Goal: Task Accomplishment & Management: Complete application form

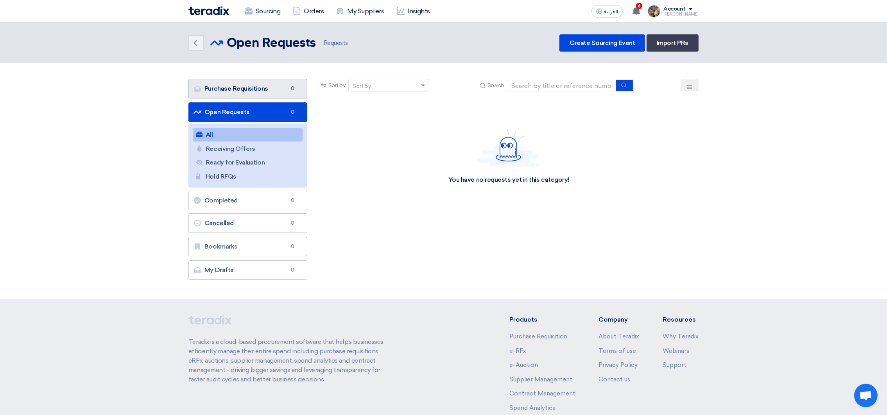
click at [240, 84] on link "Purchase Requisitions Purchase Requisitions 0" at bounding box center [247, 89] width 119 height 20
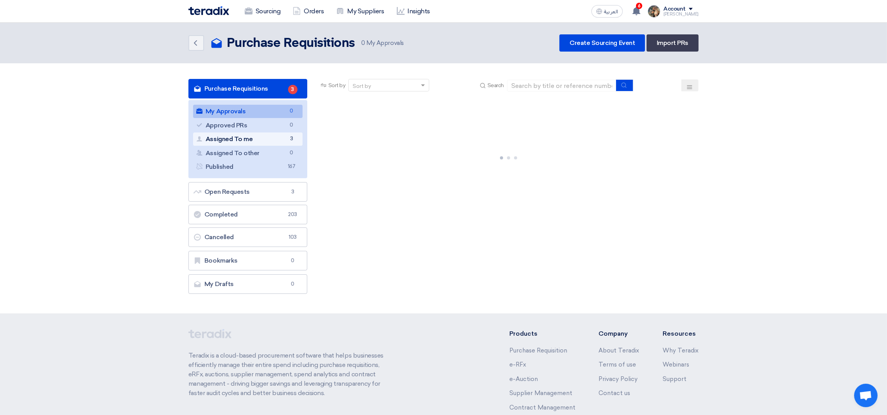
click at [263, 144] on link "Assigned To me Assigned To me 3" at bounding box center [247, 138] width 109 height 13
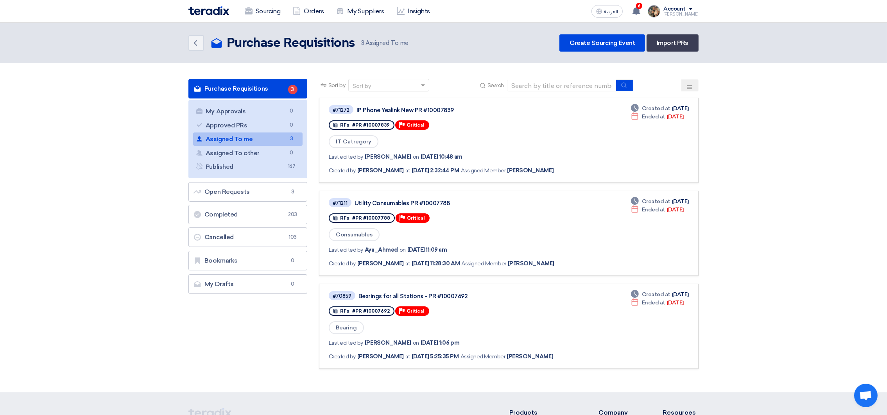
click at [263, 137] on link "Assigned To me Assigned To me 3" at bounding box center [247, 138] width 109 height 13
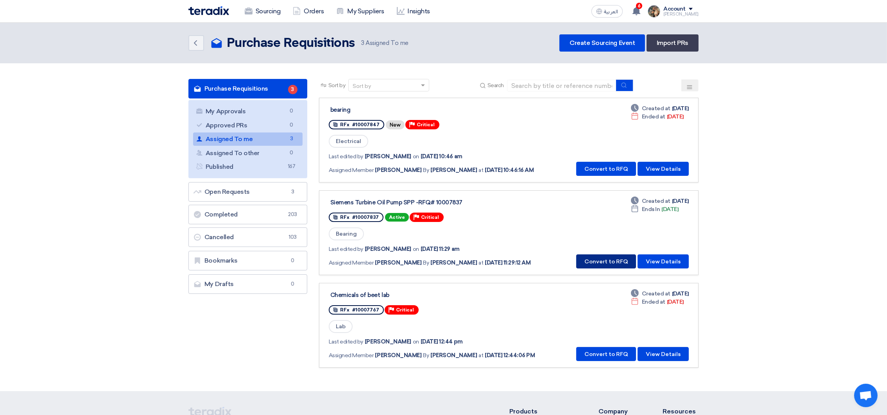
click at [599, 263] on button "Convert to RFQ" at bounding box center [606, 261] width 60 height 14
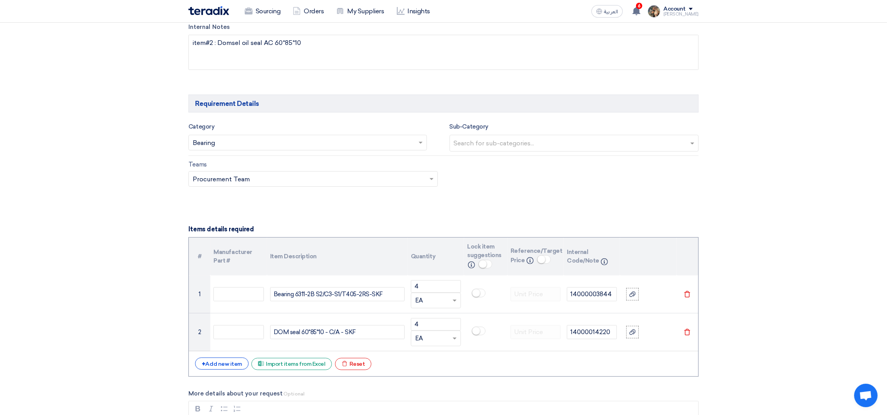
scroll to position [703, 0]
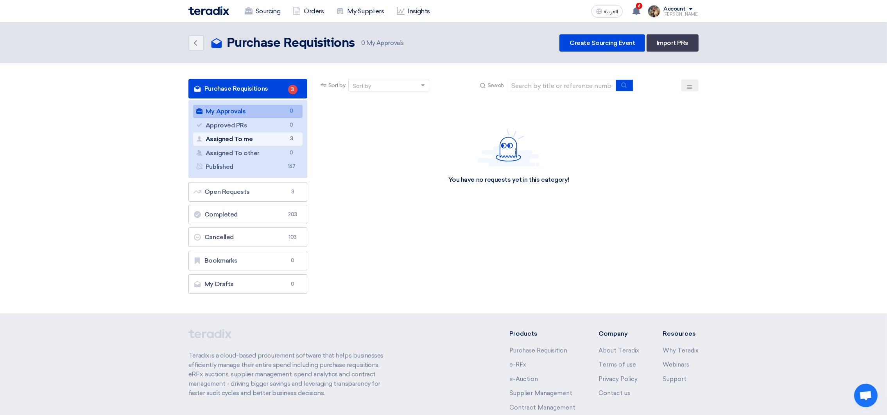
click at [254, 134] on link "Assigned To me Assigned To me 3" at bounding box center [247, 138] width 109 height 13
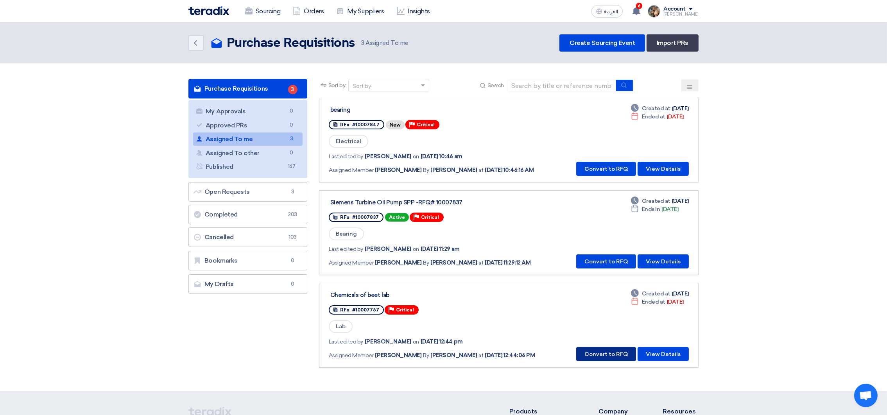
click at [608, 350] on button "Convert to RFQ" at bounding box center [606, 354] width 60 height 14
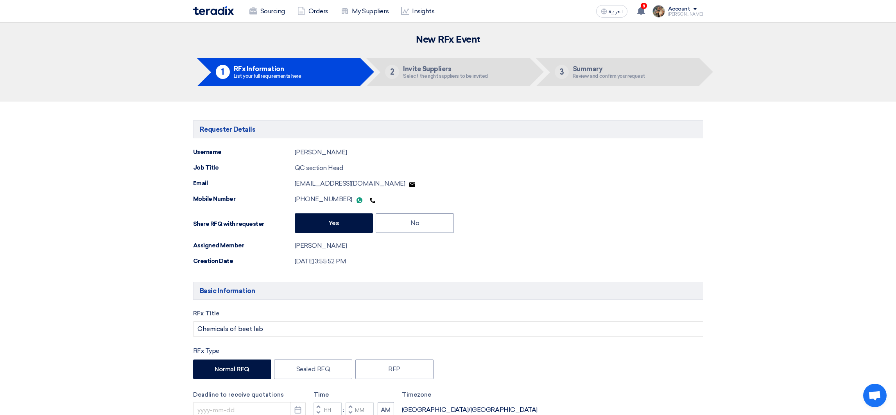
type input "[DATE]"
type input "04"
type input "00"
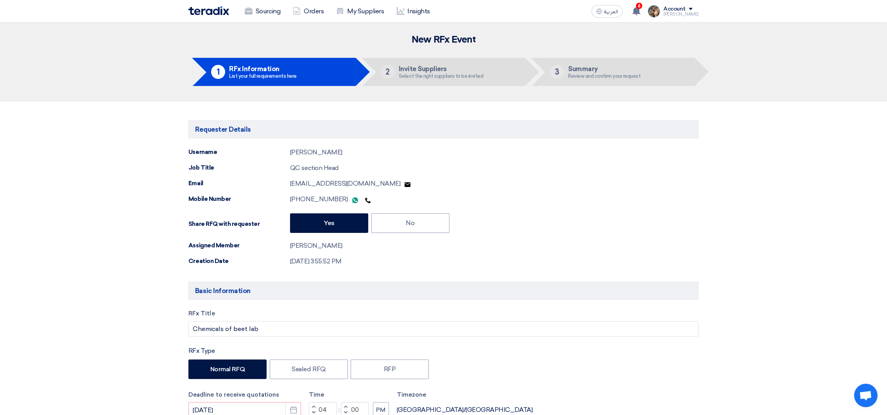
scroll to position [175, 0]
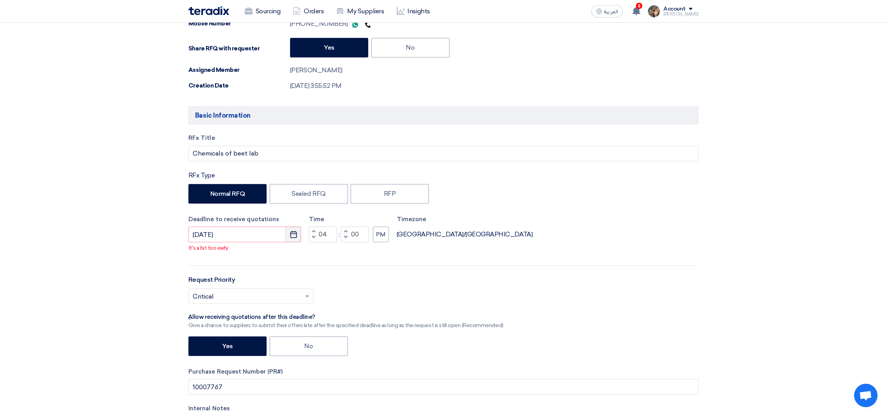
click at [293, 234] on icon "Pick a date" at bounding box center [294, 235] width 8 height 8
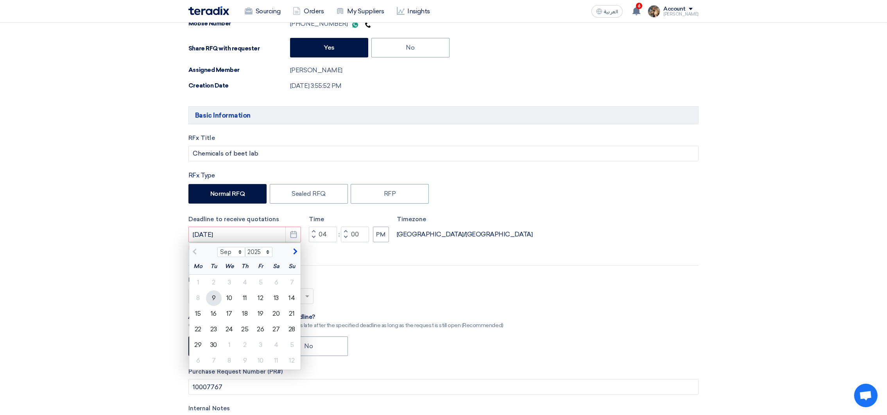
click at [217, 299] on div "9" at bounding box center [214, 298] width 16 height 16
type input "[DATE]"
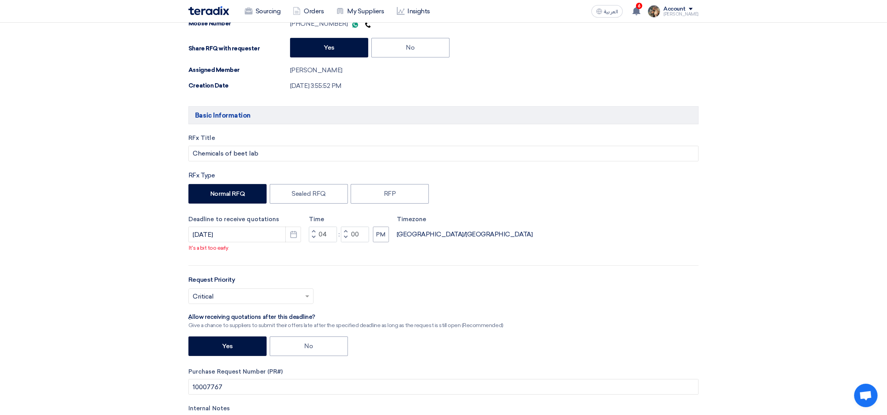
click at [311, 239] on button "Decrement hours" at bounding box center [313, 238] width 9 height 10
type input "01"
click at [310, 344] on label "No" at bounding box center [309, 347] width 78 height 20
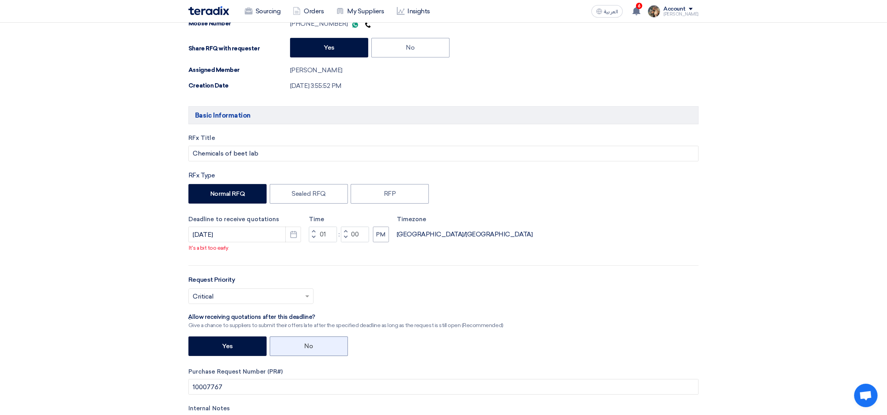
click at [310, 344] on input "No" at bounding box center [306, 345] width 5 height 5
radio input "true"
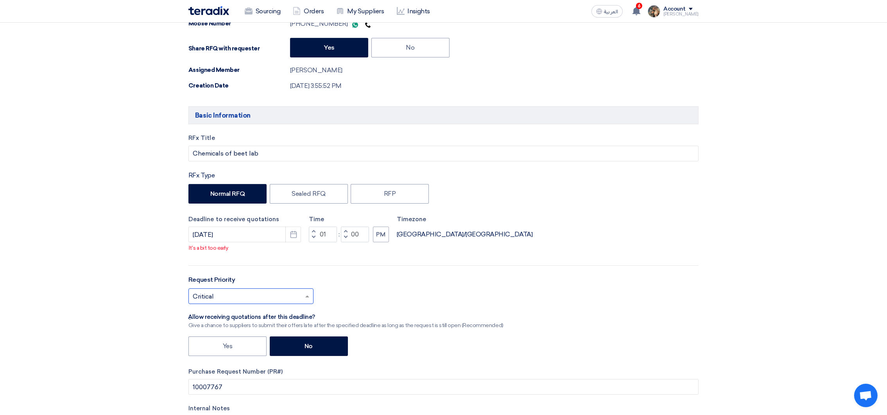
click at [295, 295] on input "text" at bounding box center [247, 297] width 109 height 13
click at [279, 309] on div "Critical" at bounding box center [251, 312] width 124 height 16
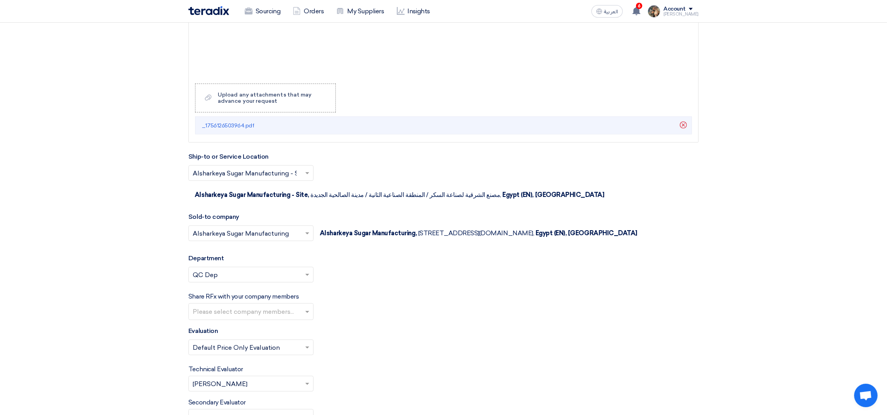
scroll to position [1231, 0]
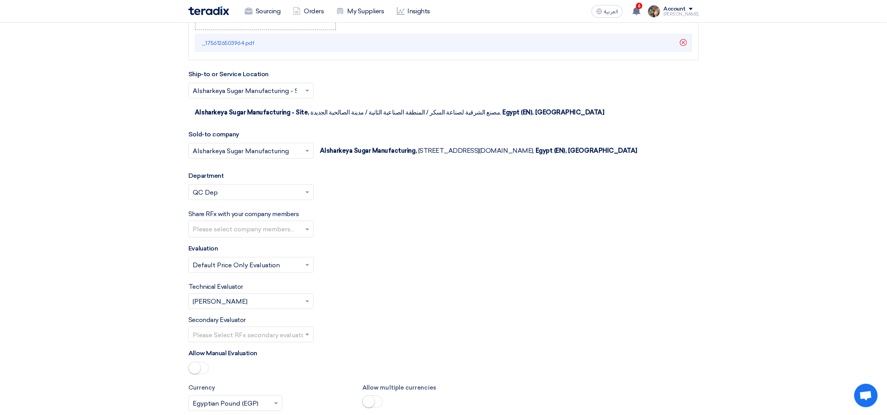
click at [260, 302] on input "text" at bounding box center [247, 302] width 109 height 13
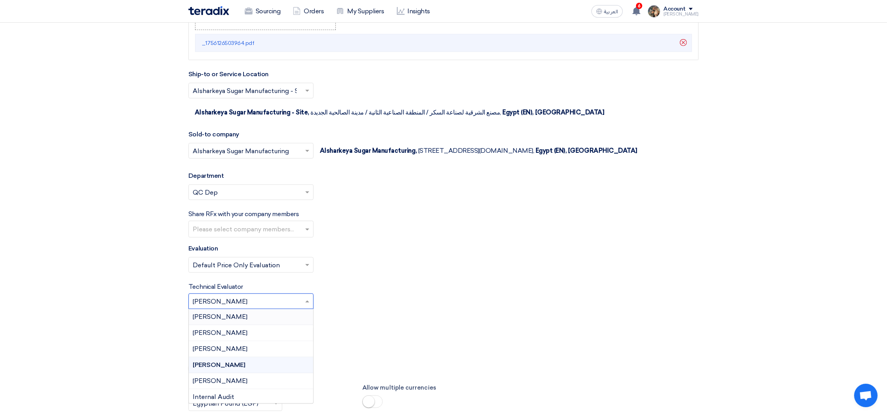
click at [238, 320] on span "[PERSON_NAME]" at bounding box center [220, 316] width 55 height 7
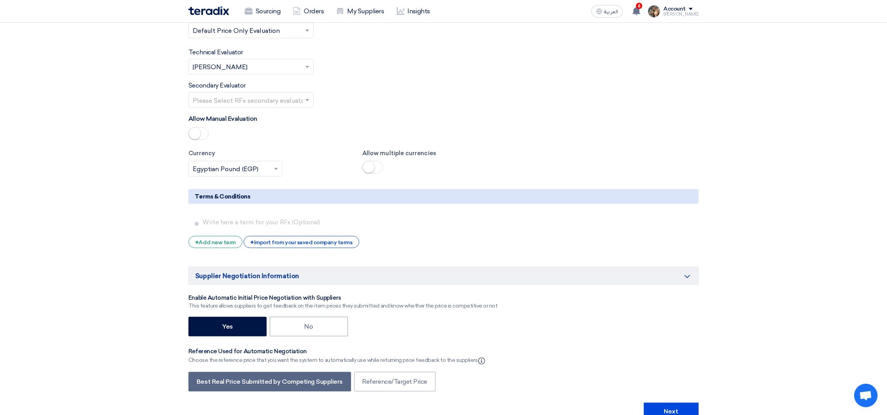
scroll to position [1667, 0]
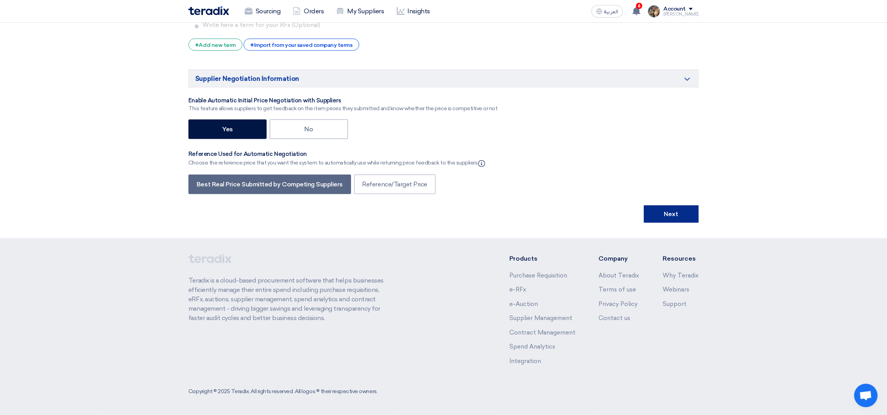
click at [671, 220] on button "Next" at bounding box center [671, 214] width 55 height 17
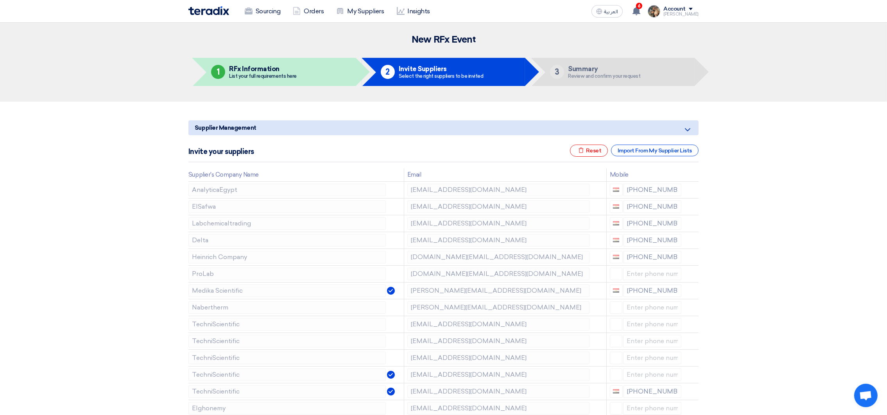
click at [592, 157] on div "Invite your suppliers Excel file Reset Import From My Supplier Lists" at bounding box center [443, 154] width 510 height 18
click at [594, 151] on div "Excel file Reset" at bounding box center [589, 151] width 38 height 12
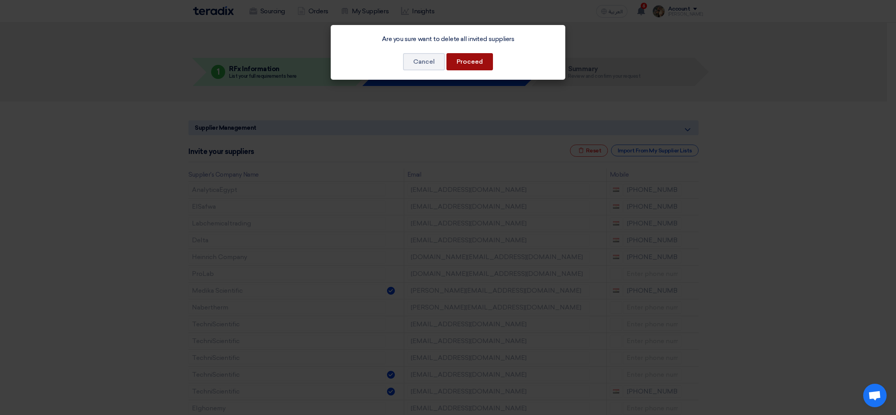
click at [471, 67] on button "Proceed" at bounding box center [469, 61] width 47 height 17
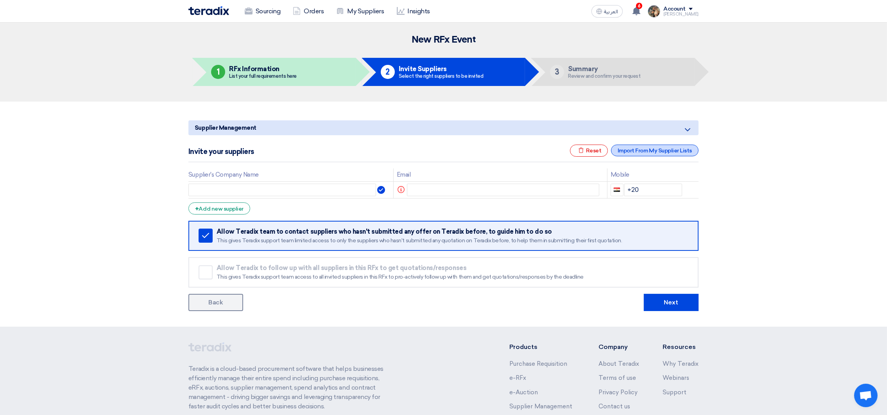
click at [669, 146] on div "Import From My Supplier Lists" at bounding box center [655, 151] width 88 height 12
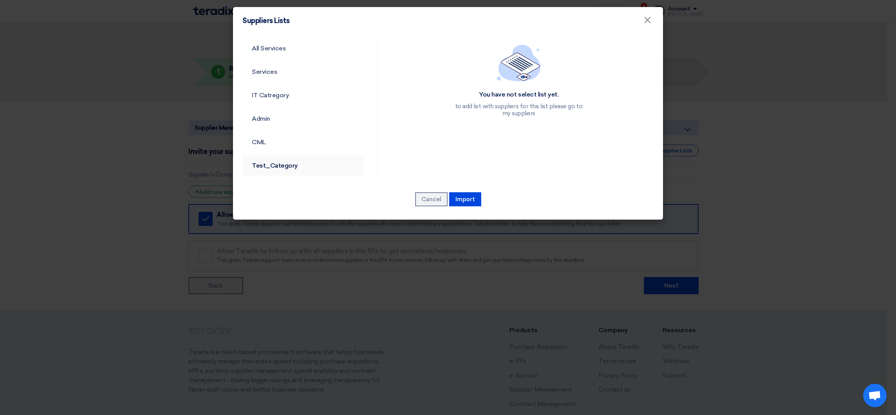
click at [281, 163] on link "Test_Category" at bounding box center [303, 166] width 122 height 20
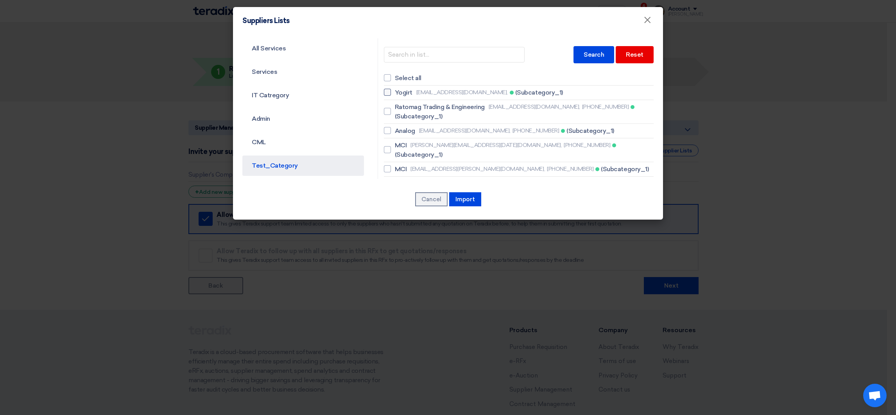
click at [433, 92] on span "[EMAIL_ADDRESS][DOMAIN_NAME]," at bounding box center [461, 92] width 91 height 8
click at [400, 92] on input "[PERSON_NAME] [EMAIL_ADDRESS][DOMAIN_NAME], (Subcategory_1)" at bounding box center [397, 92] width 5 height 5
checkbox input "true"
click at [458, 200] on button "Import" at bounding box center [465, 199] width 32 height 14
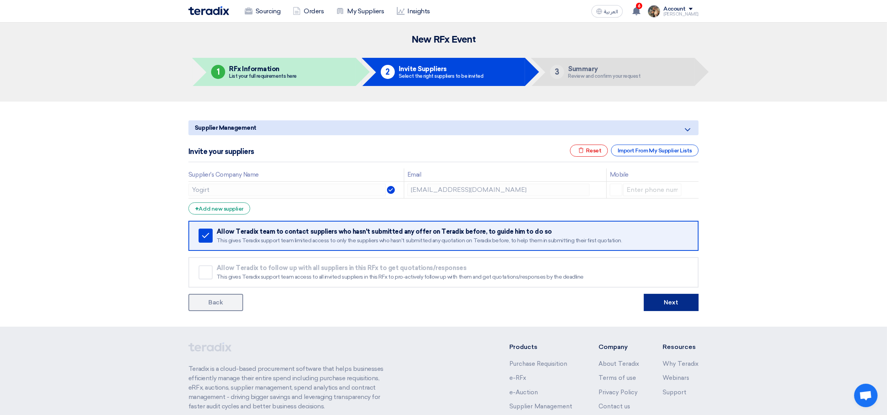
click at [680, 308] on button "Next" at bounding box center [671, 302] width 55 height 17
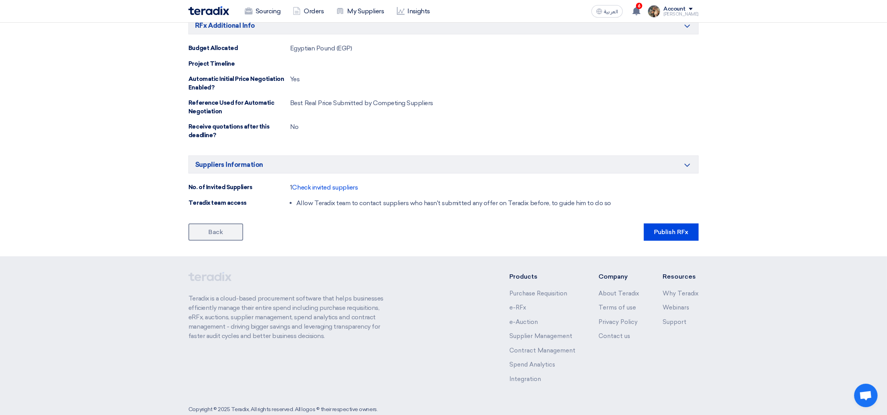
scroll to position [535, 0]
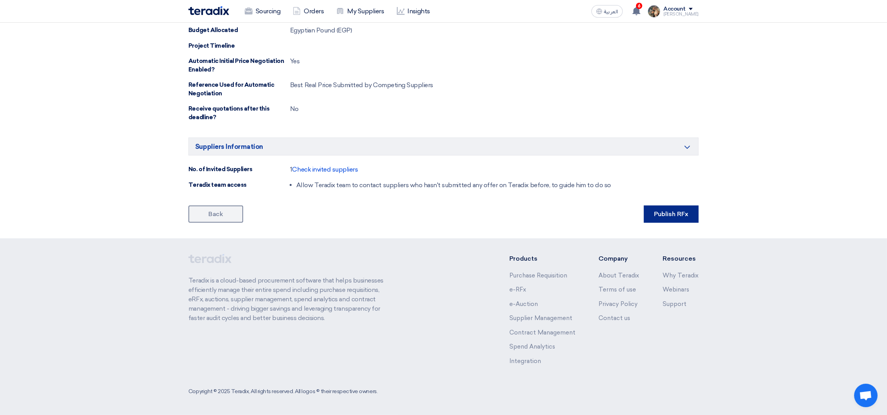
click at [657, 220] on button "Publish RFx" at bounding box center [671, 214] width 55 height 17
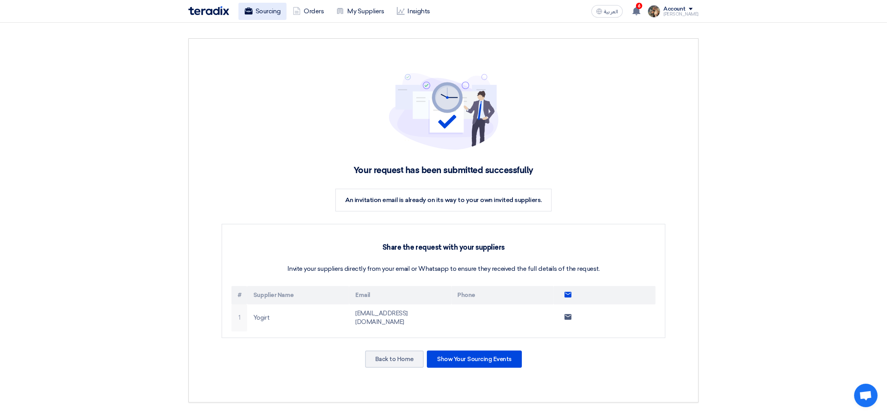
click at [262, 14] on link "Sourcing" at bounding box center [262, 11] width 48 height 17
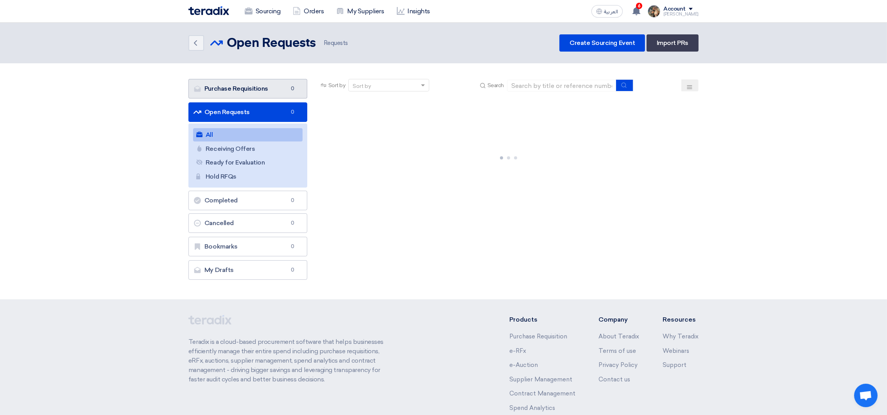
click at [255, 92] on link "Purchase Requisitions Purchase Requisitions 0" at bounding box center [247, 89] width 119 height 20
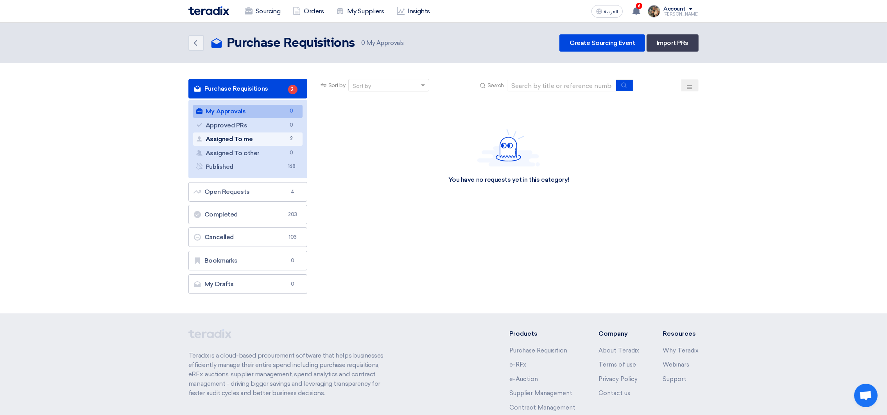
click at [267, 140] on link "Assigned To me Assigned To me 2" at bounding box center [247, 138] width 109 height 13
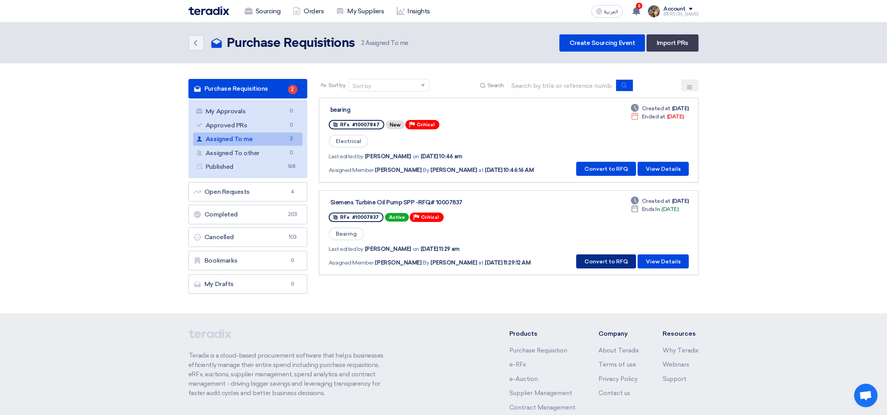
click at [597, 257] on button "Convert to RFQ" at bounding box center [606, 261] width 60 height 14
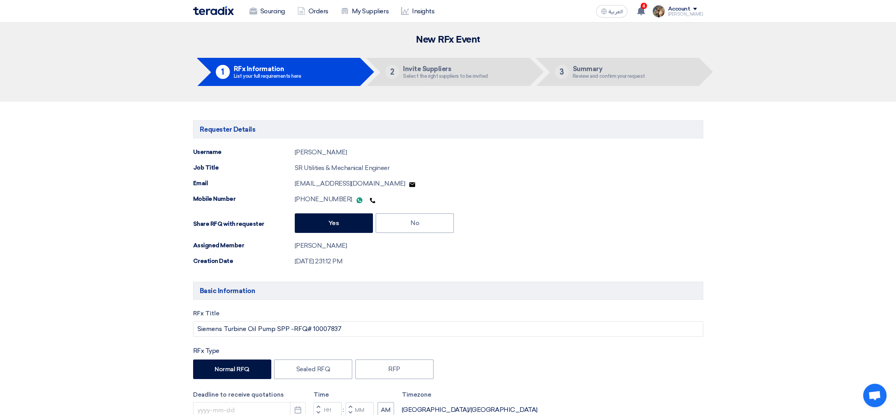
type input "[DATE]"
type input "10"
type input "59"
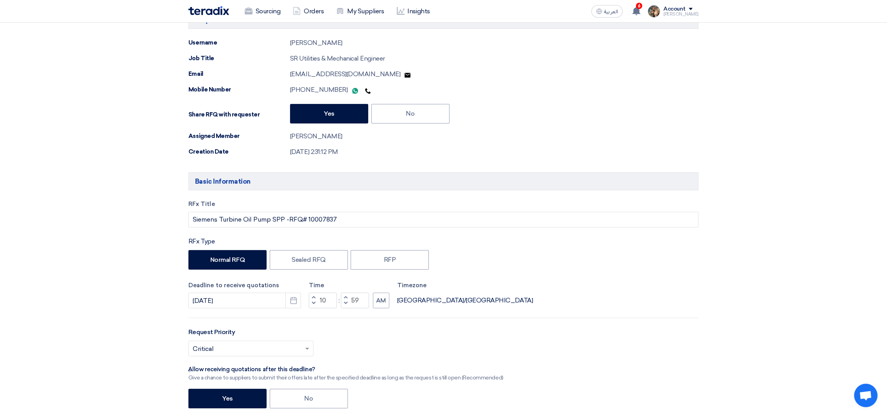
scroll to position [117, 0]
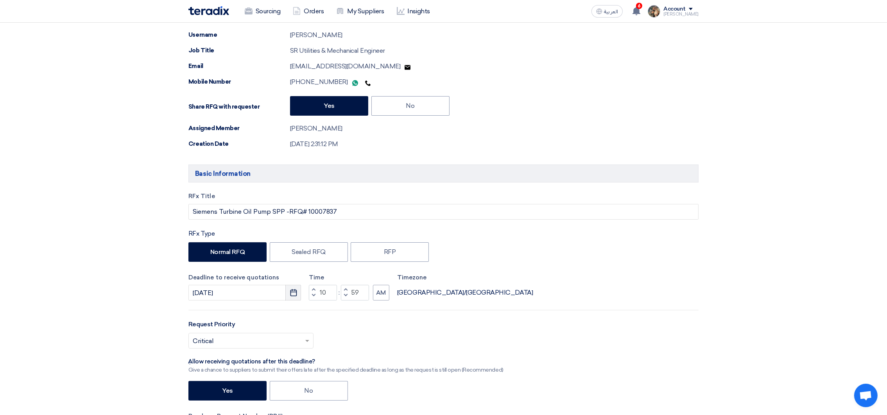
click at [288, 292] on button "Pick a date" at bounding box center [293, 293] width 16 height 16
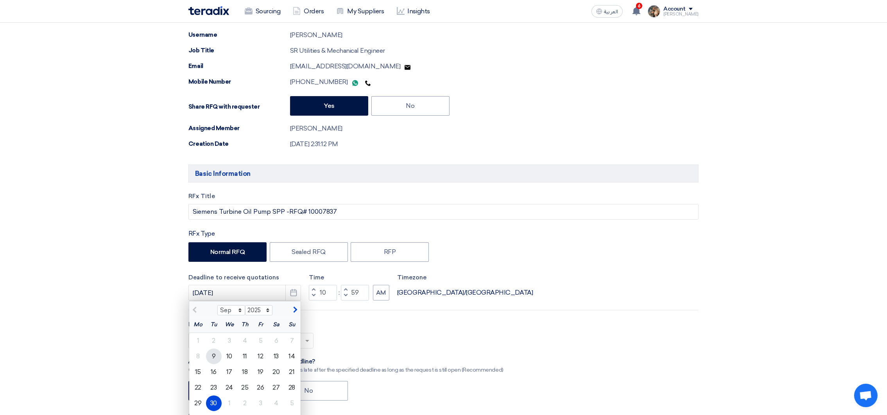
click at [217, 360] on div "9" at bounding box center [214, 357] width 16 height 16
type input "[DATE]"
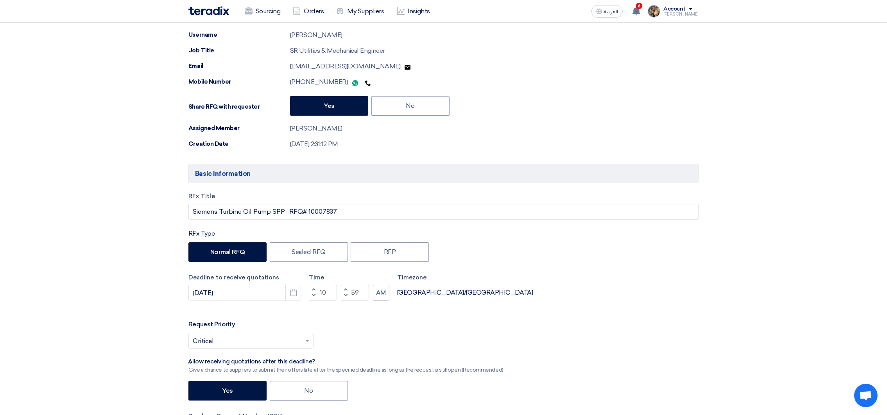
click at [314, 291] on span "button" at bounding box center [313, 289] width 3 height 5
type input "12"
click at [305, 344] on span at bounding box center [308, 340] width 10 height 9
click at [331, 384] on label "No" at bounding box center [309, 391] width 78 height 20
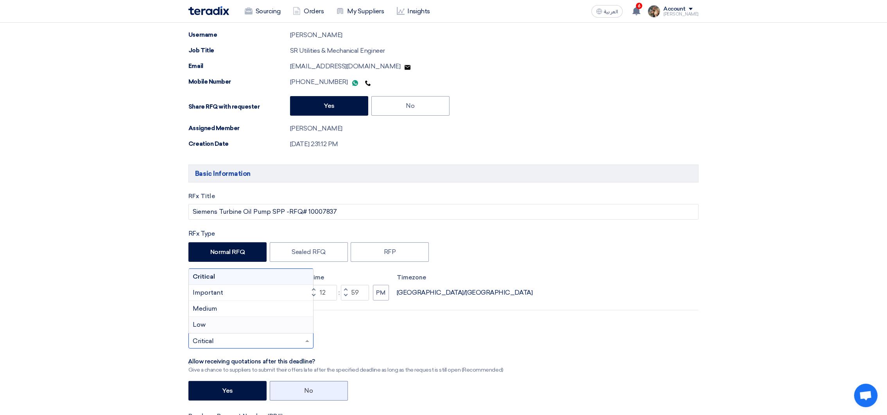
click at [310, 388] on input "No" at bounding box center [306, 390] width 5 height 5
radio input "true"
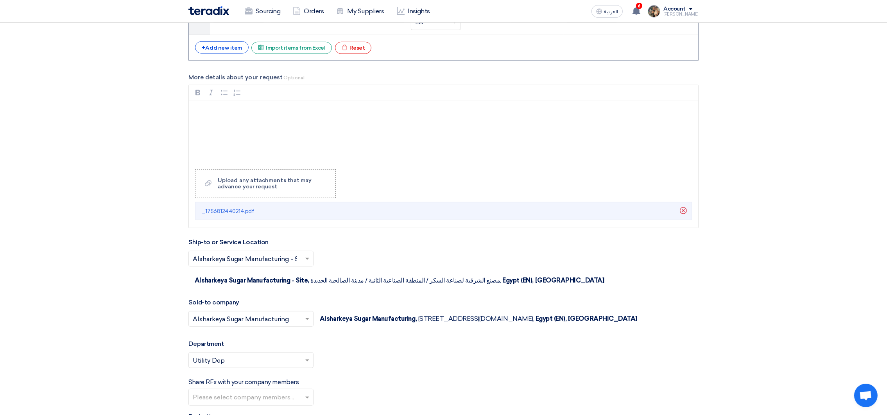
scroll to position [879, 0]
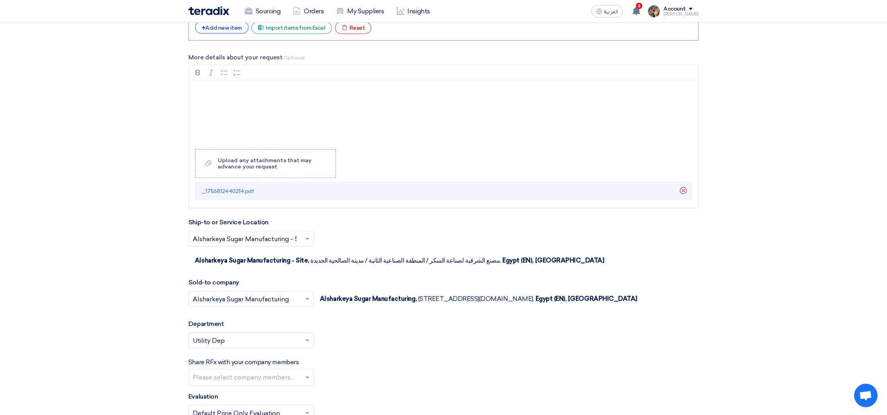
click at [289, 348] on input "text" at bounding box center [247, 341] width 109 height 13
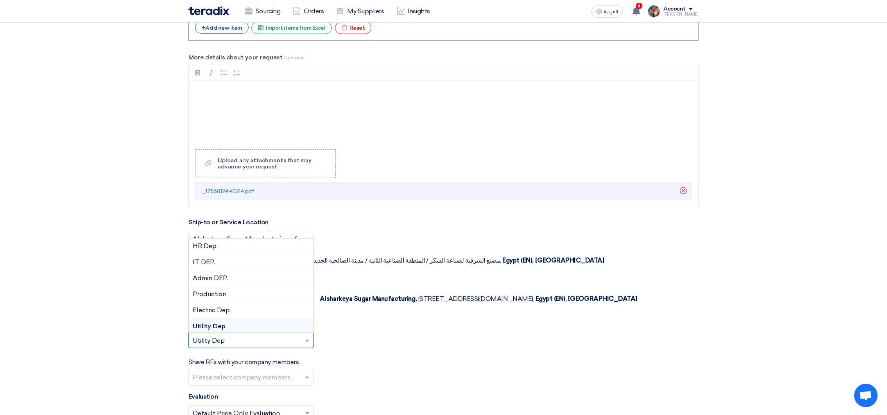
click at [290, 348] on input "text" at bounding box center [247, 341] width 109 height 13
click at [419, 353] on div "Please select department... × Utility Dep × HR Dep. IT DEP. Admin DEP. Producti…" at bounding box center [443, 344] width 510 height 22
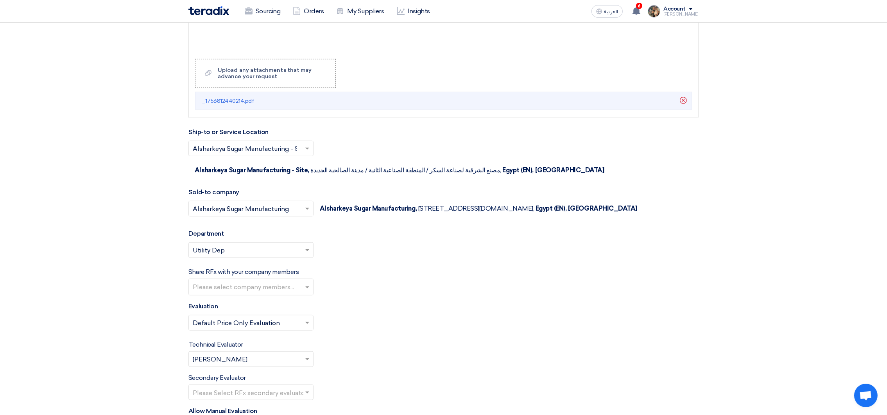
scroll to position [1055, 0]
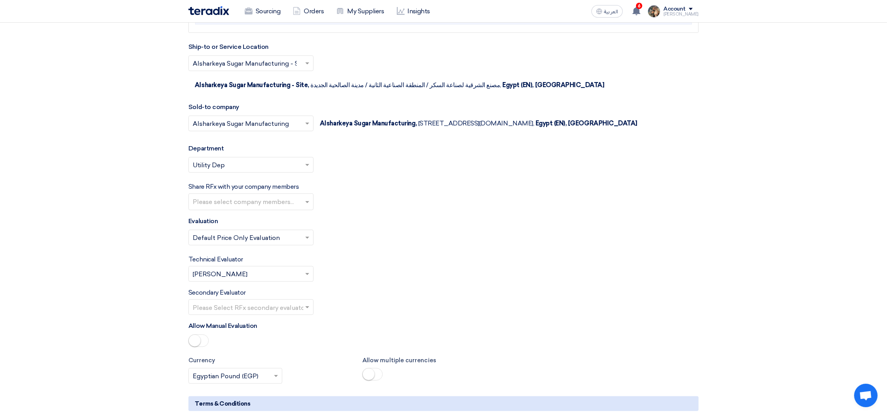
click at [268, 281] on input "text" at bounding box center [247, 275] width 109 height 13
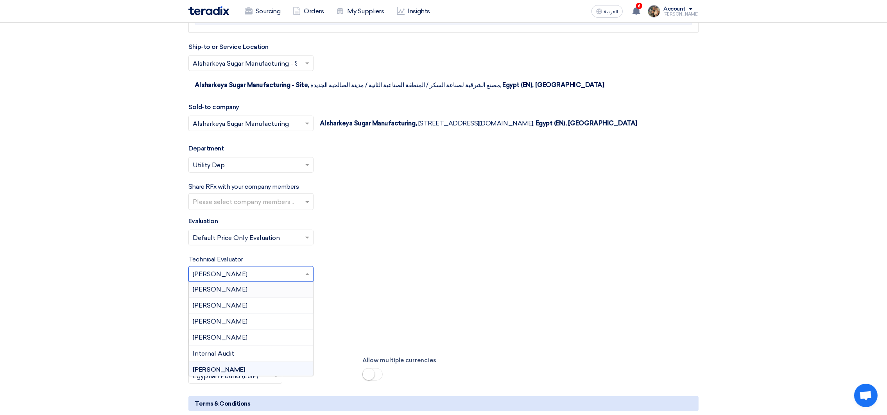
click at [249, 292] on div "[PERSON_NAME]" at bounding box center [251, 290] width 124 height 16
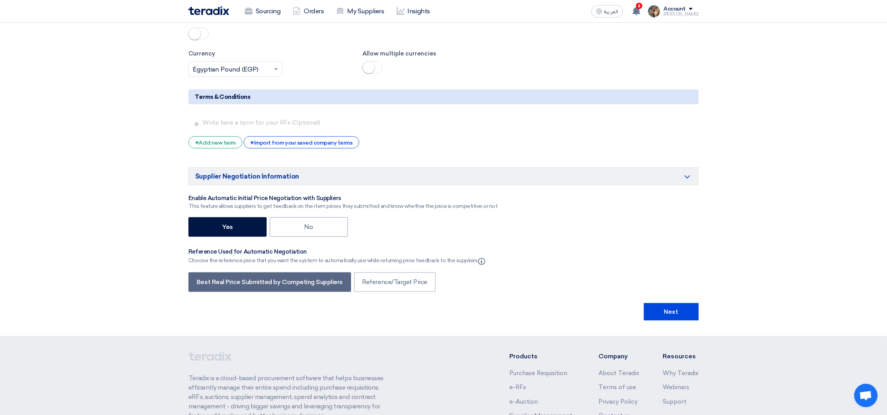
scroll to position [1464, 0]
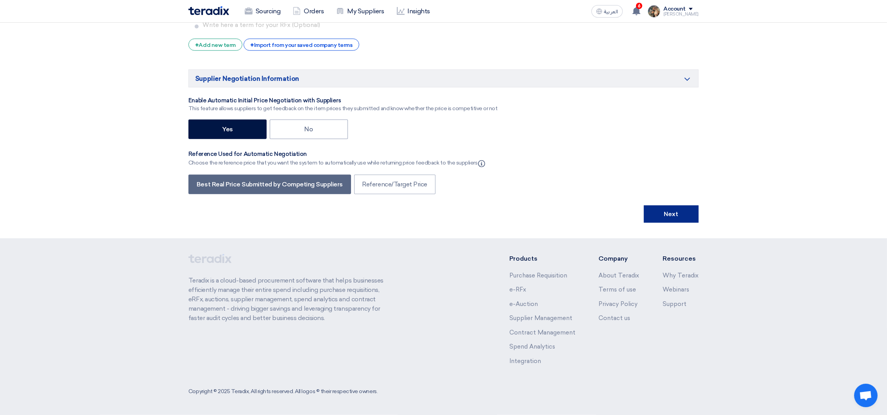
click at [669, 209] on button "Next" at bounding box center [671, 214] width 55 height 17
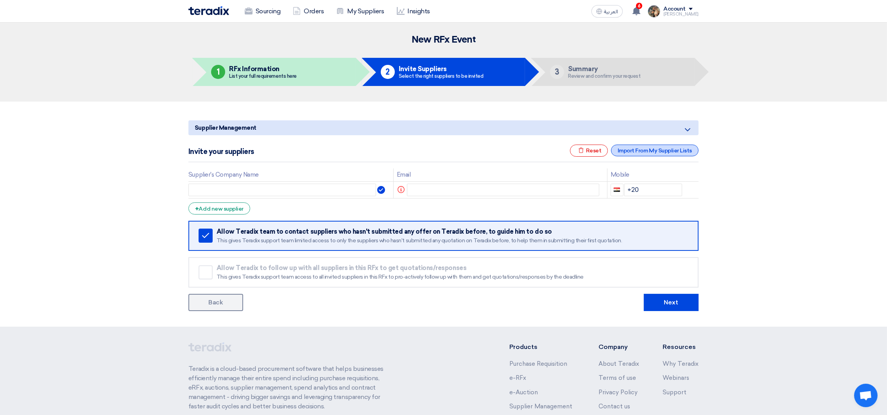
click at [619, 148] on div "Import From My Supplier Lists" at bounding box center [655, 151] width 88 height 12
click at [587, 147] on div "Excel file Reset" at bounding box center [589, 151] width 38 height 12
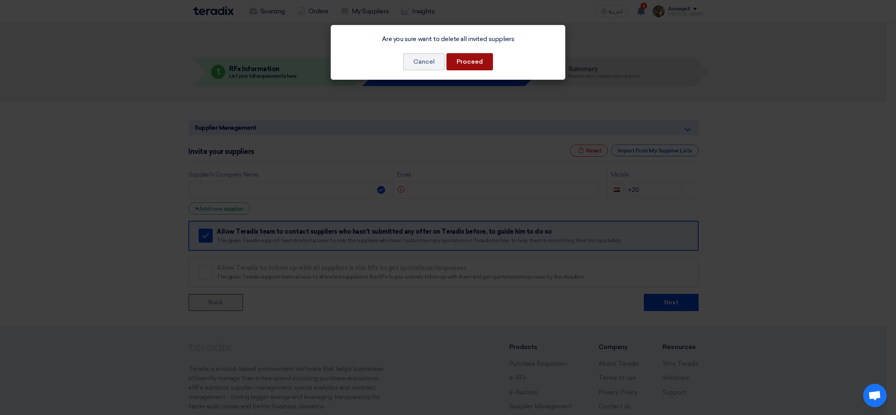
click at [466, 65] on button "Proceed" at bounding box center [469, 61] width 47 height 17
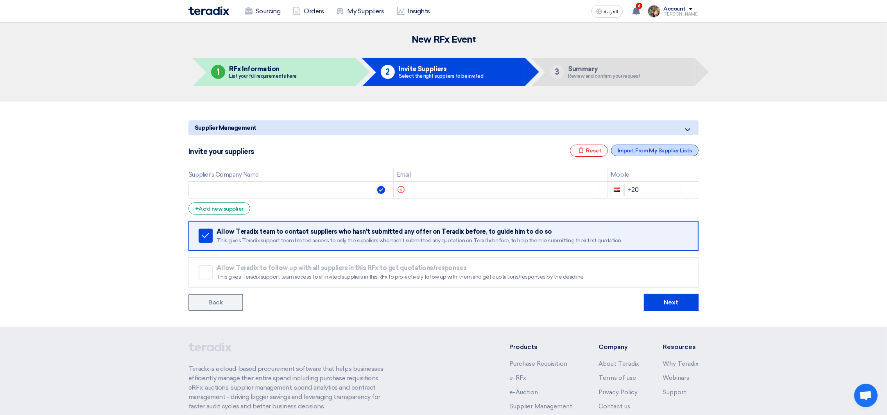
click at [639, 156] on div "Import From My Supplier Lists" at bounding box center [655, 151] width 88 height 12
click at [635, 148] on div "Import From My Supplier Lists" at bounding box center [655, 151] width 88 height 12
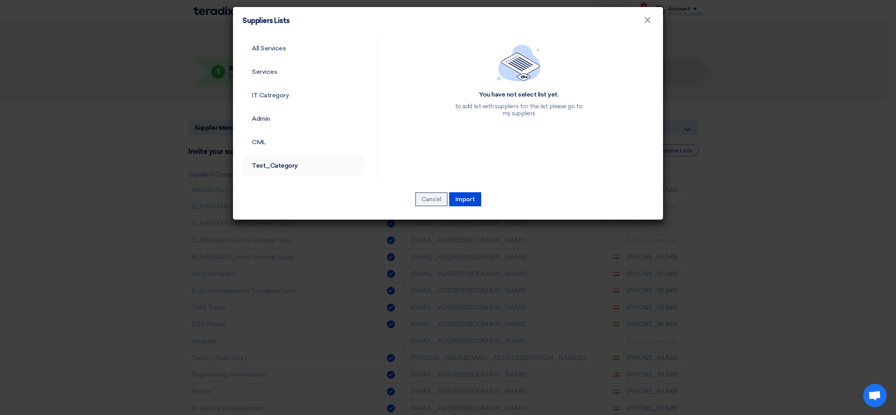
click at [275, 161] on link "Test_Category" at bounding box center [303, 166] width 122 height 20
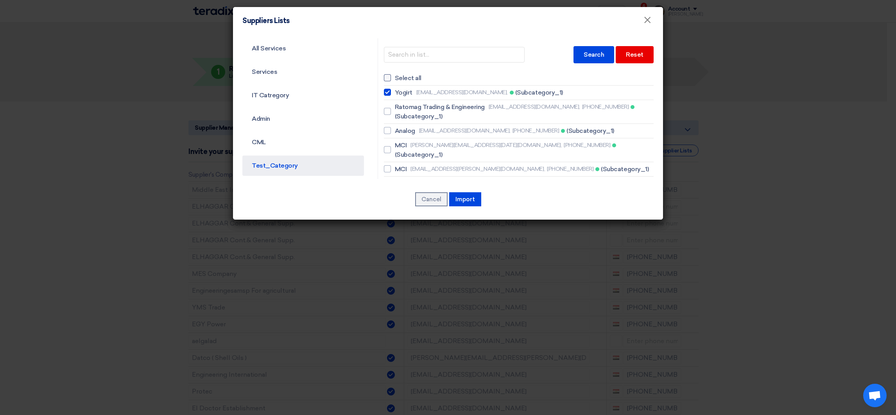
click at [395, 76] on span "Select all" at bounding box center [408, 77] width 27 height 9
click at [395, 76] on input "Select all" at bounding box center [397, 77] width 5 height 5
checkbox input "true"
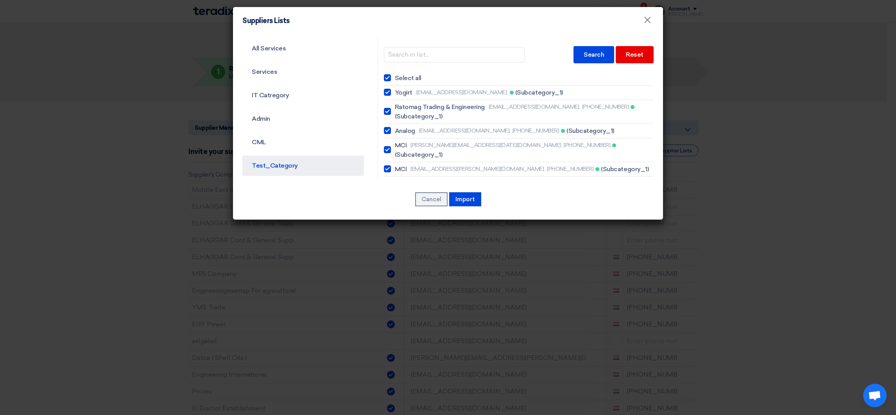
checkbox input "true"
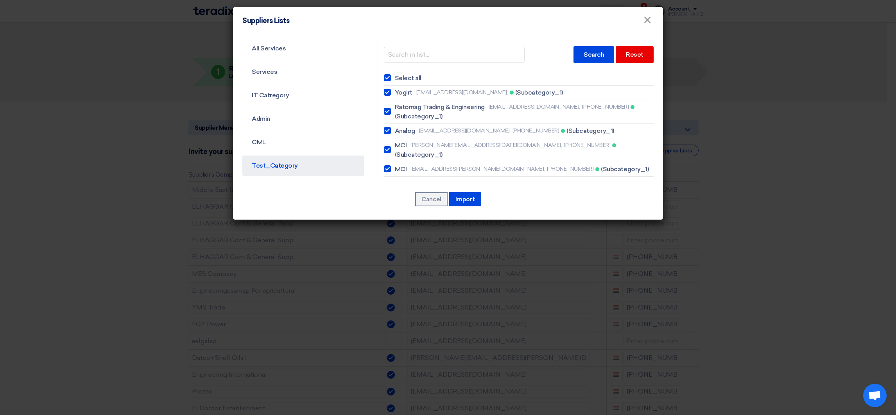
checkbox input "true"
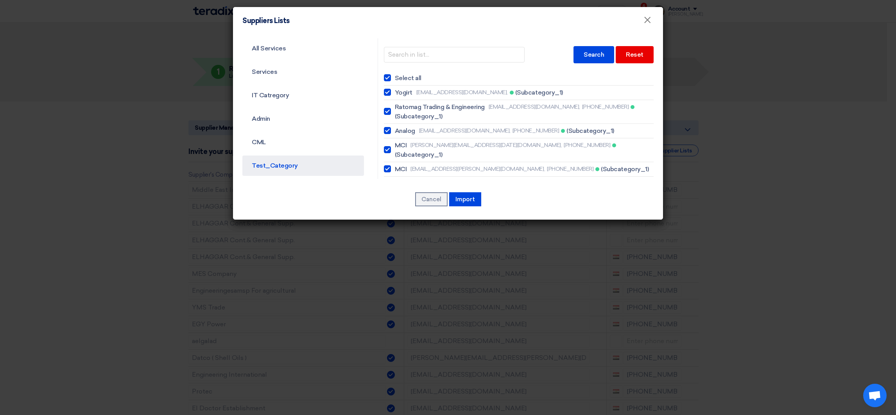
checkbox input "true"
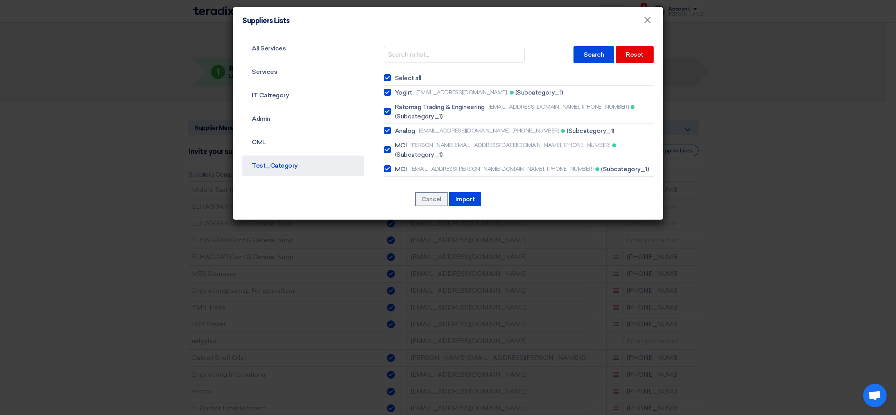
checkbox input "true"
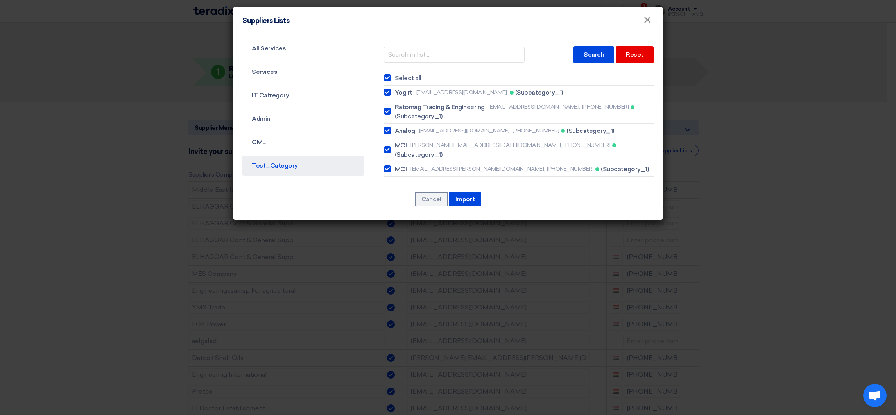
checkbox input "true"
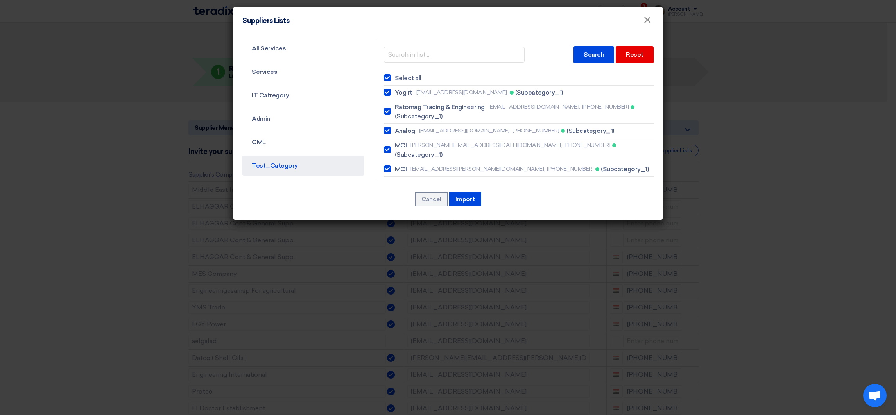
checkbox input "true"
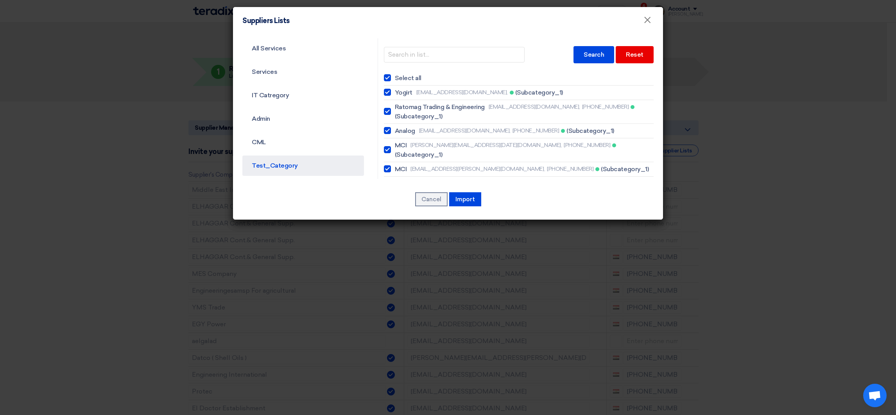
checkbox input "true"
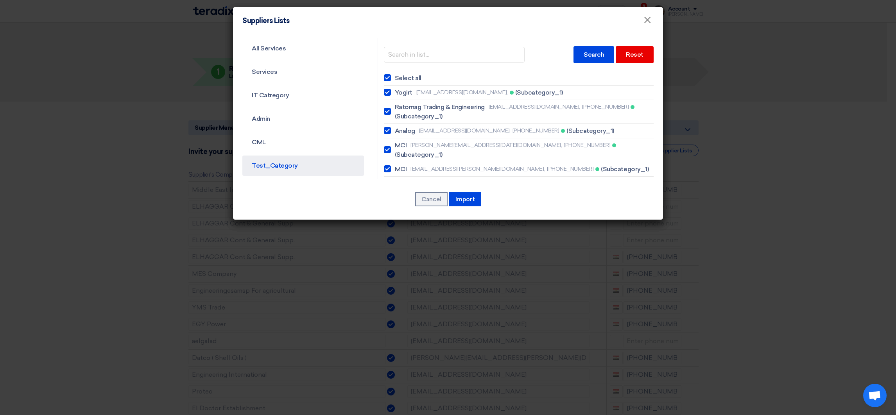
checkbox input "true"
click at [384, 79] on div at bounding box center [387, 77] width 7 height 7
click at [395, 79] on input "Select all" at bounding box center [397, 77] width 5 height 5
checkbox input "false"
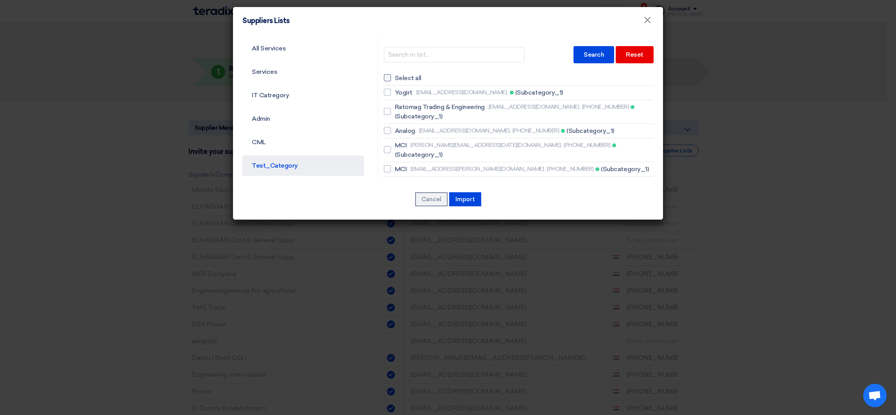
checkbox input "false"
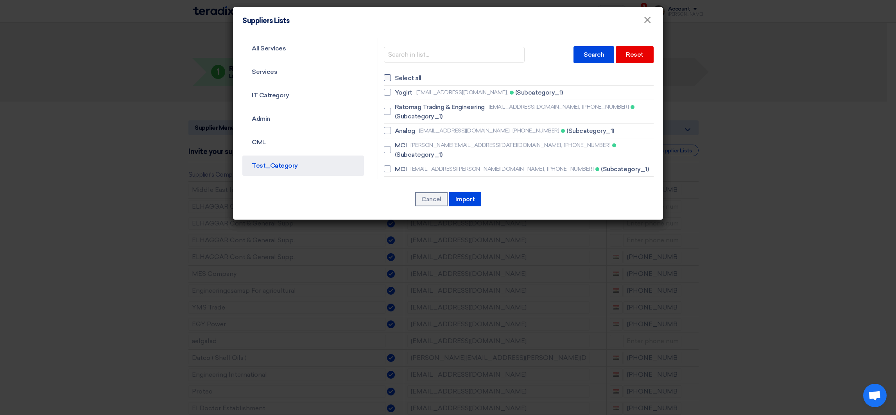
checkbox input "false"
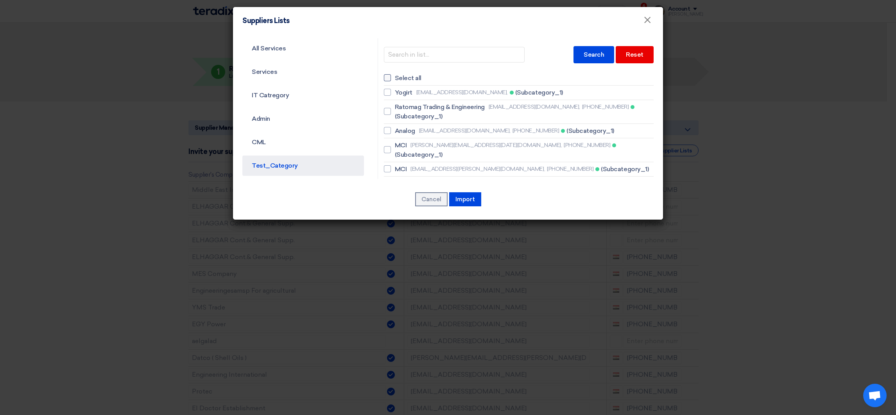
checkbox input "false"
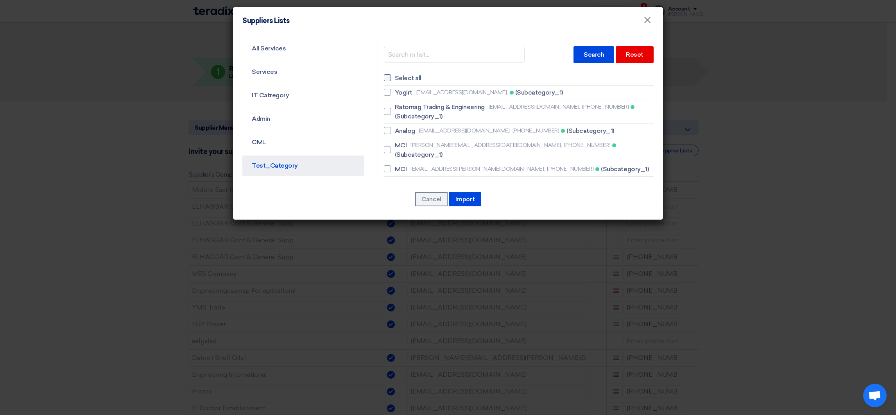
checkbox input "false"
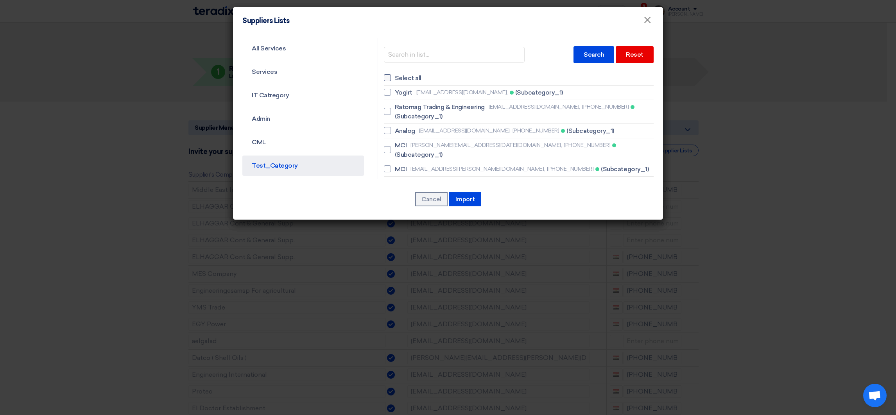
checkbox input "false"
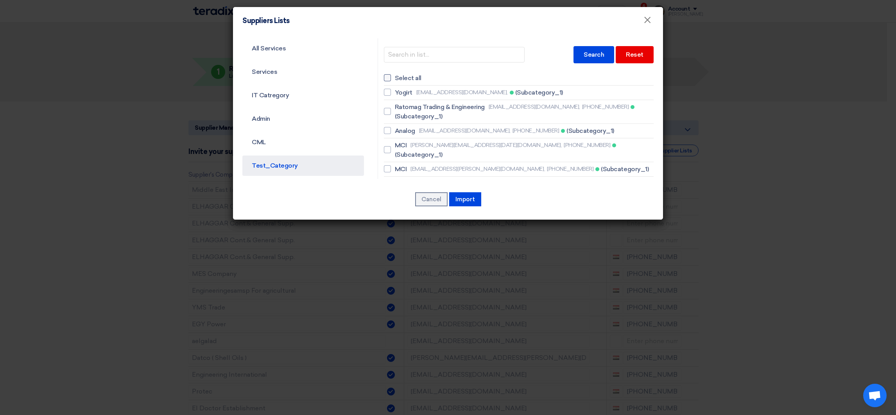
checkbox input "false"
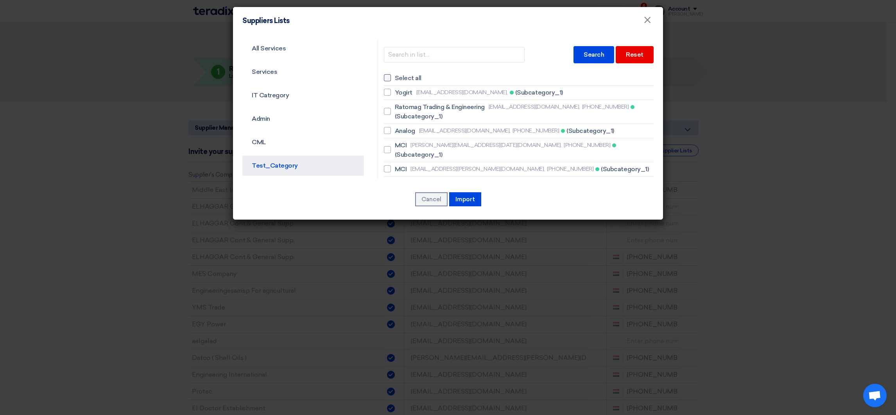
checkbox input "false"
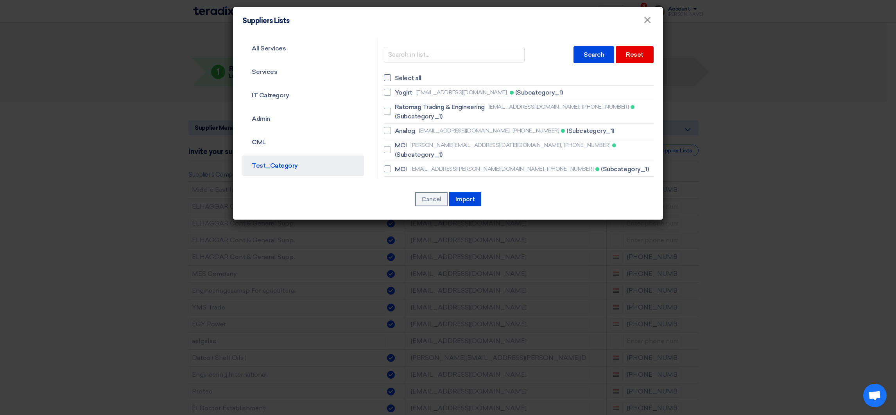
checkbox input "false"
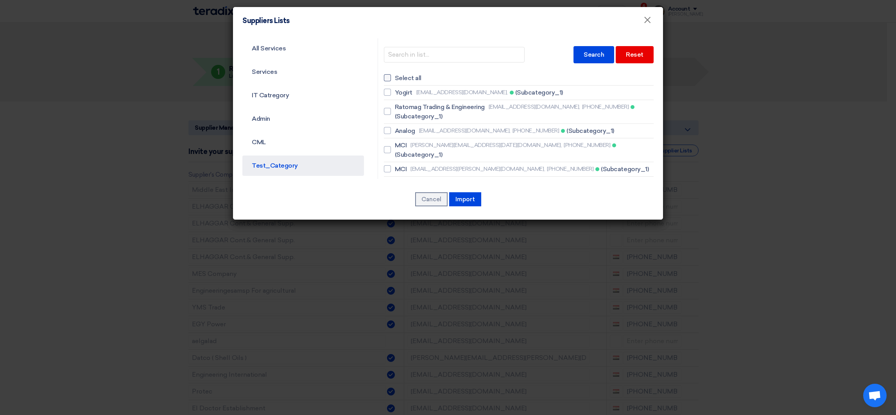
checkbox input "false"
click at [404, 96] on span "Yogirt" at bounding box center [404, 92] width 18 height 9
click at [400, 95] on input "[PERSON_NAME] [EMAIL_ADDRESS][DOMAIN_NAME], (Subcategory_1)" at bounding box center [397, 92] width 5 height 5
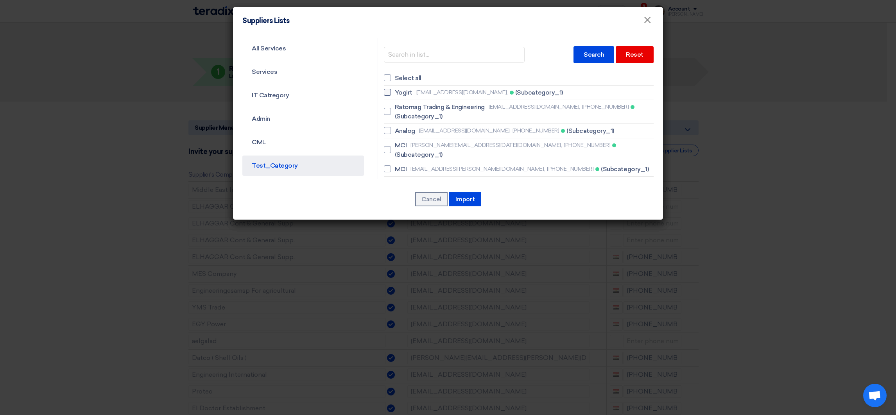
checkbox input "true"
click at [463, 196] on button "Import" at bounding box center [465, 199] width 32 height 14
click at [464, 200] on button "Import" at bounding box center [465, 199] width 32 height 14
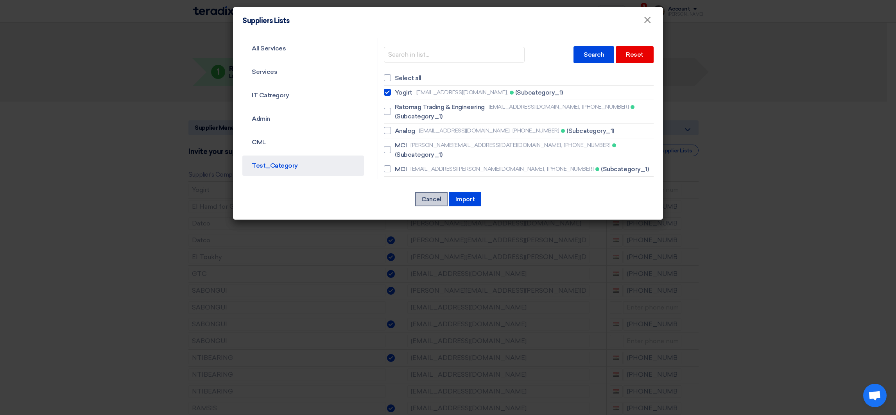
click at [430, 199] on button "Cancel" at bounding box center [431, 199] width 32 height 14
click at [642, 21] on button "×" at bounding box center [647, 21] width 20 height 16
click at [648, 21] on span "×" at bounding box center [647, 22] width 8 height 16
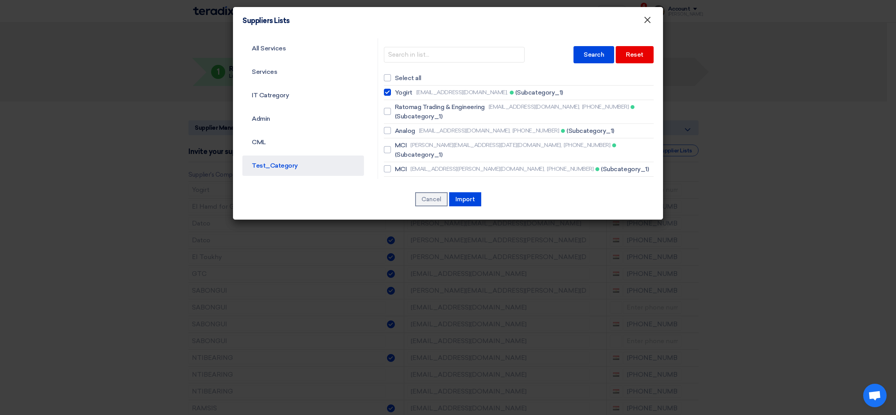
click at [648, 21] on span "×" at bounding box center [647, 22] width 8 height 16
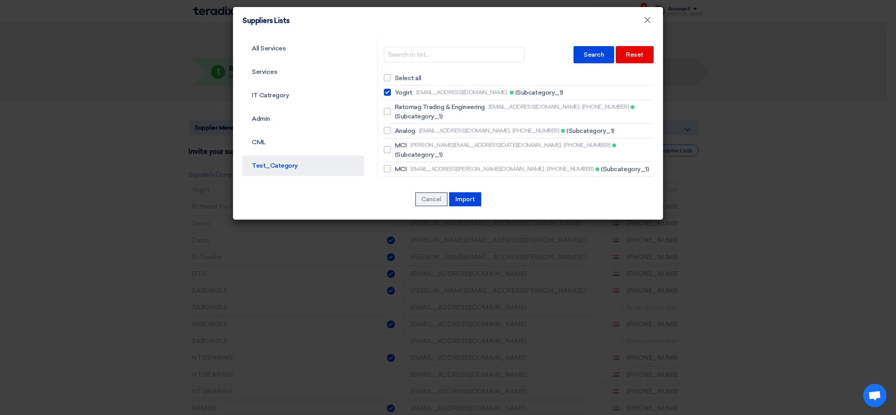
click at [747, 135] on modal-container "Suppliers Lists × All Services Services IT Catregory Admin CML Test_Category [G…" at bounding box center [448, 207] width 896 height 415
click at [647, 27] on span "×" at bounding box center [647, 22] width 8 height 16
click at [647, 23] on span "×" at bounding box center [647, 22] width 8 height 16
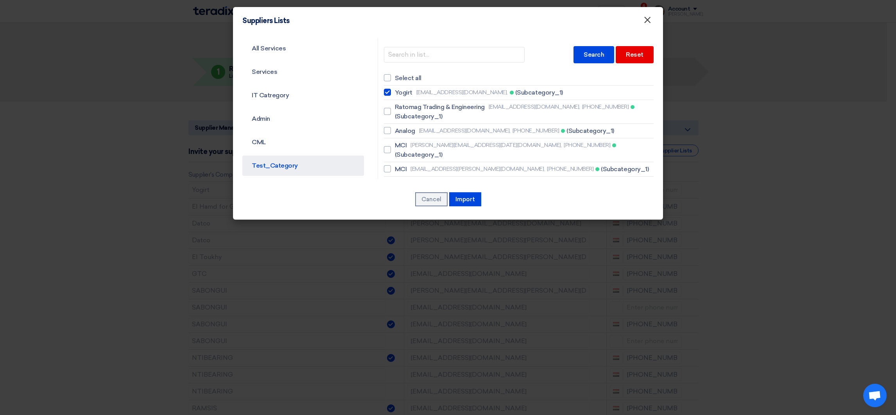
click at [647, 23] on span "×" at bounding box center [647, 22] width 8 height 16
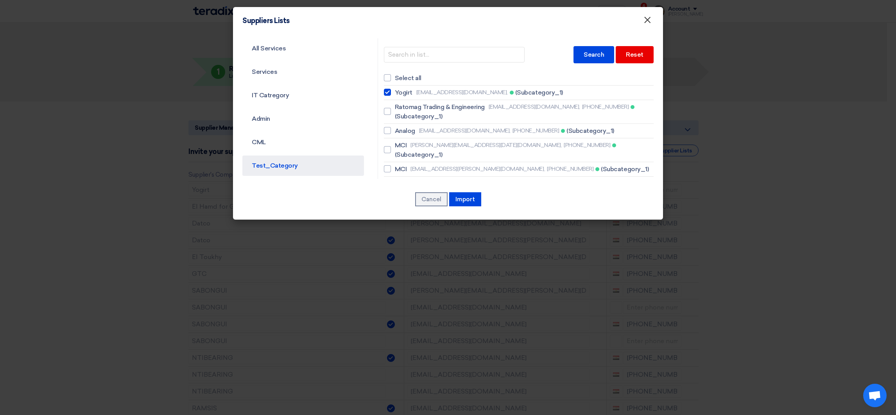
click at [647, 23] on span "×" at bounding box center [647, 22] width 8 height 16
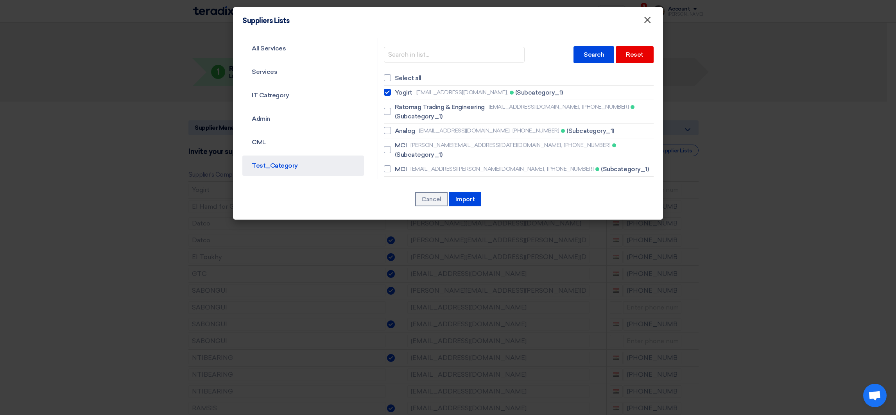
click at [647, 23] on span "×" at bounding box center [647, 22] width 8 height 16
click at [437, 195] on button "Cancel" at bounding box center [431, 199] width 32 height 14
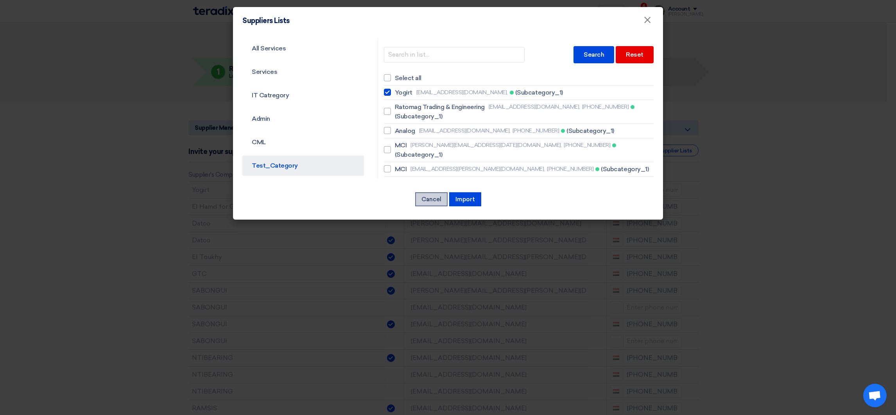
click at [437, 198] on button "Cancel" at bounding box center [431, 199] width 32 height 14
click at [193, 251] on modal-container "Suppliers Lists × All Services Services IT Catregory Admin CML Test_Category [G…" at bounding box center [448, 207] width 896 height 415
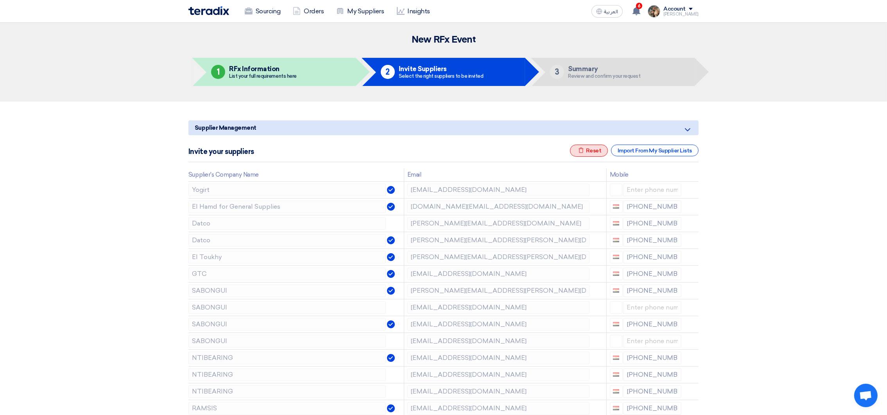
click at [590, 154] on div "Excel file Reset" at bounding box center [589, 151] width 38 height 12
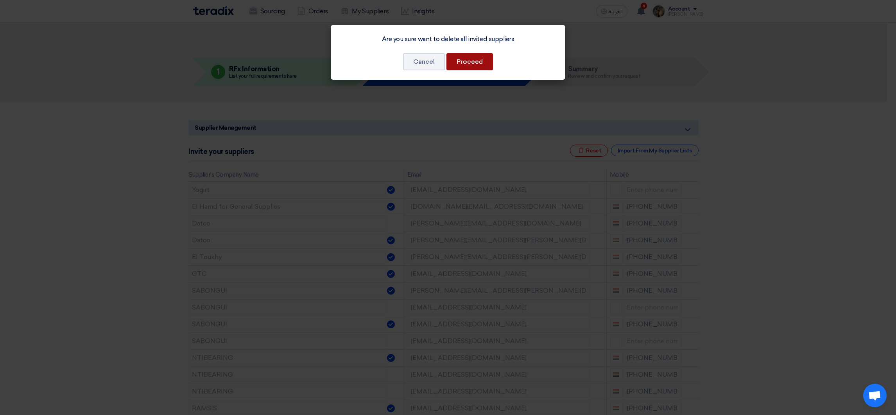
click at [472, 66] on button "Proceed" at bounding box center [469, 61] width 47 height 17
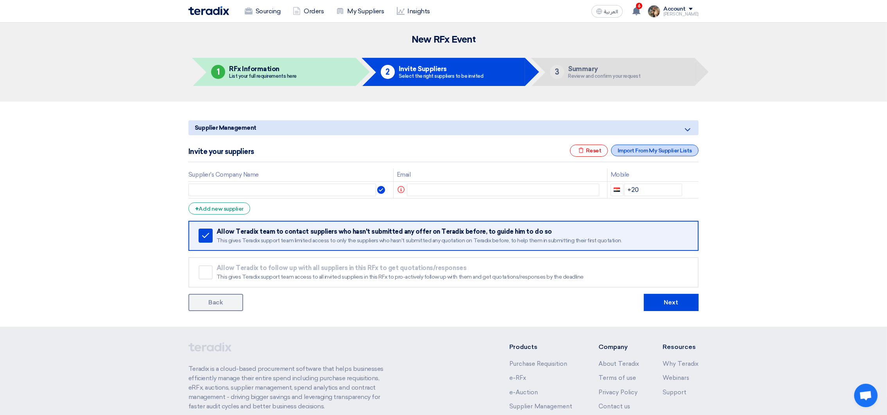
click at [683, 154] on div "Import From My Supplier Lists" at bounding box center [655, 151] width 88 height 12
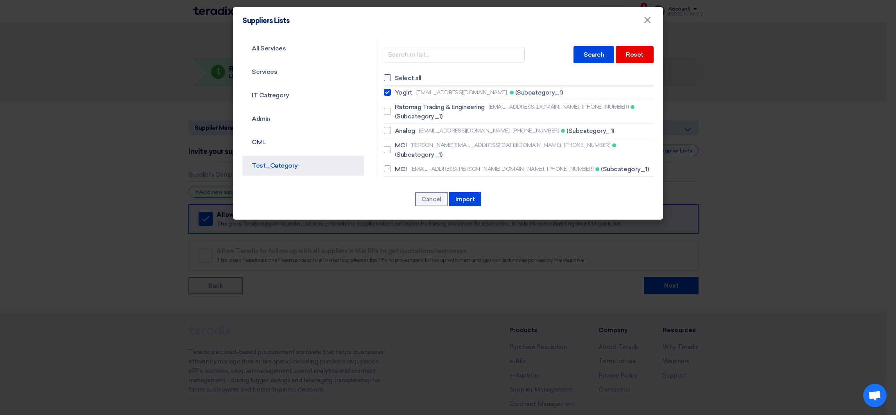
click at [405, 78] on span "Select all" at bounding box center [408, 77] width 27 height 9
click at [400, 78] on input "Select all" at bounding box center [397, 77] width 5 height 5
checkbox input "true"
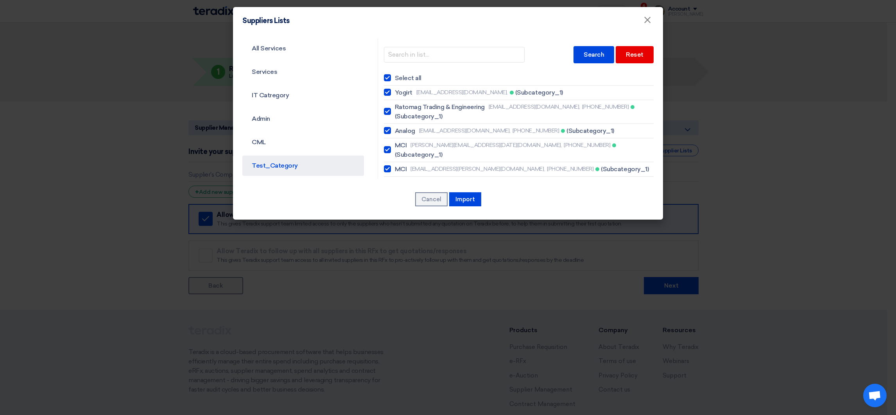
checkbox input "true"
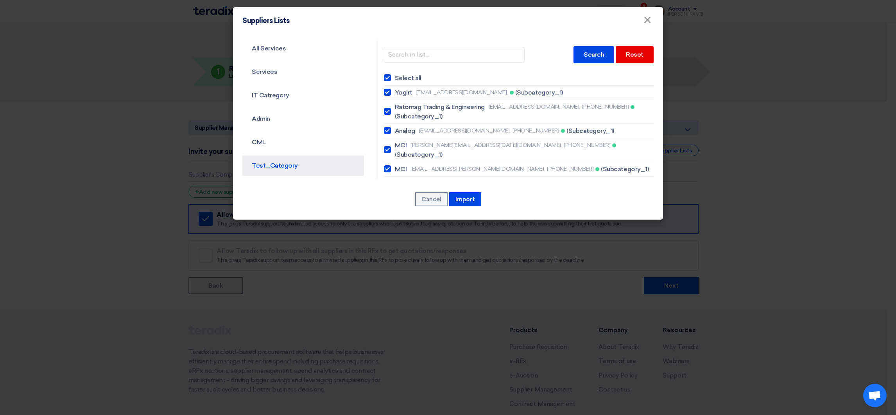
checkbox input "true"
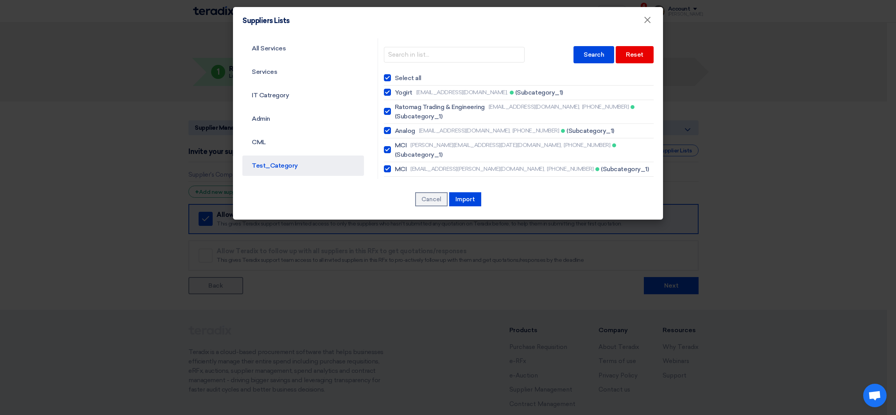
checkbox input "true"
drag, startPoint x: 390, startPoint y: 78, endPoint x: 395, endPoint y: 81, distance: 6.0
click at [389, 77] on label "Select all" at bounding box center [519, 77] width 270 height 9
click at [395, 77] on input "Select all" at bounding box center [397, 77] width 5 height 5
checkbox input "false"
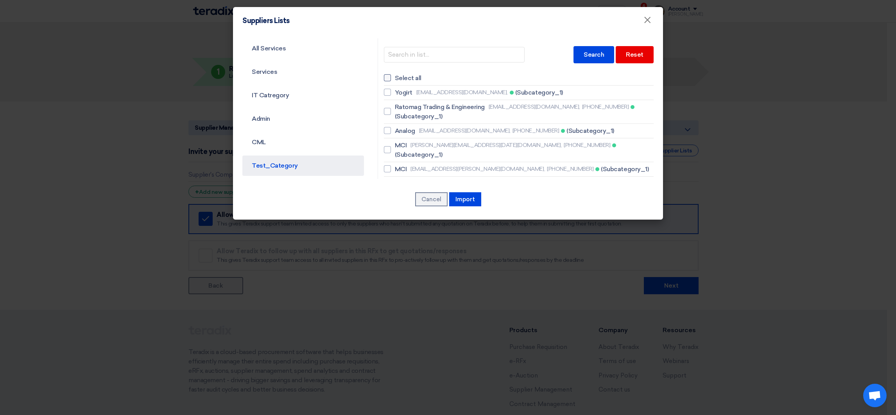
checkbox input "false"
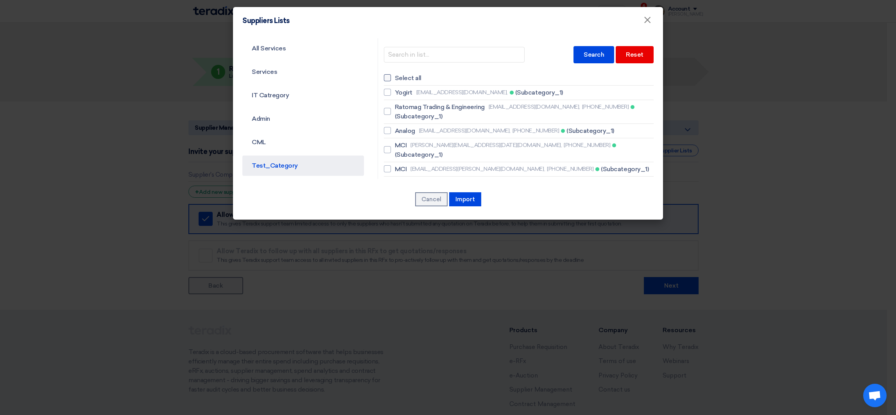
checkbox input "false"
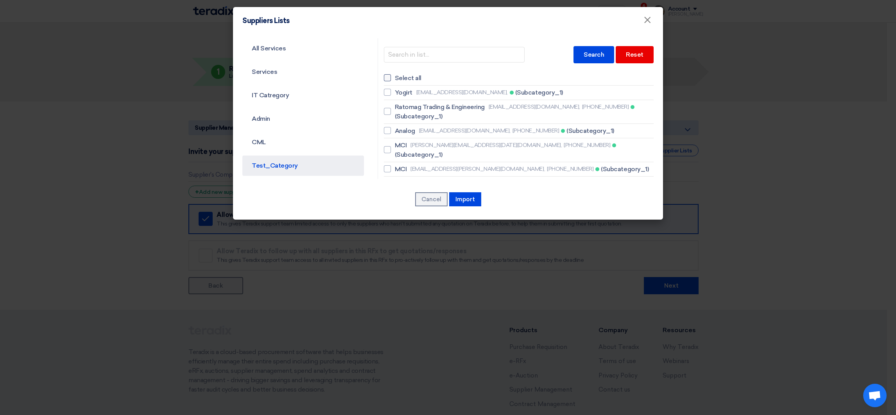
checkbox input "false"
click at [397, 90] on span "Yogirt" at bounding box center [404, 92] width 18 height 9
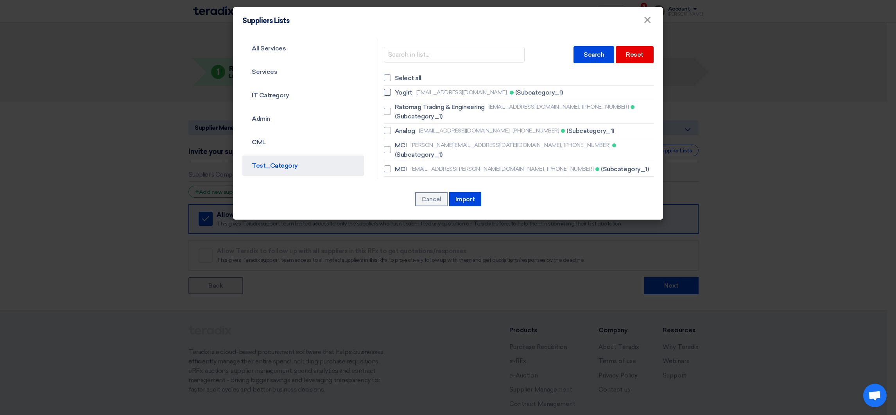
click at [397, 90] on input "[PERSON_NAME] [EMAIL_ADDRESS][DOMAIN_NAME], (Subcategory_1)" at bounding box center [397, 92] width 5 height 5
checkbox input "true"
click at [455, 194] on button "Import" at bounding box center [465, 199] width 32 height 14
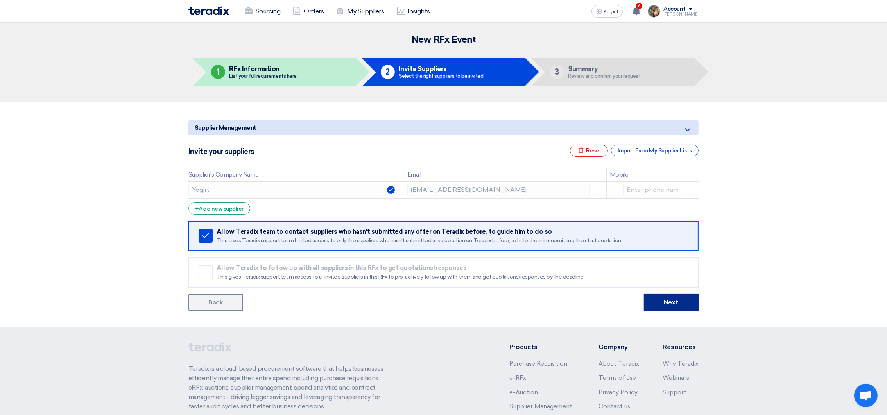
click at [666, 303] on button "Next" at bounding box center [671, 302] width 55 height 17
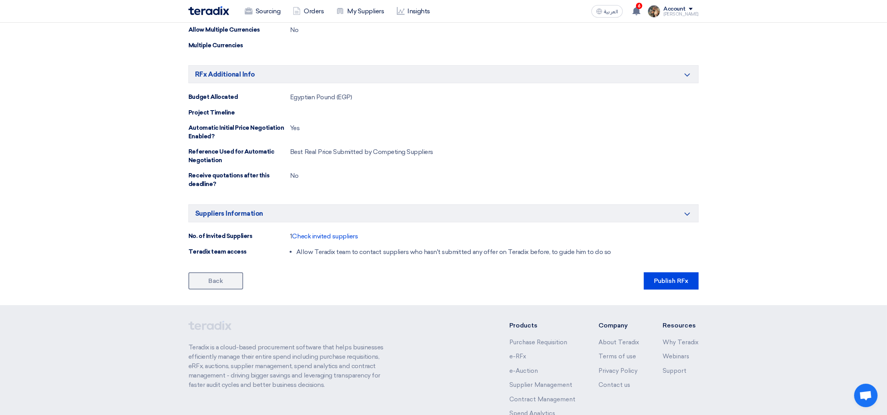
scroll to position [401, 0]
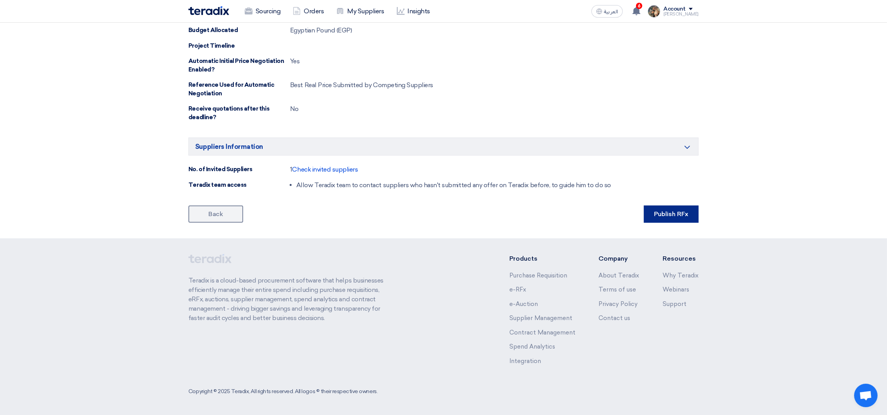
click at [657, 216] on button "Publish RFx" at bounding box center [671, 214] width 55 height 17
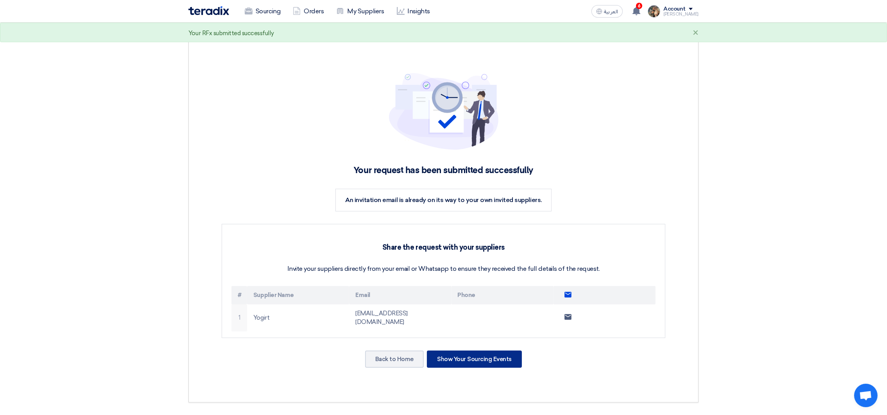
click at [465, 354] on div "Show Your Sourcing Events" at bounding box center [474, 359] width 95 height 17
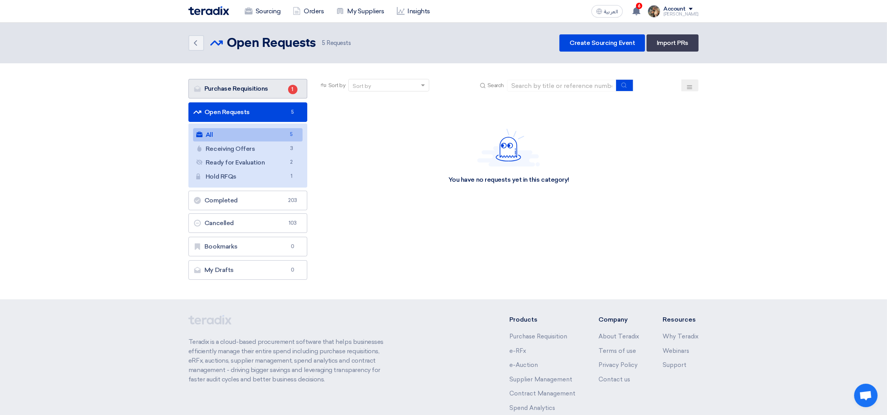
click at [234, 90] on link "Purchase Requisitions Purchase Requisitions 1" at bounding box center [247, 89] width 119 height 20
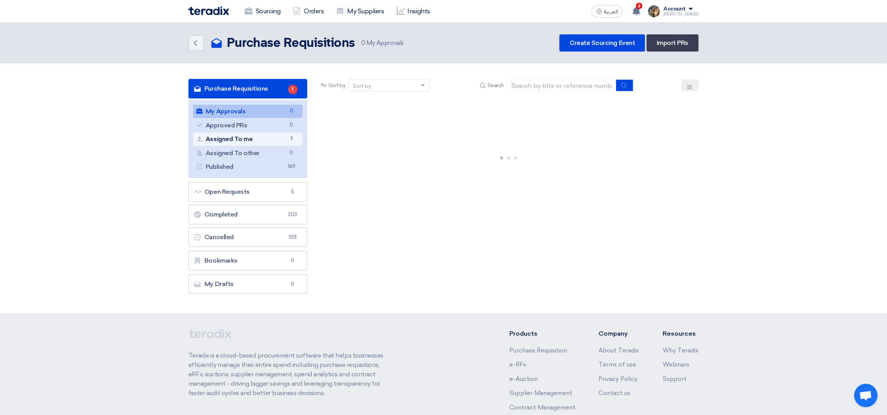
click at [258, 136] on link "Assigned To me Assigned To me 1" at bounding box center [247, 138] width 109 height 13
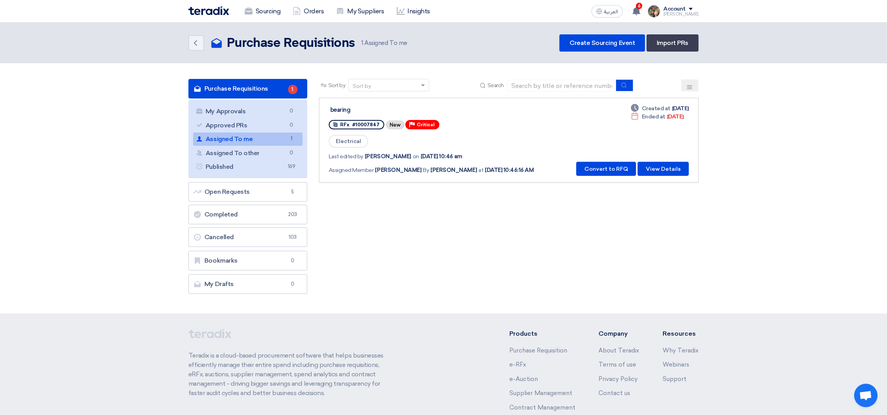
click at [585, 178] on link "bearing RFx #10007847 New Priority Critical Electrical Last edited by [PERSON_N…" at bounding box center [508, 140] width 379 height 85
click at [593, 169] on button "Convert to RFQ" at bounding box center [606, 169] width 60 height 14
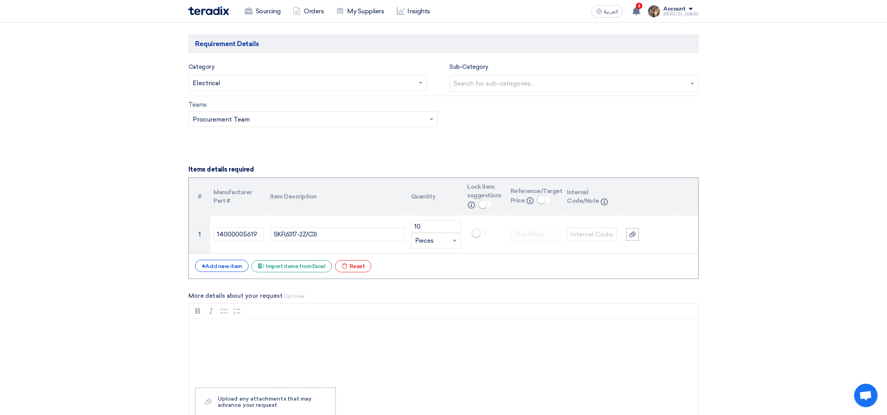
scroll to position [644, 0]
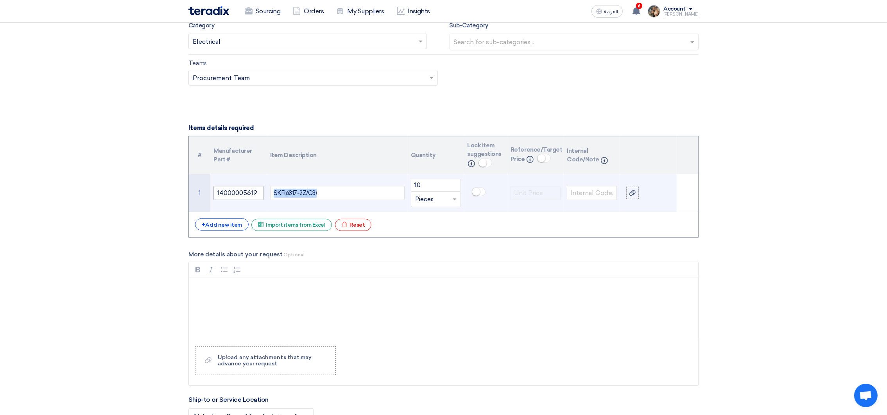
drag, startPoint x: 327, startPoint y: 199, endPoint x: 249, endPoint y: 197, distance: 77.8
click at [249, 197] on tr "1 14000005619 SKF(6317-2Z/C3) 10 Unit × Pieces" at bounding box center [443, 193] width 509 height 38
click at [248, 196] on input "14000005619" at bounding box center [238, 193] width 50 height 14
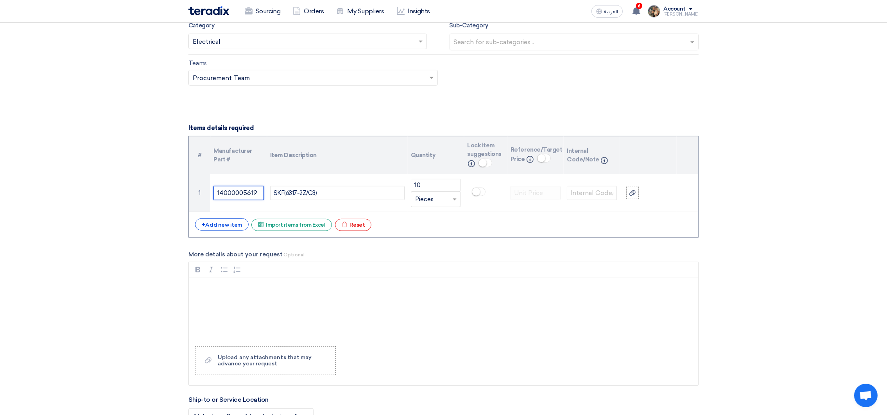
drag, startPoint x: 258, startPoint y: 195, endPoint x: 175, endPoint y: 192, distance: 82.9
click at [175, 192] on section "Requester Details Username [PERSON_NAME] Job Title Electrical Manager Email [EM…" at bounding box center [443, 226] width 887 height 1539
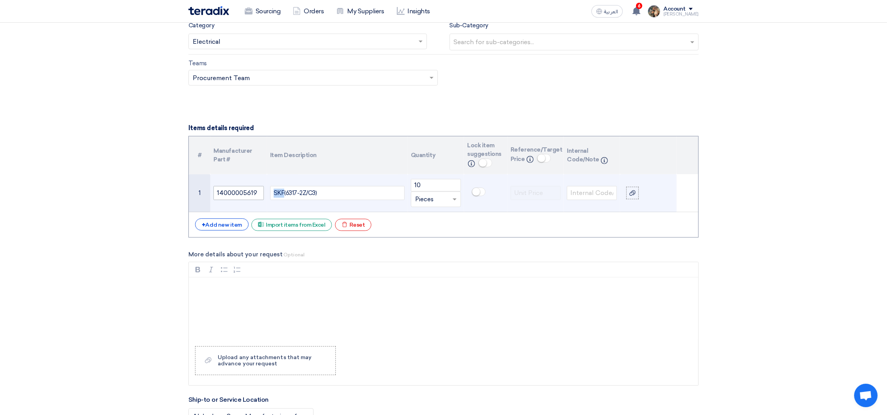
drag, startPoint x: 283, startPoint y: 194, endPoint x: 226, endPoint y: 192, distance: 57.1
click at [226, 192] on tr "1 14000005619 SKF(6317-2Z/C3) 10 Unit × Pieces" at bounding box center [443, 193] width 509 height 38
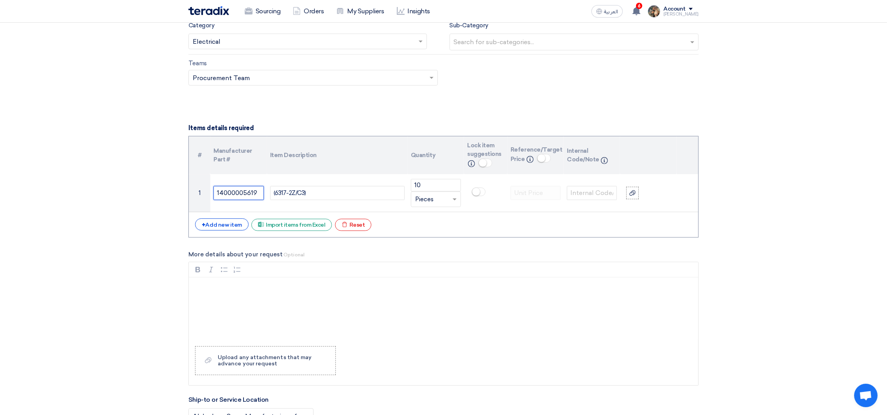
drag, startPoint x: 260, startPoint y: 193, endPoint x: 175, endPoint y: 186, distance: 85.1
click at [175, 186] on section "Requester Details Username [PERSON_NAME] Job Title Electrical Manager Email [EM…" at bounding box center [443, 226] width 887 height 1539
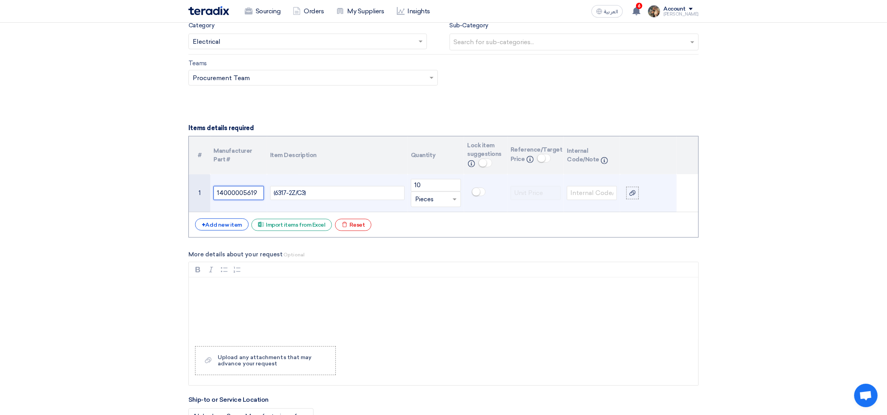
paste input "SKF"
type input "SKF"
click at [317, 198] on div "(6317-2Z/C3)" at bounding box center [337, 193] width 134 height 14
click at [334, 193] on div "Bearing 6317-2Z/C3" at bounding box center [337, 193] width 134 height 14
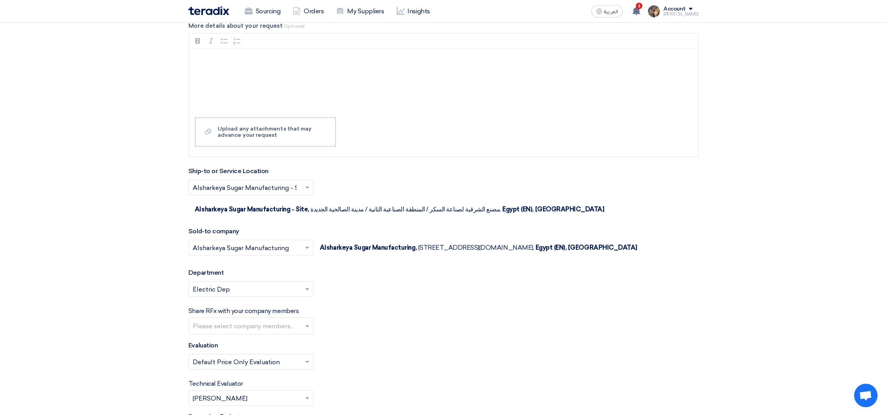
scroll to position [938, 0]
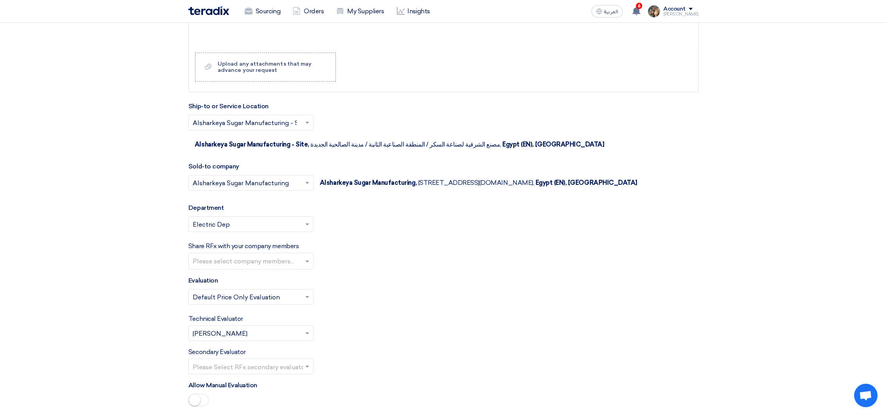
click at [286, 232] on input "text" at bounding box center [247, 225] width 109 height 13
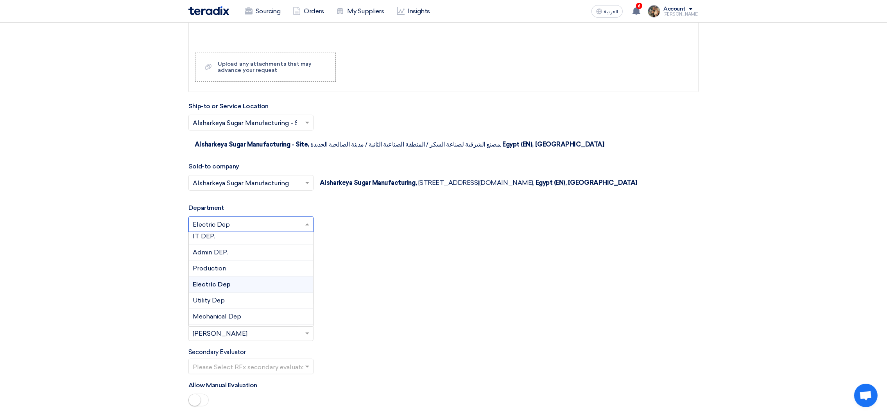
scroll to position [0, 0]
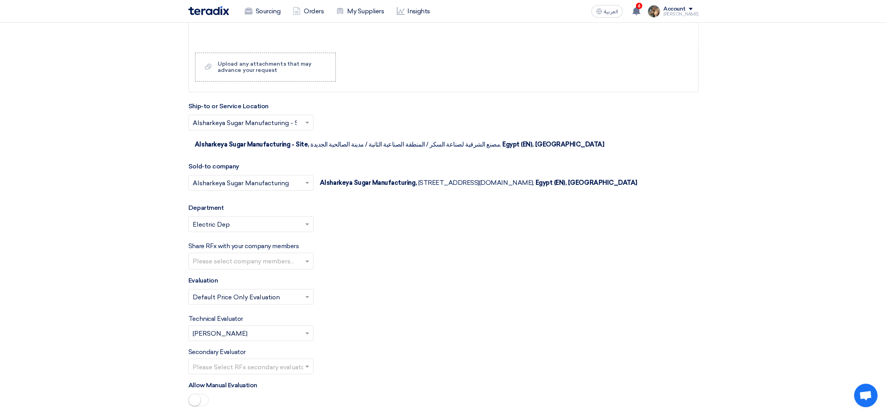
click at [367, 257] on div "Share RFx with your company members Please select company members..." at bounding box center [443, 256] width 510 height 28
click at [256, 267] on input "text" at bounding box center [252, 262] width 118 height 13
click at [334, 257] on div "Share RFx with your company members Please select company members... [PERSON_NA…" at bounding box center [443, 256] width 510 height 28
click at [255, 336] on input "text" at bounding box center [247, 334] width 109 height 13
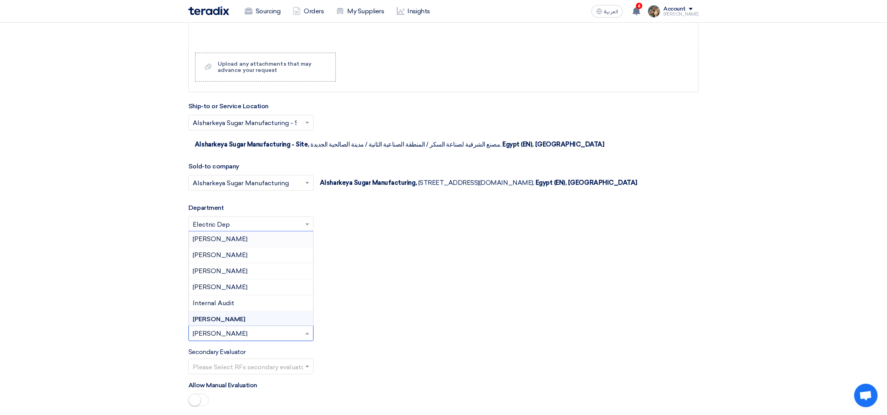
click at [211, 243] on span "[PERSON_NAME]" at bounding box center [220, 238] width 55 height 7
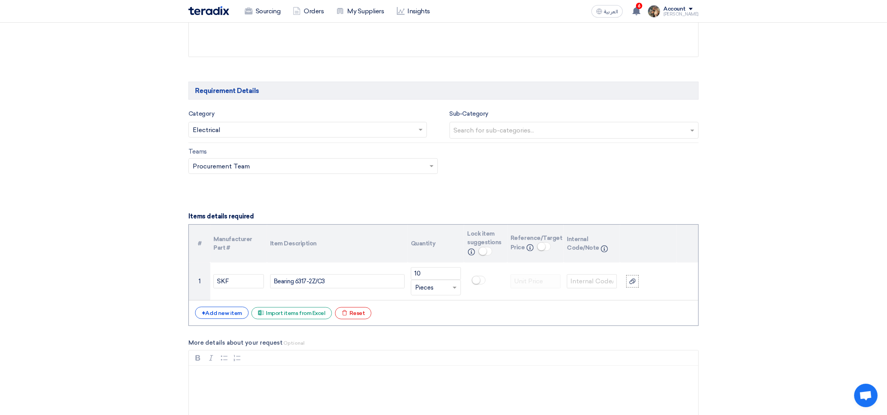
scroll to position [527, 0]
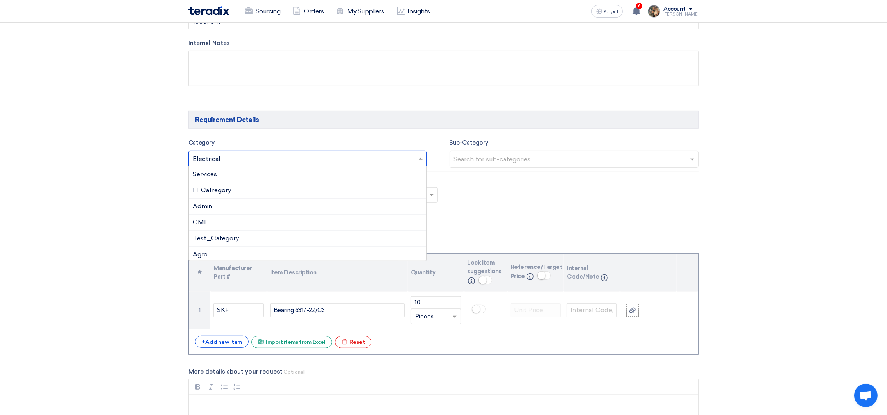
click at [308, 160] on input "text" at bounding box center [304, 159] width 222 height 13
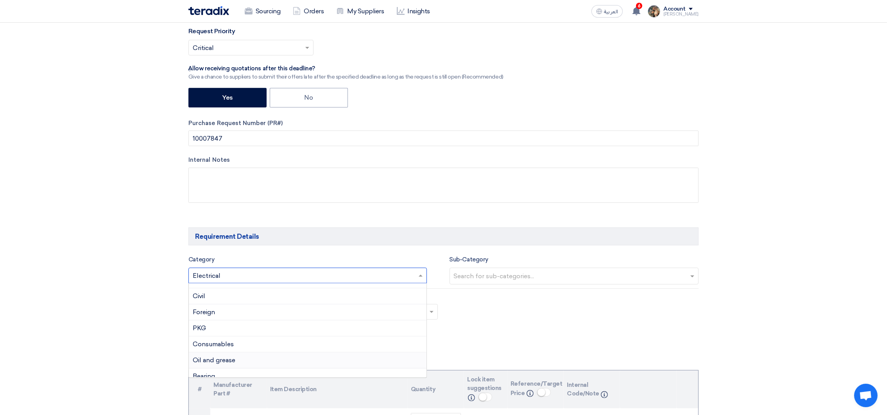
scroll to position [175, 0]
click at [215, 360] on span "Bearing" at bounding box center [204, 355] width 22 height 7
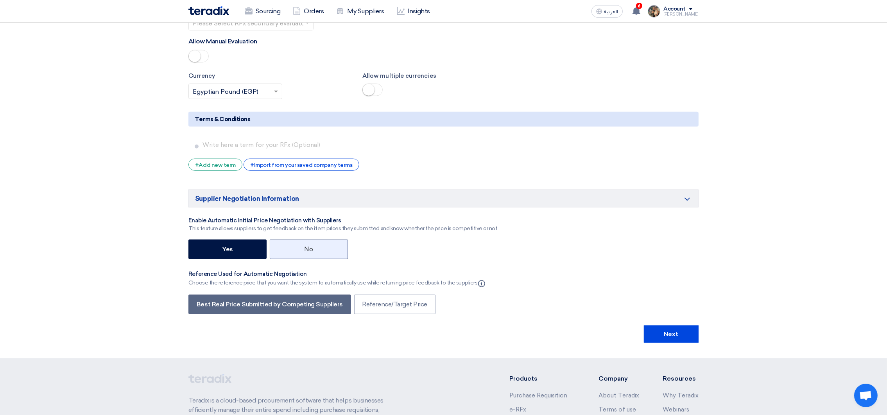
scroll to position [1289, 0]
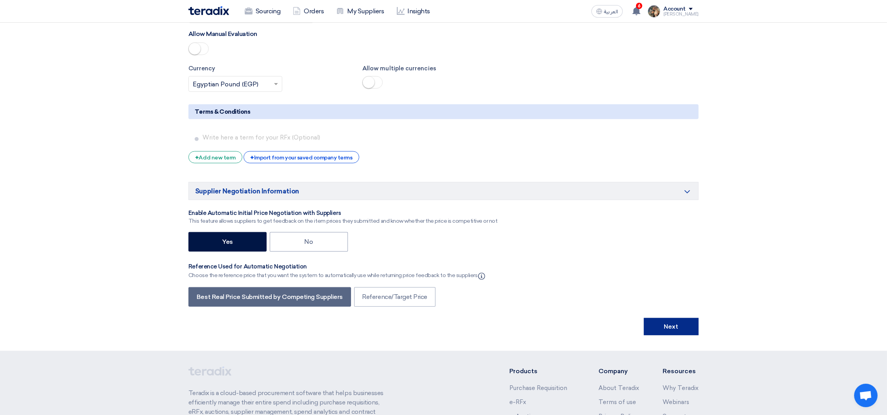
click at [676, 331] on button "Next" at bounding box center [671, 326] width 55 height 17
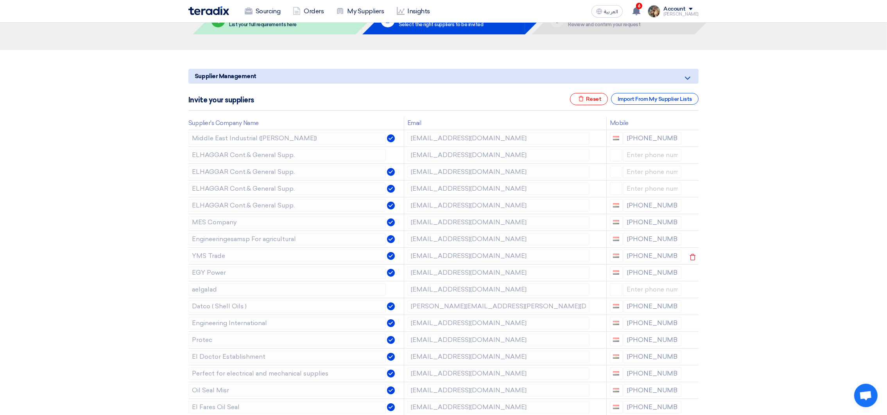
scroll to position [59, 0]
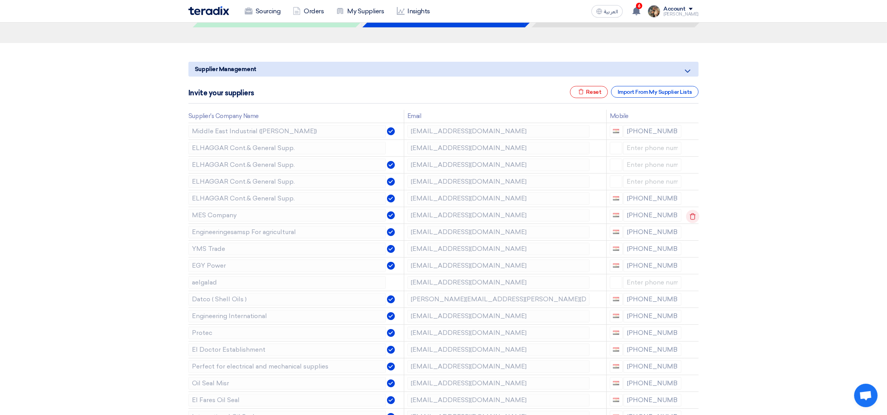
click at [690, 217] on icon at bounding box center [692, 216] width 13 height 13
click at [0, 0] on icon at bounding box center [0, 0] width 0 height 0
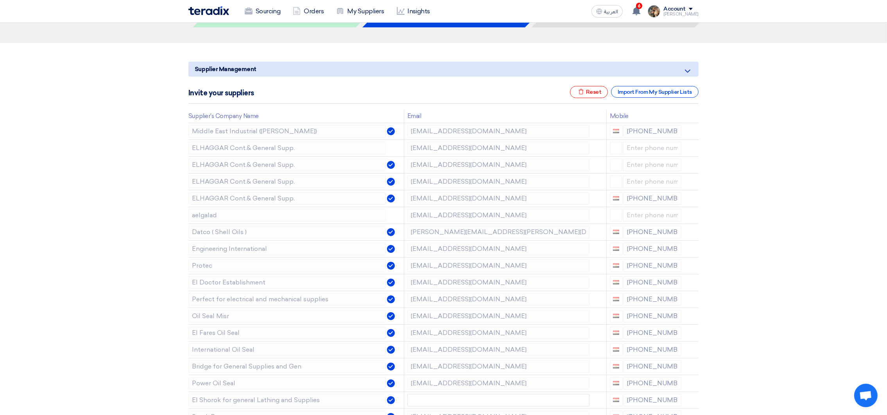
click at [0, 0] on icon at bounding box center [0, 0] width 0 height 0
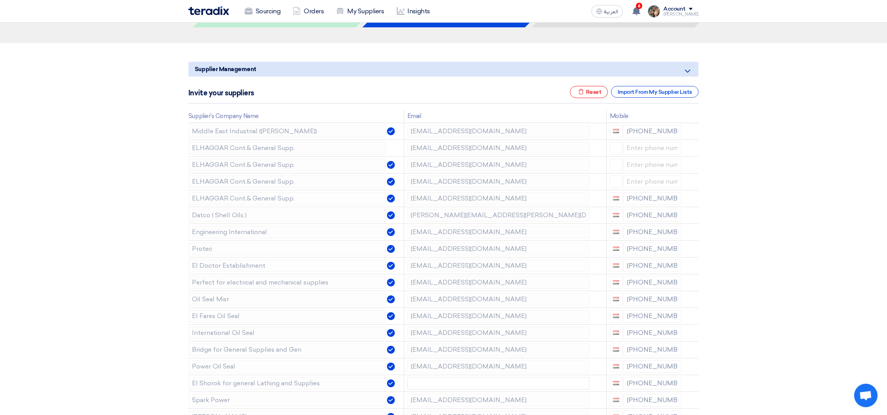
click at [0, 0] on icon at bounding box center [0, 0] width 0 height 0
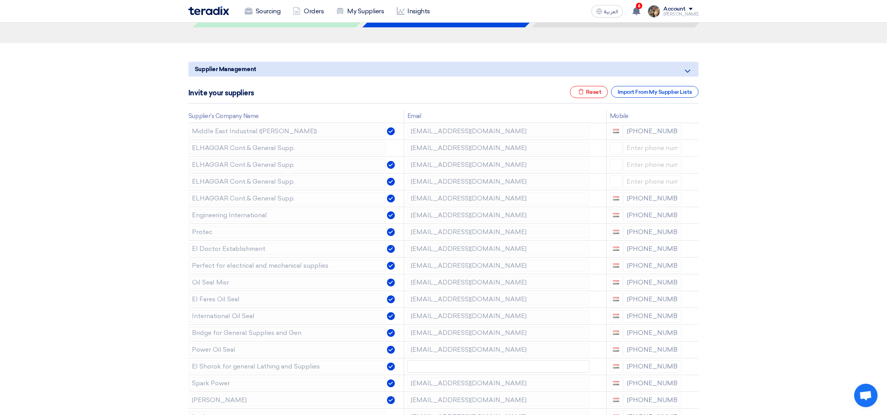
click at [0, 0] on icon at bounding box center [0, 0] width 0 height 0
click at [691, 231] on use at bounding box center [693, 233] width 6 height 7
click at [0, 0] on use at bounding box center [0, 0] width 0 height 0
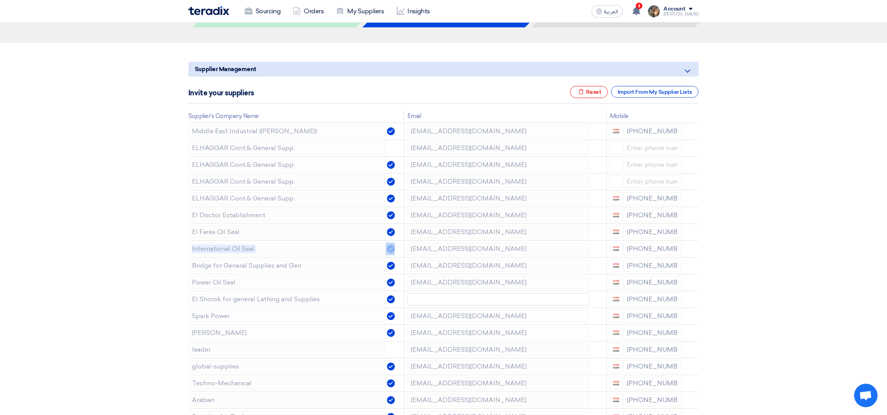
click at [0, 0] on use at bounding box center [0, 0] width 0 height 0
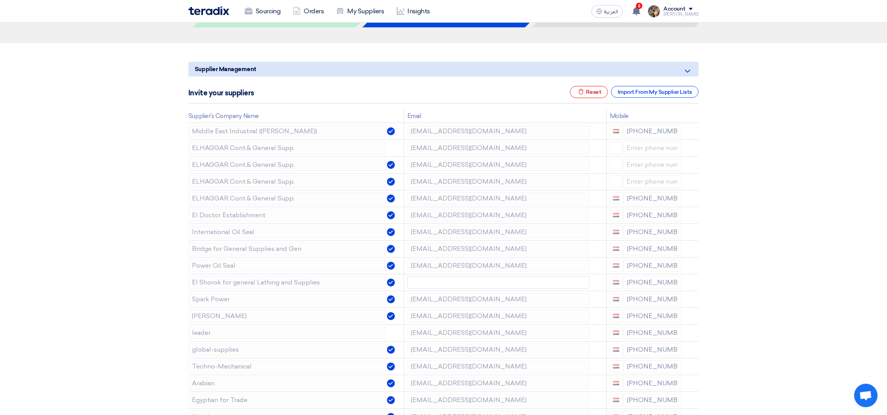
click at [0, 0] on use at bounding box center [0, 0] width 0 height 0
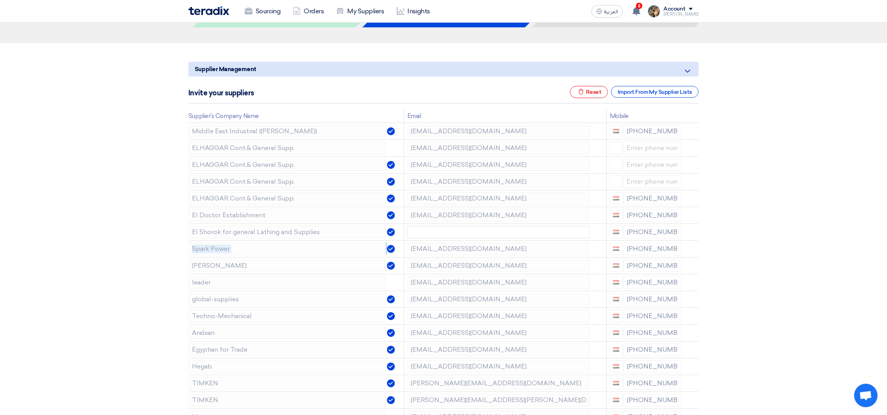
click at [0, 0] on use at bounding box center [0, 0] width 0 height 0
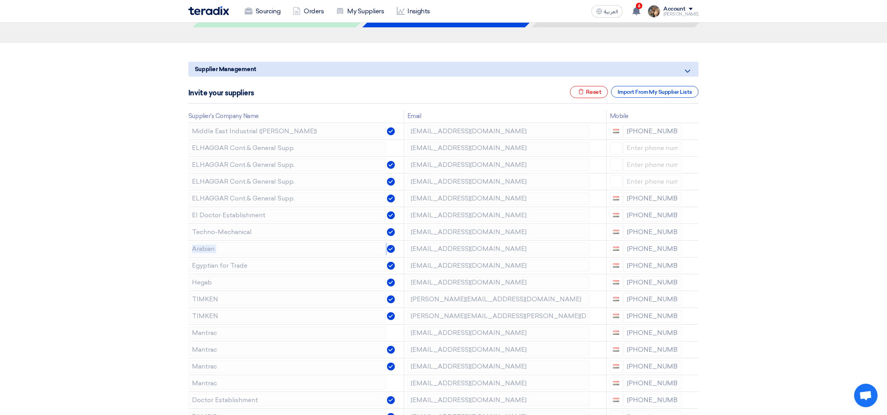
click at [0, 0] on use at bounding box center [0, 0] width 0 height 0
click at [691, 233] on icon at bounding box center [692, 233] width 13 height 13
click at [0, 0] on icon at bounding box center [0, 0] width 0 height 0
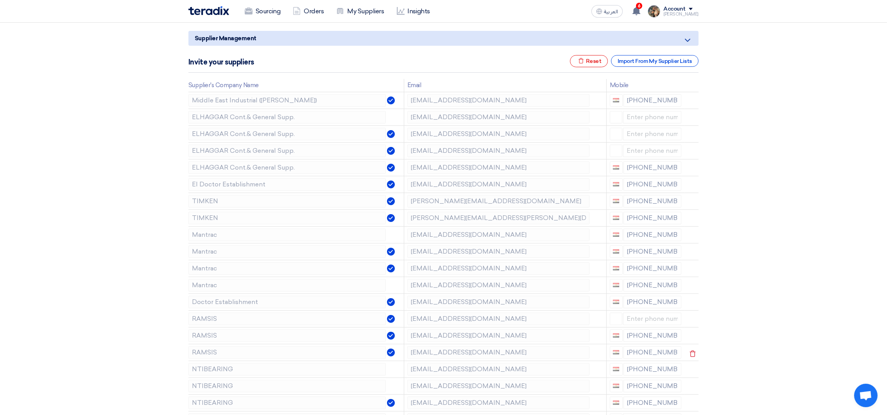
scroll to position [117, 0]
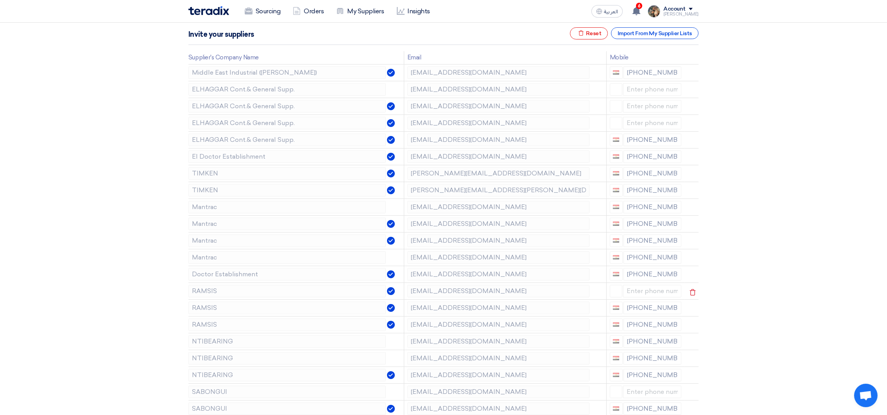
click at [489, 295] on tr "RAMSIS [EMAIL_ADDRESS][DOMAIN_NAME]" at bounding box center [443, 291] width 510 height 17
click at [689, 290] on icon at bounding box center [692, 292] width 13 height 13
click at [0, 0] on icon at bounding box center [0, 0] width 0 height 0
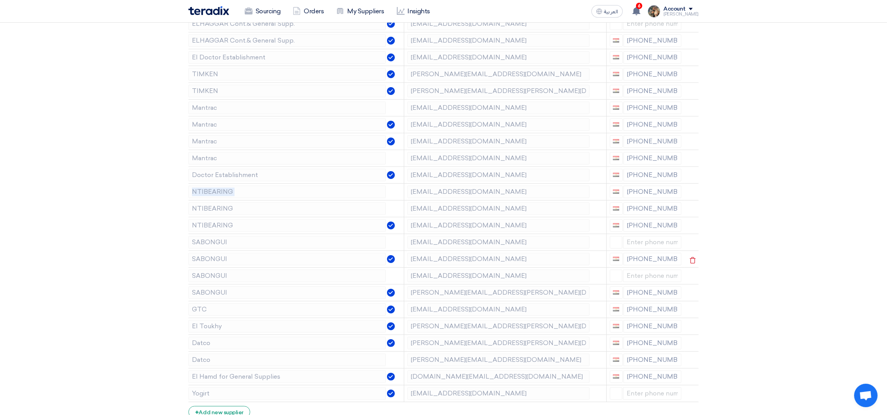
scroll to position [293, 0]
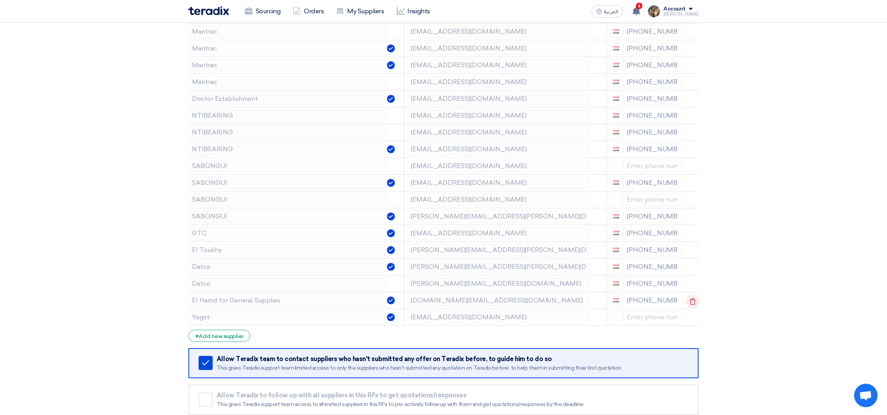
click at [689, 299] on icon at bounding box center [692, 301] width 13 height 13
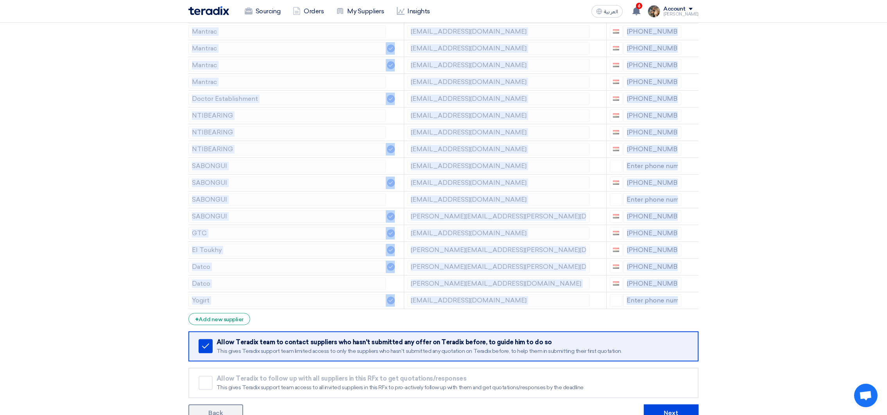
click at [0, 0] on icon at bounding box center [0, 0] width 0 height 0
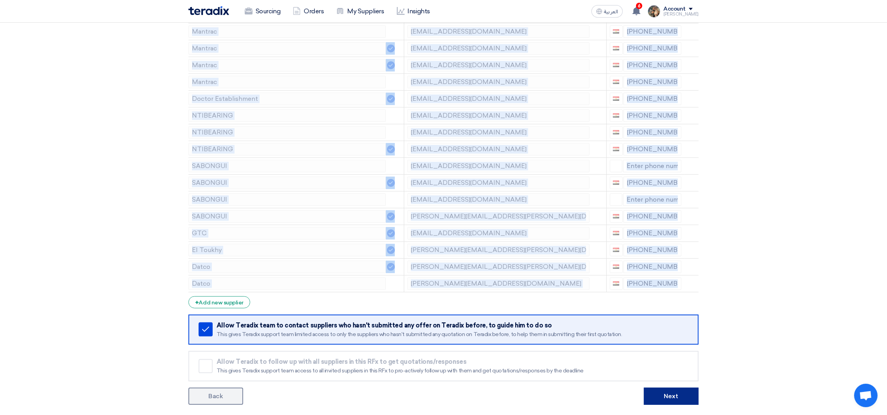
click at [684, 399] on button "Next" at bounding box center [671, 396] width 55 height 17
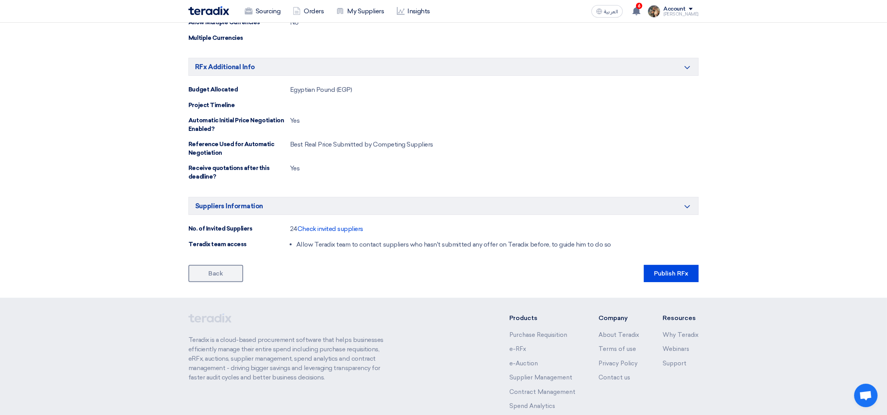
scroll to position [387, 0]
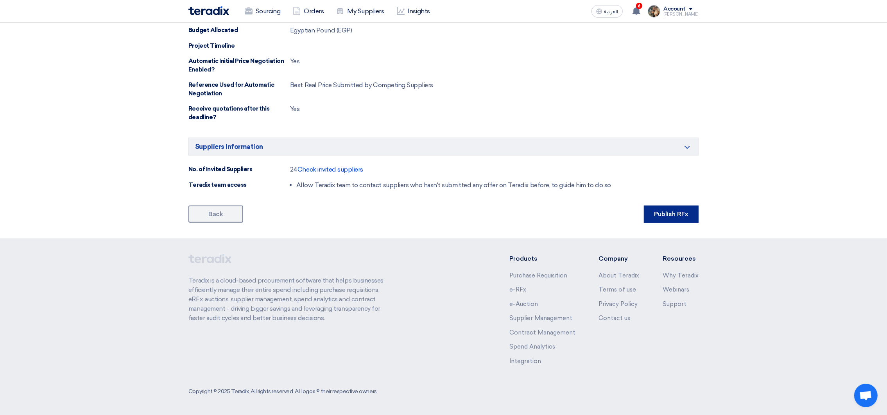
click at [664, 217] on button "Publish RFx" at bounding box center [671, 214] width 55 height 17
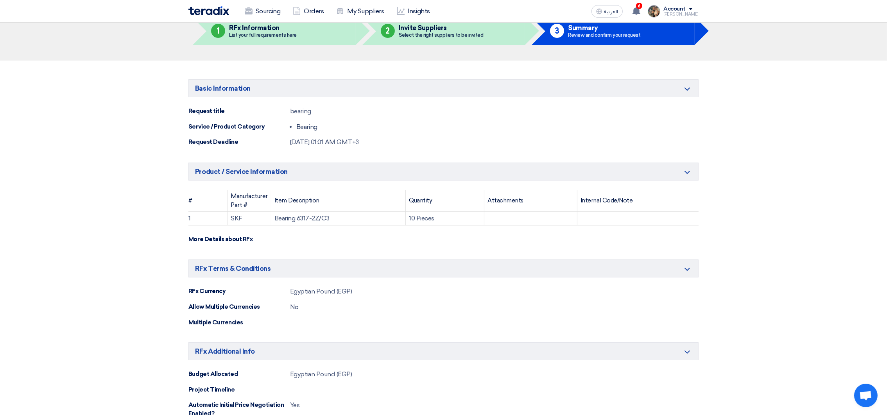
scroll to position [0, 0]
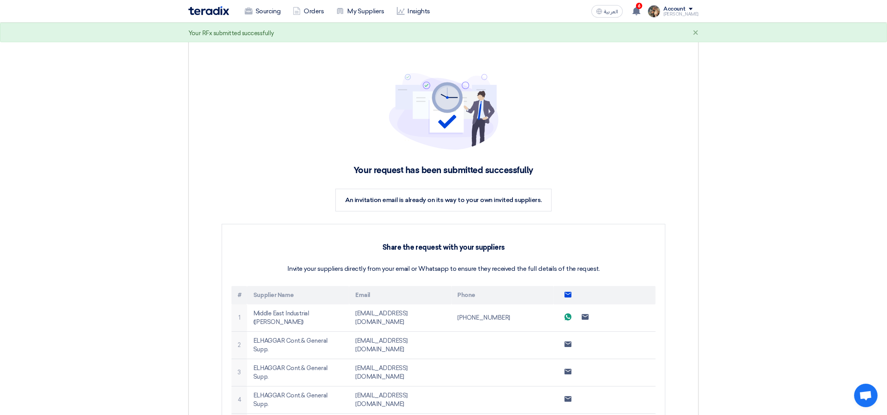
click at [211, 12] on img at bounding box center [208, 10] width 41 height 9
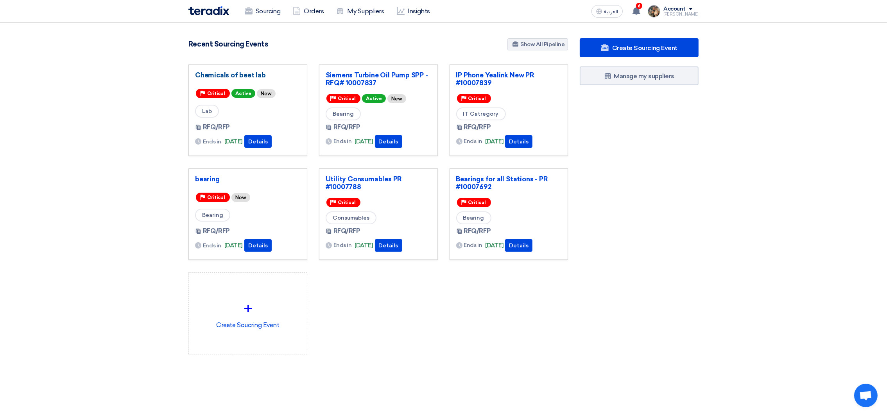
click at [230, 77] on link "Chemicals of beet lab" at bounding box center [248, 75] width 106 height 8
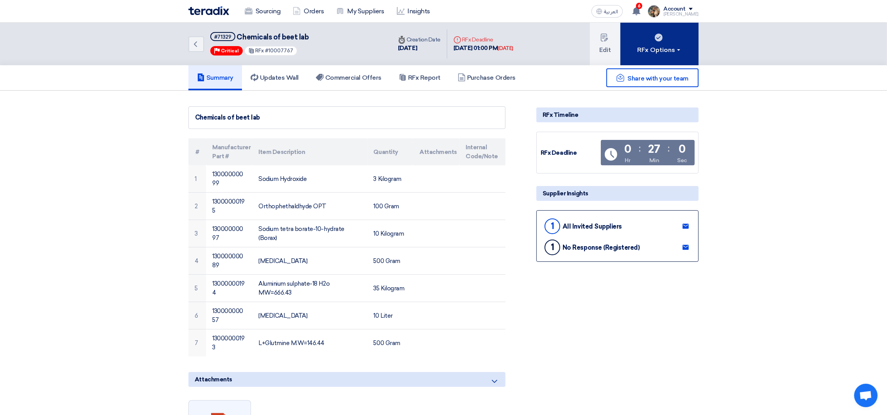
click at [655, 57] on button "RFx Options" at bounding box center [659, 44] width 78 height 43
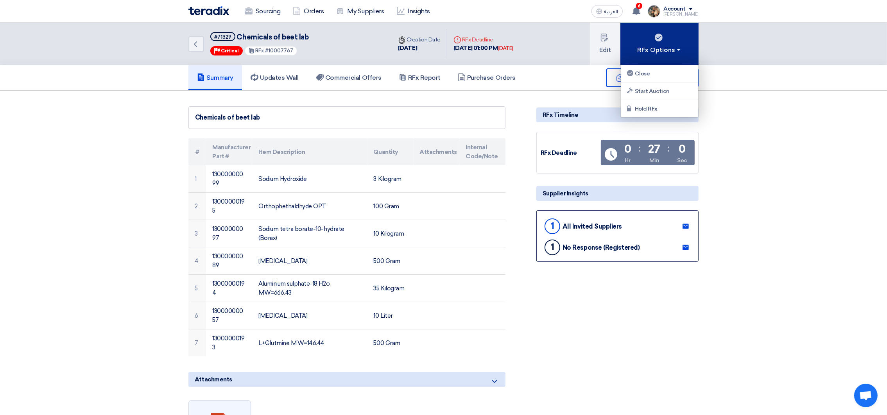
click at [652, 62] on button "RFx Options" at bounding box center [659, 44] width 78 height 43
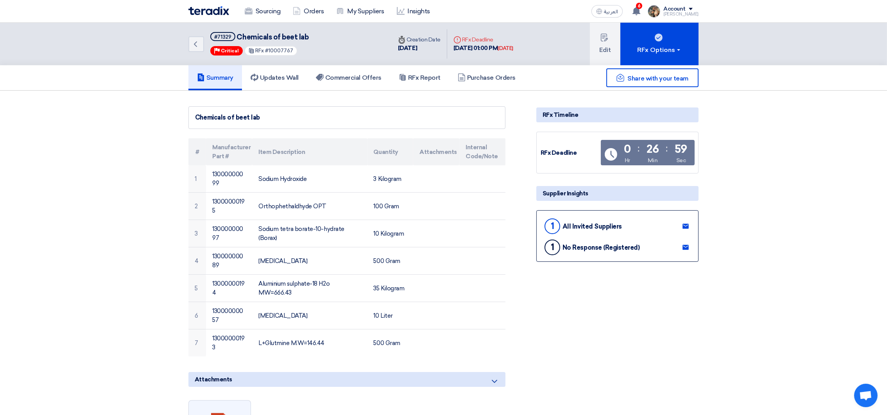
click at [652, 65] on div "Summary Updates Wall Commercial Offers RFx Report Purchase Orders" at bounding box center [443, 77] width 510 height 25
click at [649, 49] on div "RFx Options" at bounding box center [659, 49] width 44 height 9
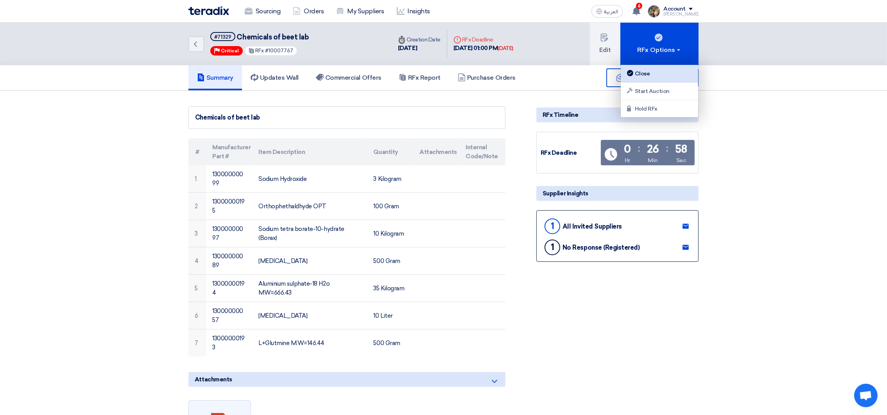
click at [655, 70] on div "Close" at bounding box center [659, 73] width 68 height 9
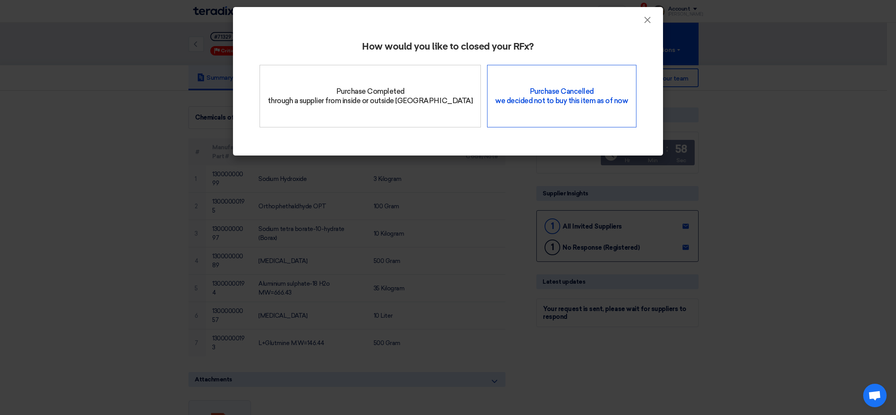
click at [537, 90] on div "Purchase Cancelled we decided not to buy this item as of now" at bounding box center [561, 96] width 149 height 63
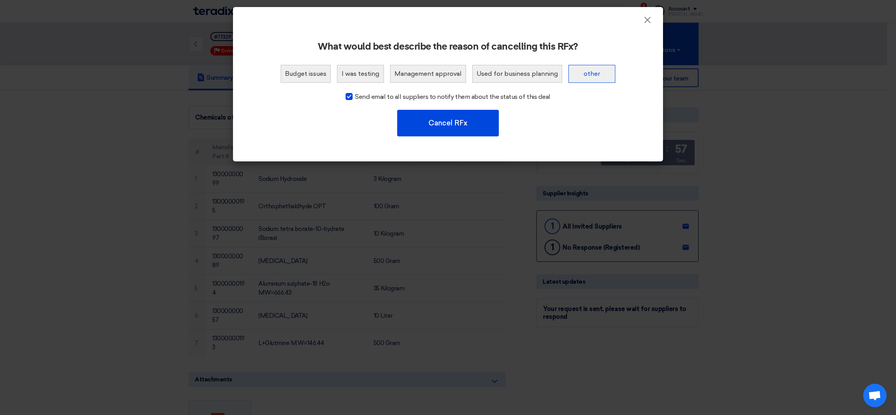
click at [589, 75] on button "other" at bounding box center [591, 74] width 47 height 18
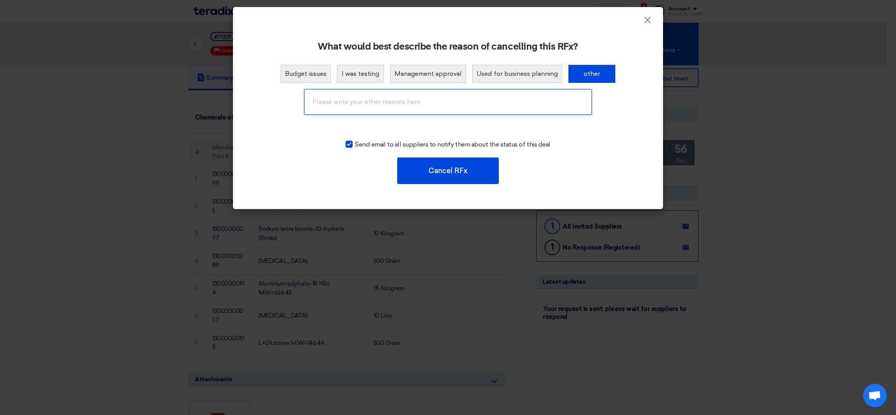
click at [397, 102] on input "text" at bounding box center [448, 102] width 288 height 26
type input "Already done by Duplication"
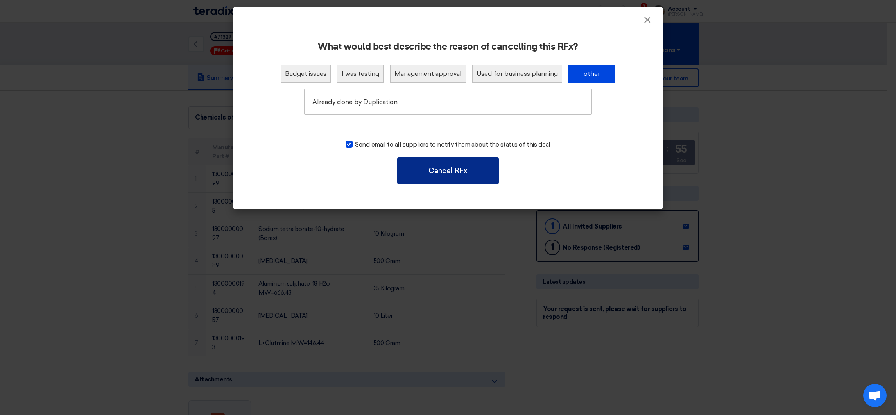
click at [428, 175] on button "Cancel RFx" at bounding box center [448, 171] width 102 height 27
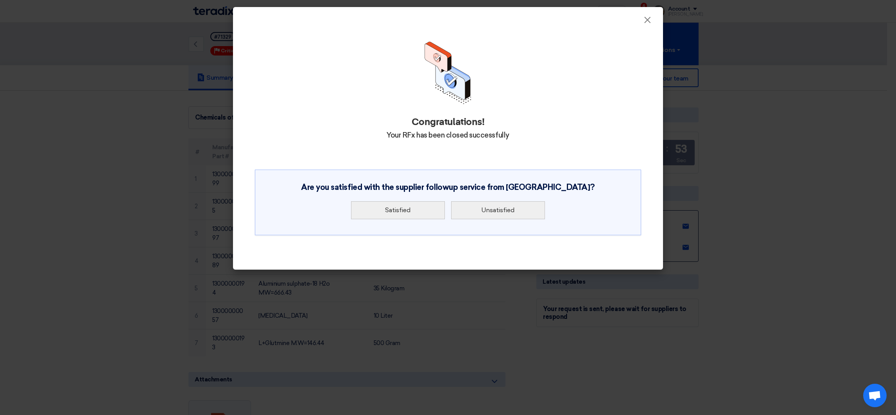
click at [422, 220] on div "Satisfied Unsatisfied" at bounding box center [447, 210] width 363 height 24
click at [421, 212] on button "Satisfied" at bounding box center [398, 210] width 94 height 18
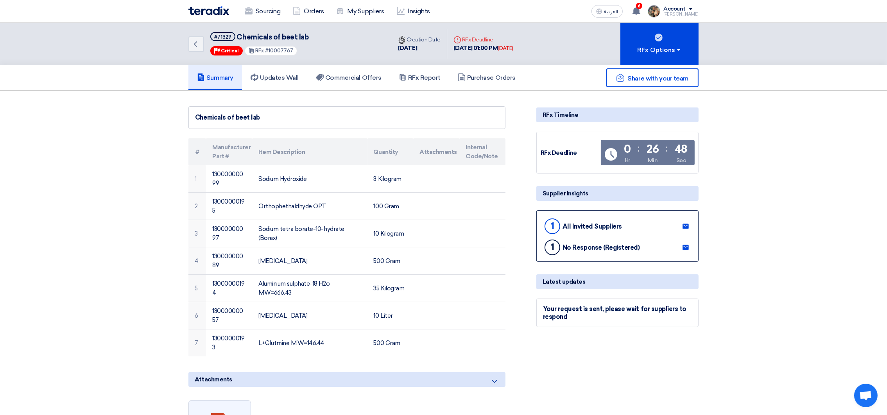
click at [211, 11] on img at bounding box center [208, 10] width 41 height 9
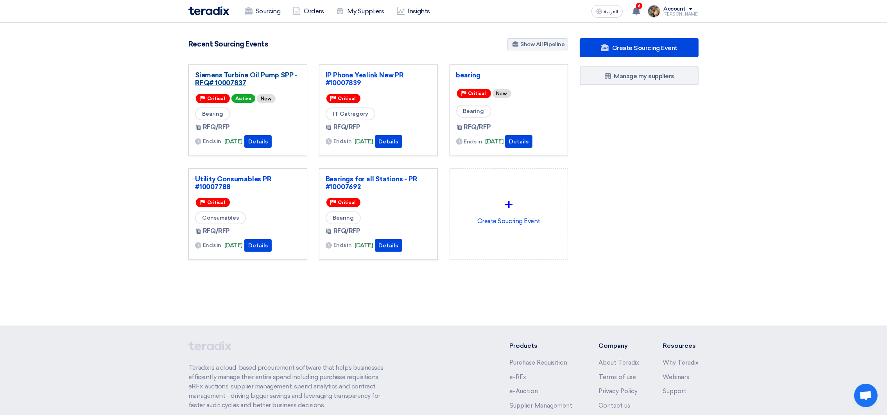
click at [231, 79] on link "Siemens Turbine Oil Pump SPP -RFQ# 10007837" at bounding box center [248, 79] width 106 height 16
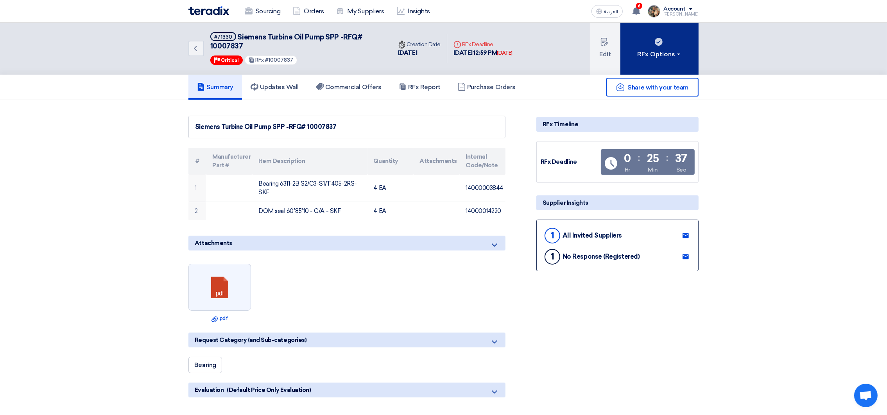
click at [668, 64] on button "RFx Options" at bounding box center [659, 49] width 78 height 52
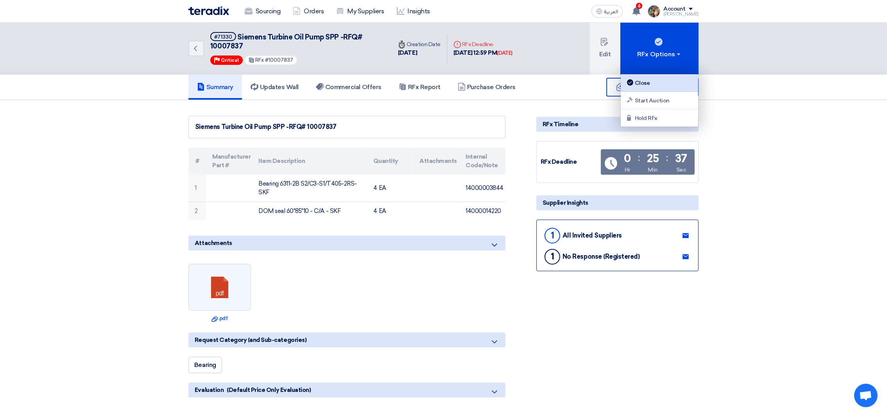
click at [648, 79] on div "Close" at bounding box center [659, 82] width 68 height 9
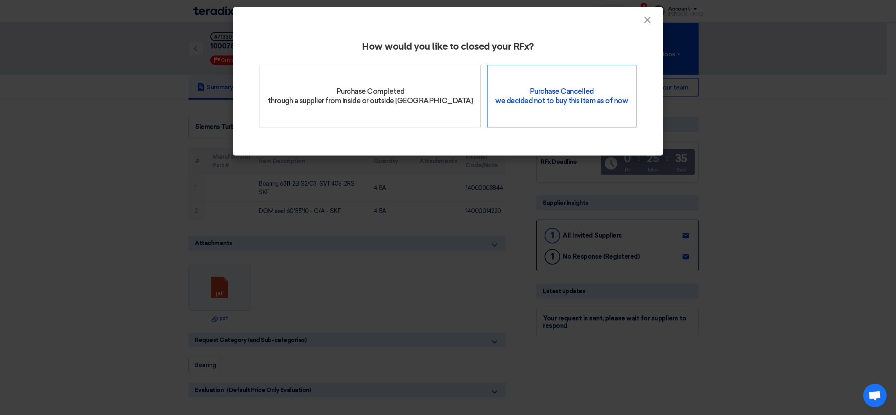
click at [512, 93] on div "Purchase Cancelled we decided not to buy this item as of now" at bounding box center [561, 96] width 149 height 63
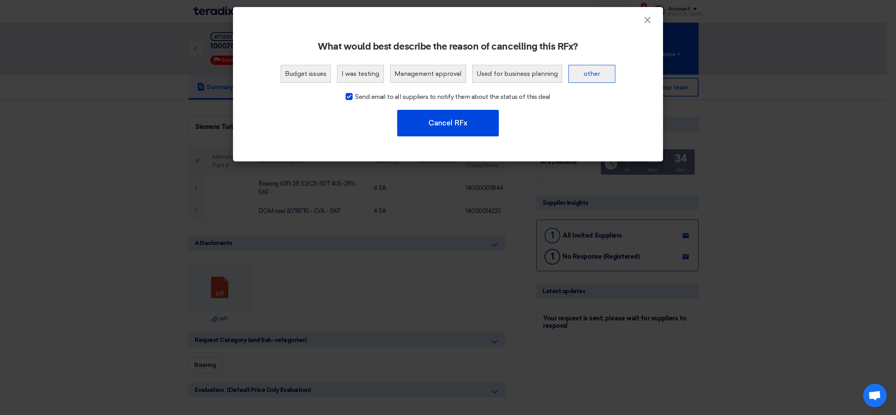
click at [595, 72] on button "other" at bounding box center [591, 74] width 47 height 18
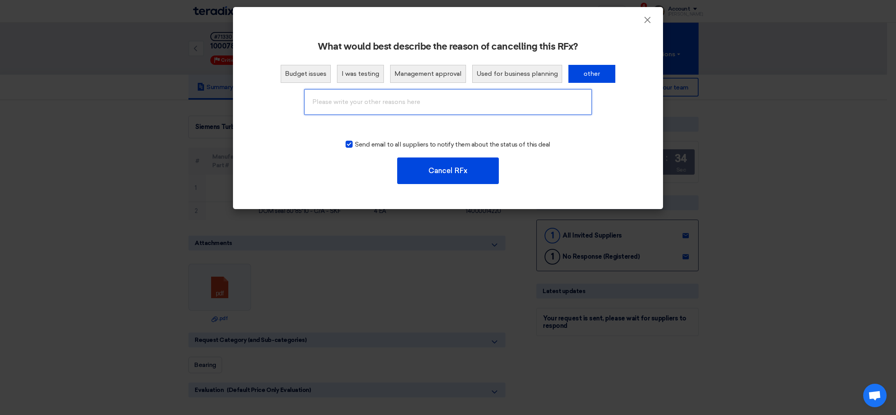
click at [435, 102] on input "text" at bounding box center [448, 102] width 288 height 26
type input "Already done by Duplication"
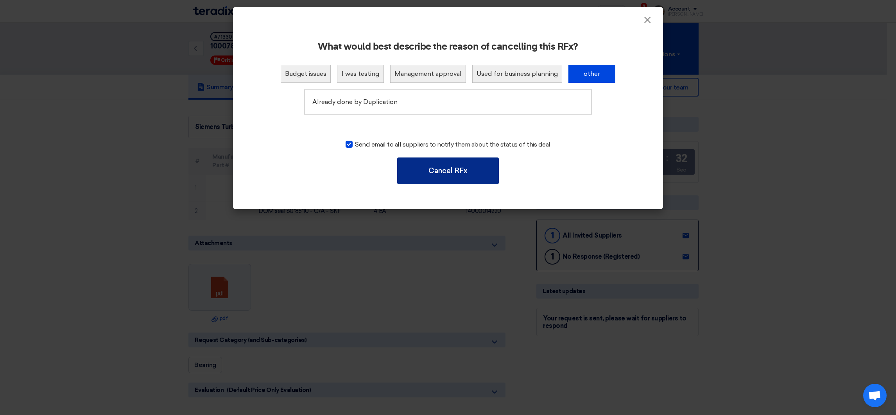
click at [451, 168] on button "Cancel RFx" at bounding box center [448, 171] width 102 height 27
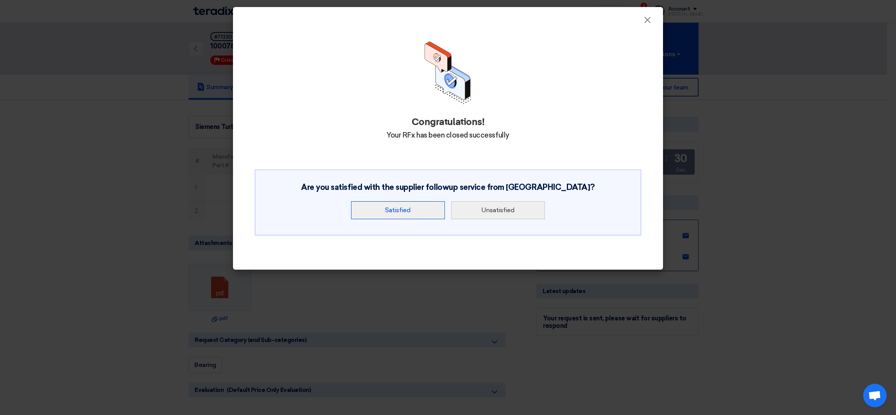
click at [420, 212] on button "Satisfied" at bounding box center [398, 210] width 94 height 18
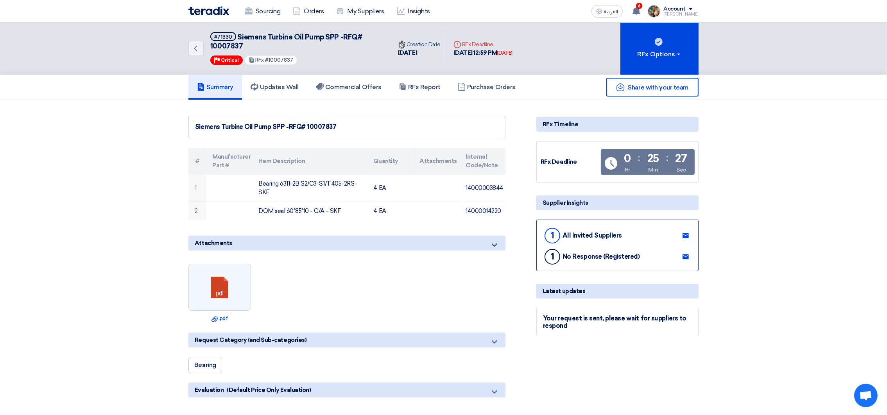
drag, startPoint x: 211, startPoint y: 21, endPoint x: 206, endPoint y: 16, distance: 7.2
click at [208, 18] on div "Sourcing Orders My Suppliers Insights العربية ع 6 You have a new offer for ' IP…" at bounding box center [444, 11] width 522 height 22
click at [202, 9] on img at bounding box center [208, 10] width 41 height 9
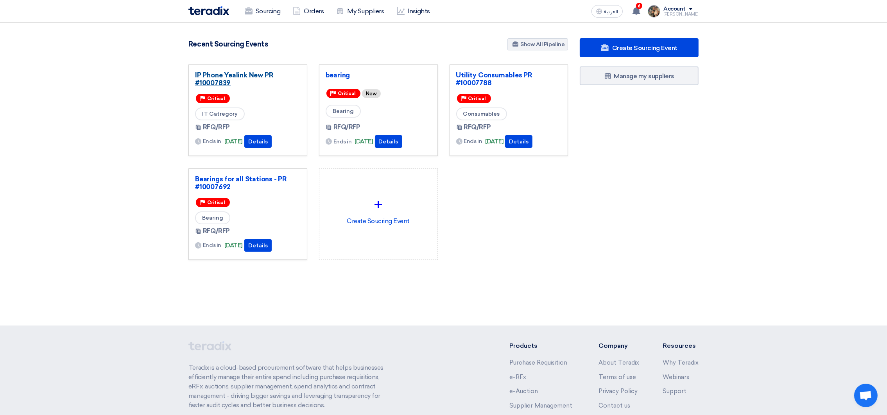
click at [204, 80] on link "IP Phone Yealink New PR #10007839" at bounding box center [248, 79] width 106 height 16
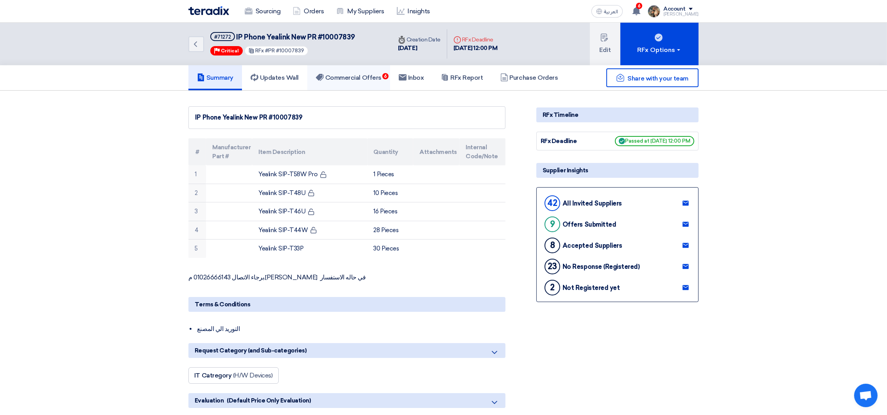
click at [367, 82] on link "Commercial Offers 6" at bounding box center [348, 77] width 83 height 25
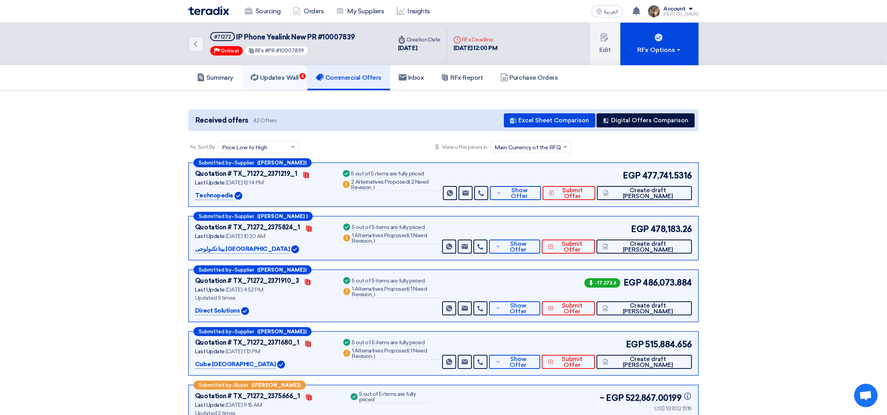
click at [295, 78] on h5 "Updates Wall 6" at bounding box center [275, 78] width 48 height 8
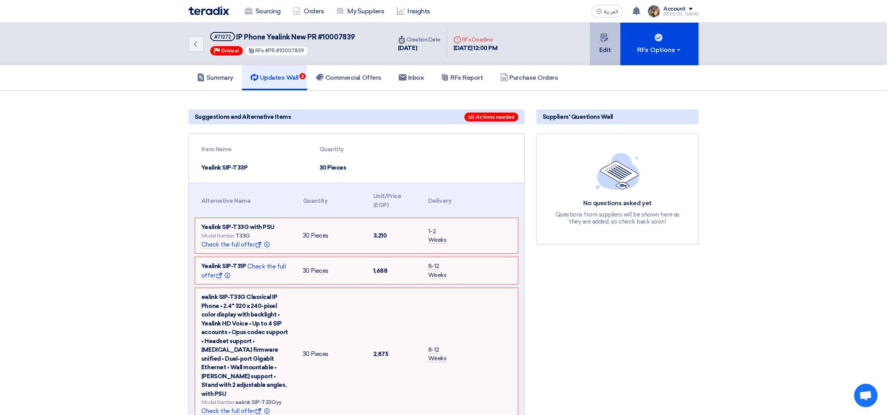
click at [608, 61] on button "Edit" at bounding box center [605, 44] width 30 height 43
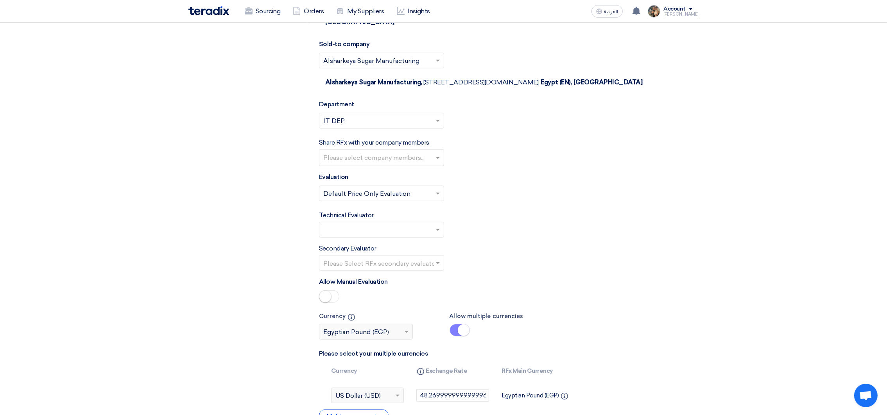
scroll to position [997, 0]
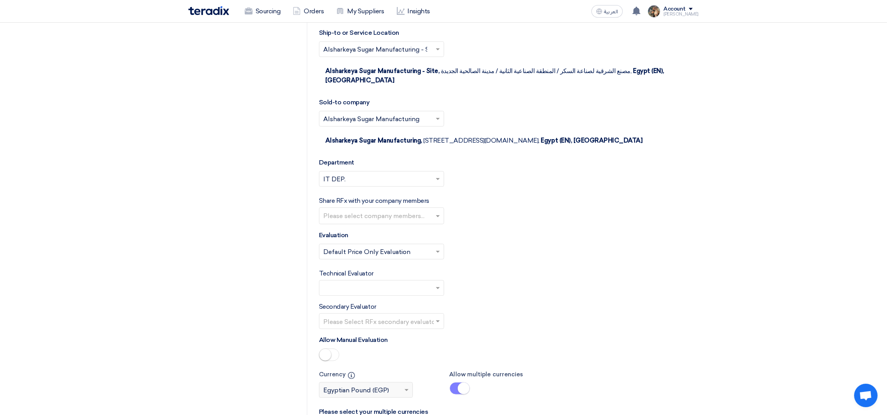
click at [419, 290] on input "text" at bounding box center [377, 289] width 109 height 13
click at [386, 302] on div "[PERSON_NAME]" at bounding box center [381, 304] width 124 height 16
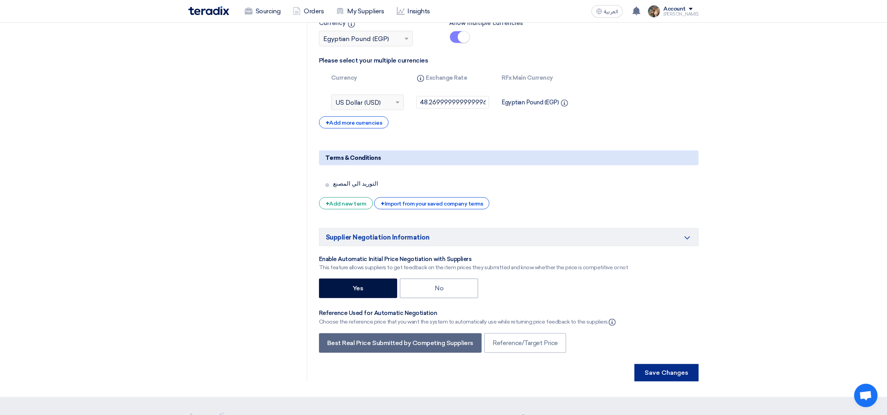
click at [681, 370] on button "Save Changes" at bounding box center [666, 372] width 64 height 17
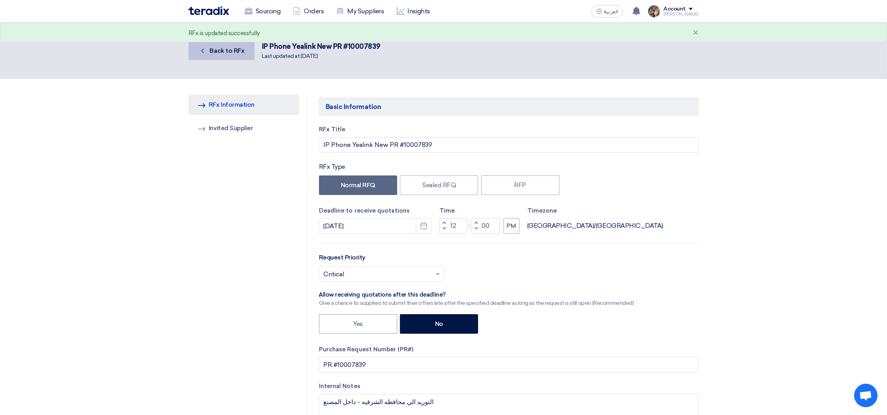
click at [235, 47] on span "Back to RFx" at bounding box center [227, 50] width 35 height 7
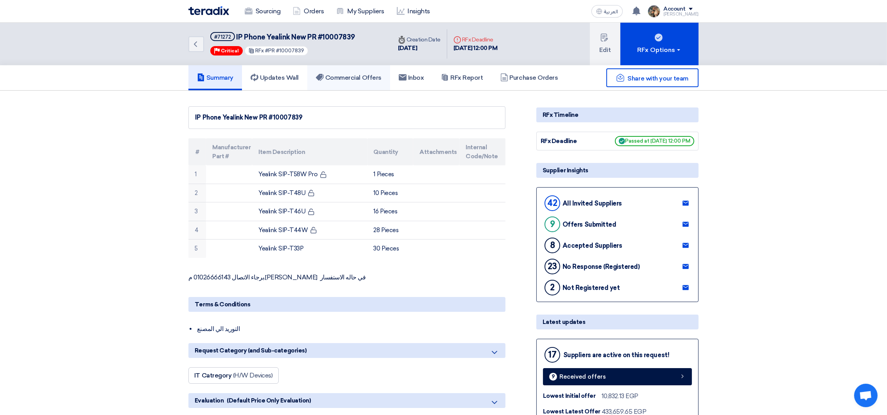
click at [365, 81] on link "Commercial Offers" at bounding box center [348, 77] width 83 height 25
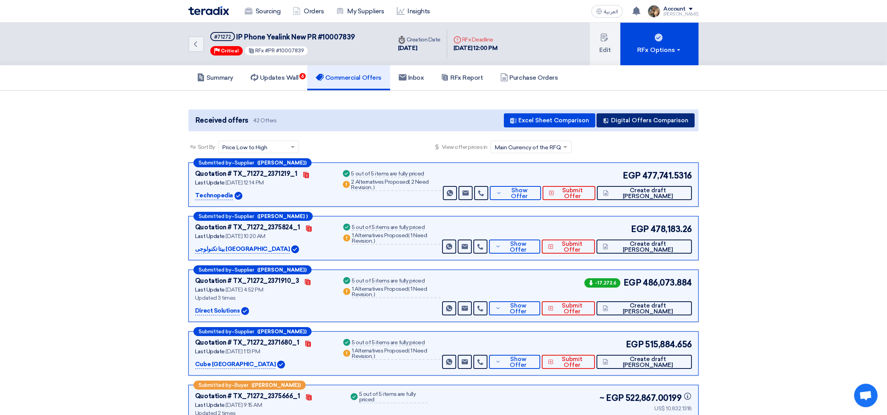
click at [666, 120] on button "Digital Offers Comparison" at bounding box center [645, 120] width 98 height 14
click at [306, 81] on link "Updates Wall 6" at bounding box center [274, 77] width 65 height 25
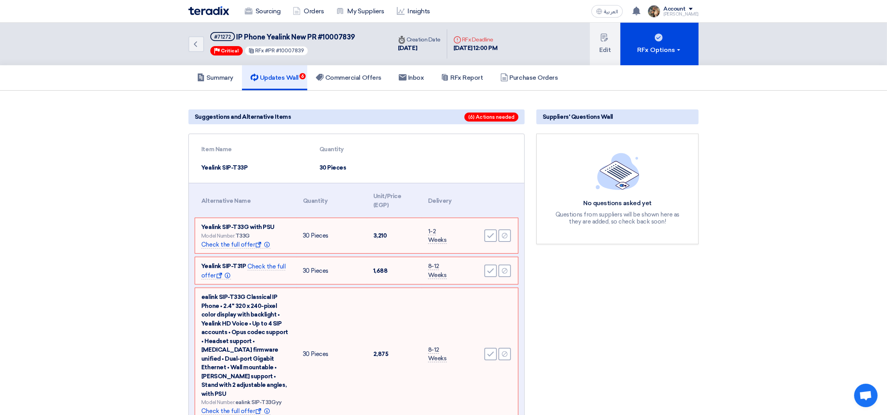
click at [490, 241] on div "Accept Reject" at bounding box center [488, 236] width 46 height 14
click at [490, 234] on use at bounding box center [490, 235] width 7 height 5
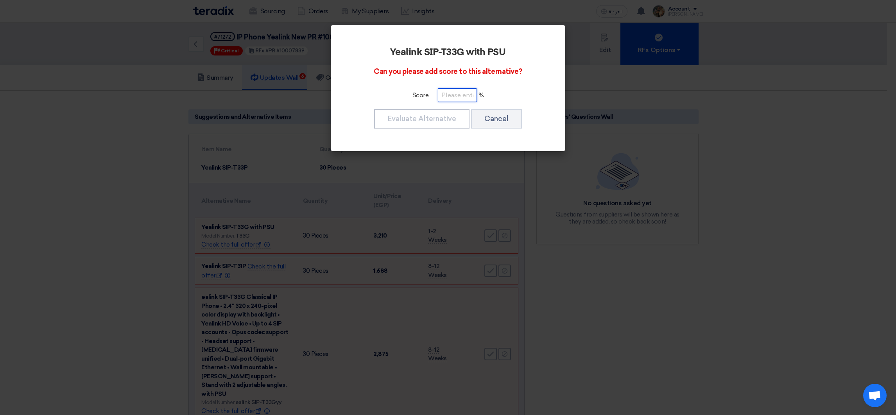
click at [451, 95] on input "number" at bounding box center [457, 95] width 39 height 14
drag, startPoint x: 464, startPoint y: 92, endPoint x: 417, endPoint y: 92, distance: 46.5
click at [417, 92] on div "Score 100 %" at bounding box center [448, 95] width 191 height 14
type input "100"
click at [428, 115] on button "Evaluate Alternative" at bounding box center [421, 119] width 95 height 20
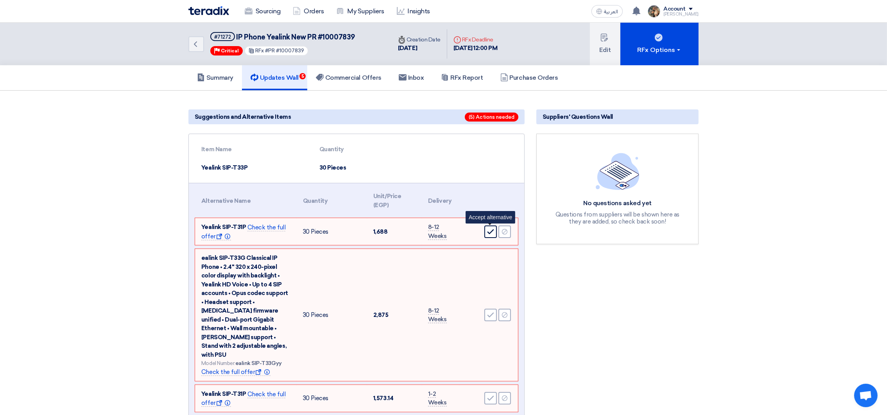
click at [489, 235] on div "Accept" at bounding box center [490, 232] width 13 height 13
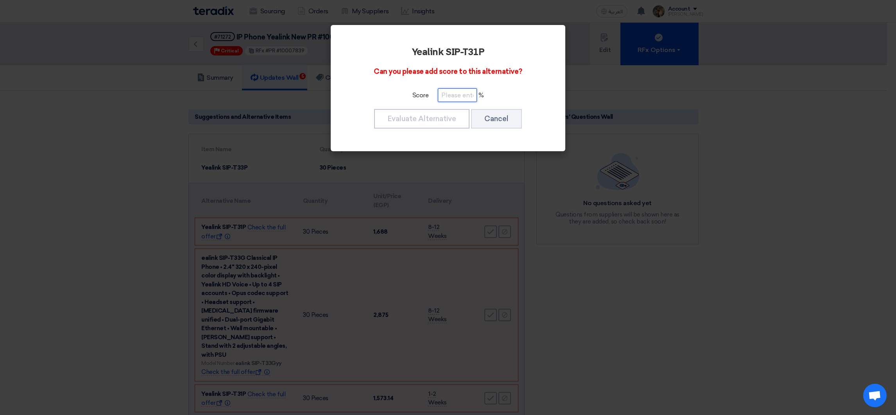
click at [465, 93] on input "number" at bounding box center [457, 95] width 39 height 14
paste input "100"
type input "100"
click at [458, 114] on button "Evaluate Alternative" at bounding box center [421, 119] width 95 height 20
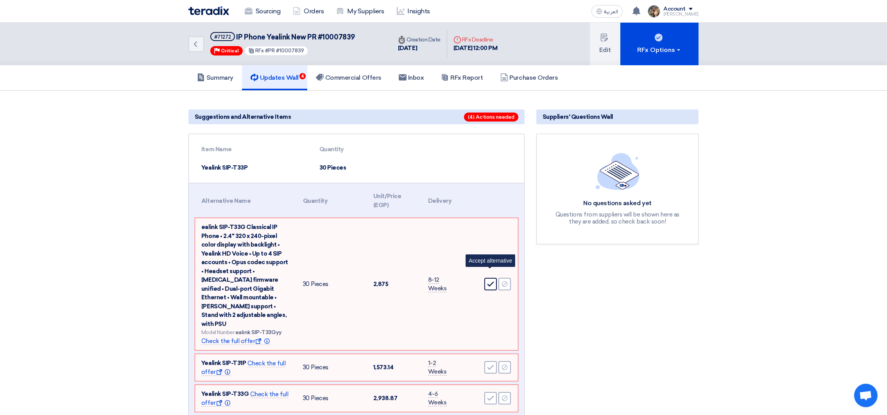
click at [488, 281] on icon "Accept" at bounding box center [490, 284] width 7 height 7
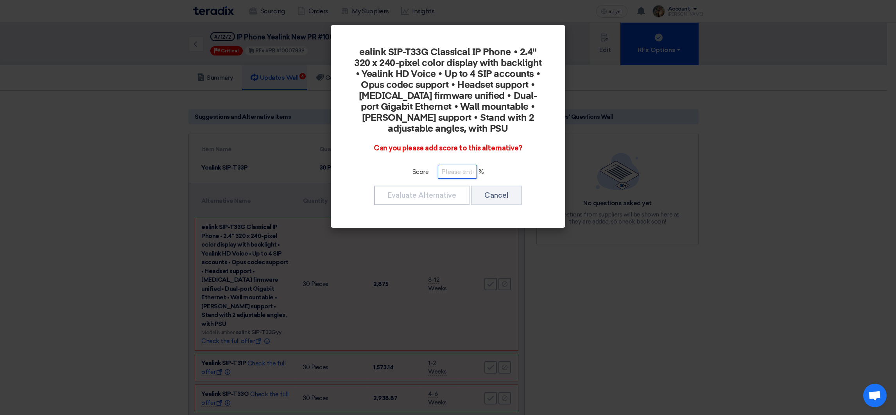
click at [446, 165] on input "number" at bounding box center [457, 172] width 39 height 14
paste input "100"
type input "100"
click at [426, 186] on button "Evaluate Alternative" at bounding box center [421, 196] width 95 height 20
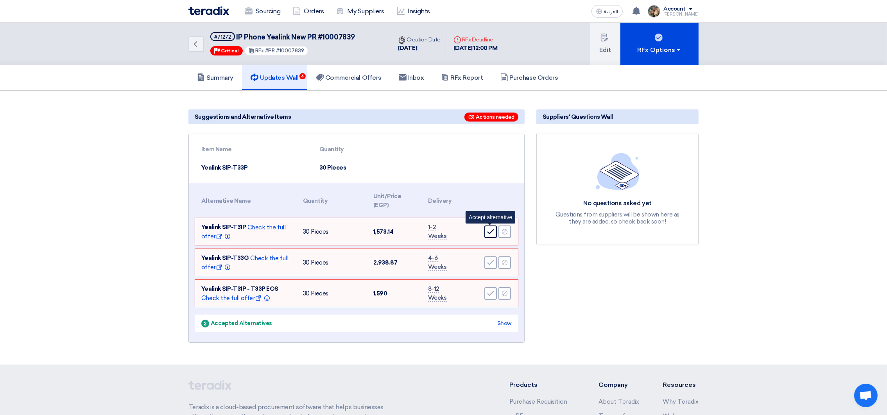
click at [492, 231] on icon "Accept" at bounding box center [490, 231] width 7 height 7
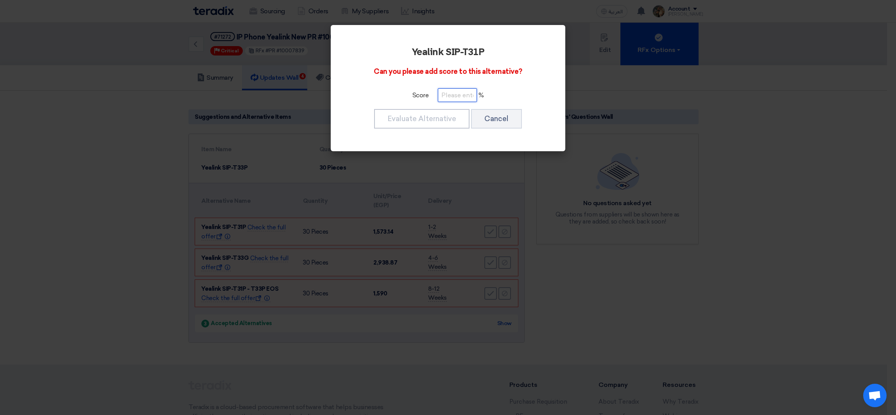
click at [454, 97] on input "number" at bounding box center [457, 95] width 39 height 14
paste input "100"
type input "100"
click at [451, 122] on button "Evaluate Alternative" at bounding box center [421, 119] width 95 height 20
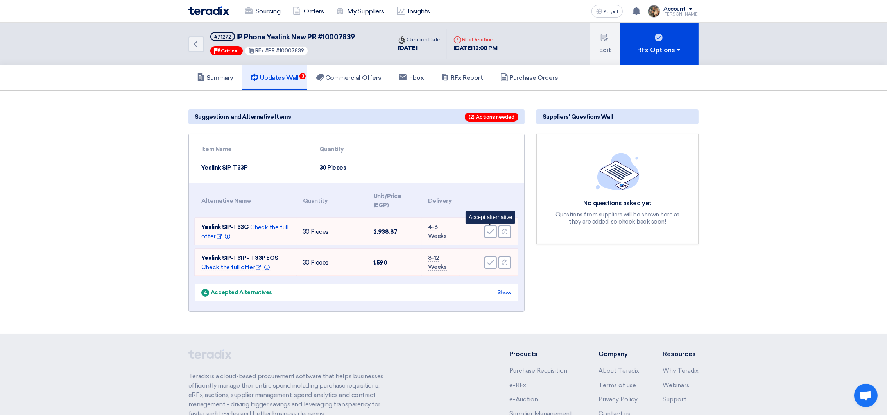
click at [489, 229] on icon "Accept" at bounding box center [490, 231] width 7 height 7
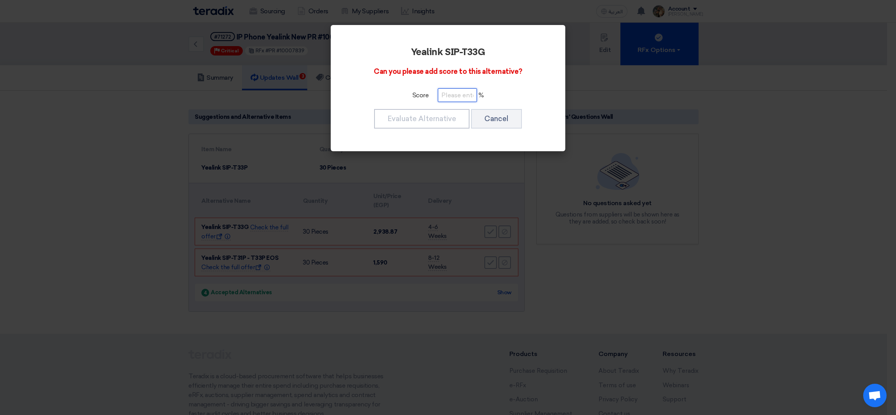
click at [468, 98] on input "number" at bounding box center [457, 95] width 39 height 14
paste input "100"
type input "100"
click at [456, 115] on button "Evaluate Alternative" at bounding box center [421, 119] width 95 height 20
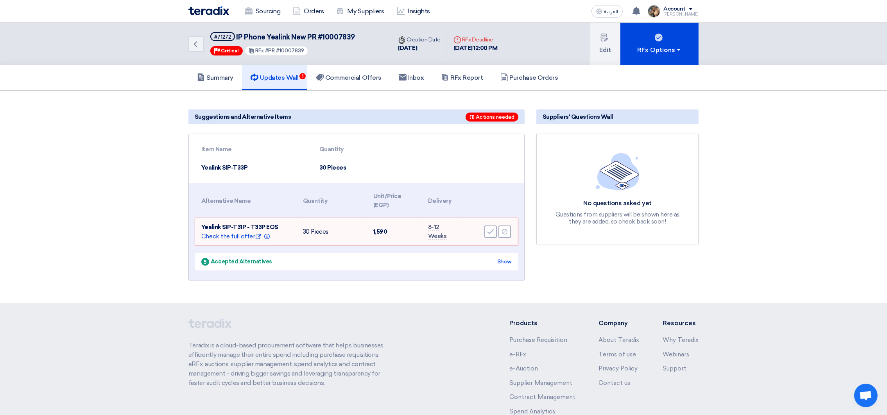
click at [480, 226] on div "Accept Reject" at bounding box center [488, 232] width 46 height 14
click at [485, 227] on div "Accept Reject" at bounding box center [488, 232] width 46 height 14
click at [489, 230] on icon "Accept" at bounding box center [490, 231] width 7 height 7
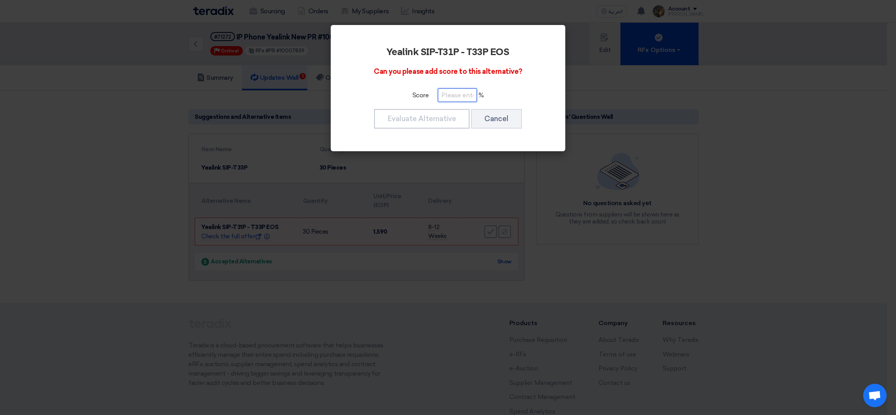
click at [456, 93] on input "number" at bounding box center [457, 95] width 39 height 14
paste input "100"
type input "100"
click at [456, 112] on button "Evaluate Alternative" at bounding box center [421, 119] width 95 height 20
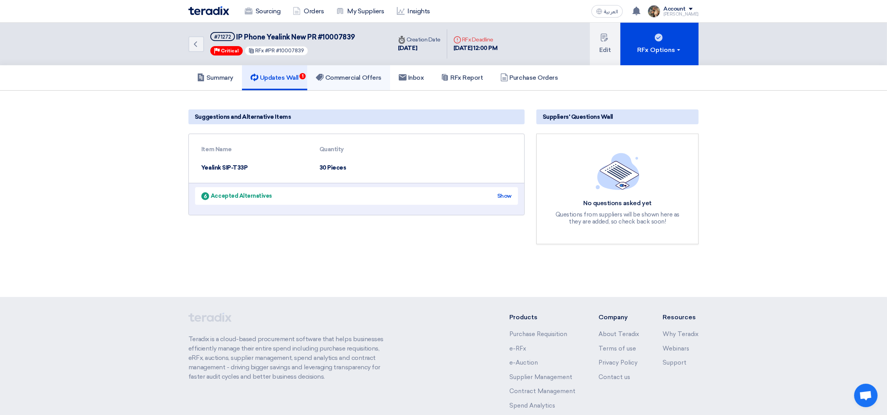
click at [351, 88] on link "Commercial Offers" at bounding box center [348, 77] width 83 height 25
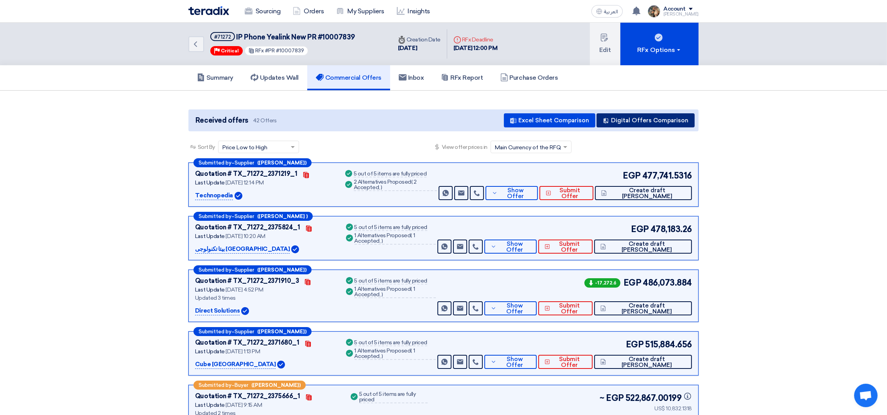
click at [668, 123] on button "Digital Offers Comparison" at bounding box center [645, 120] width 98 height 14
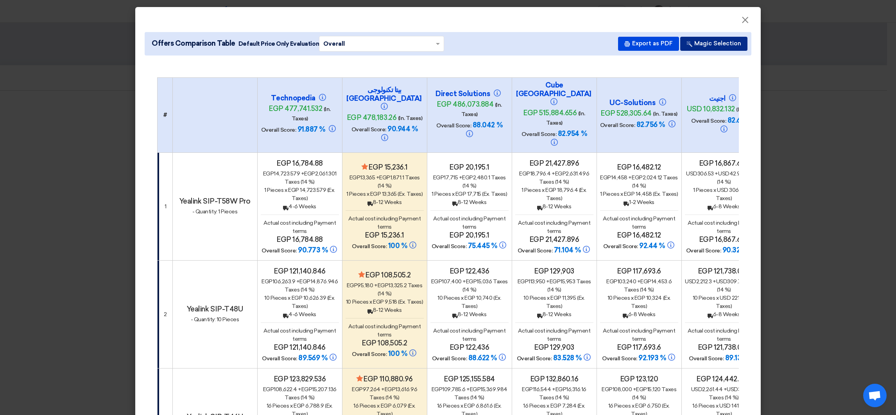
click at [717, 45] on button "Magic Selection" at bounding box center [713, 44] width 67 height 14
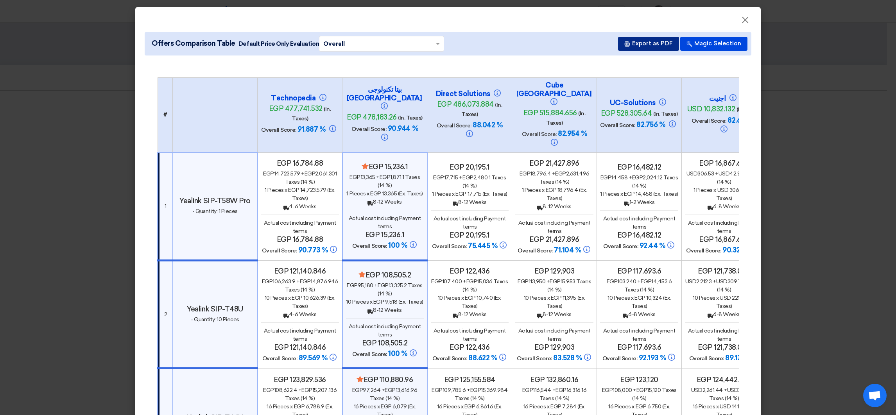
click at [653, 41] on button "Export as PDF" at bounding box center [648, 44] width 61 height 14
click at [741, 20] on span "×" at bounding box center [745, 22] width 8 height 16
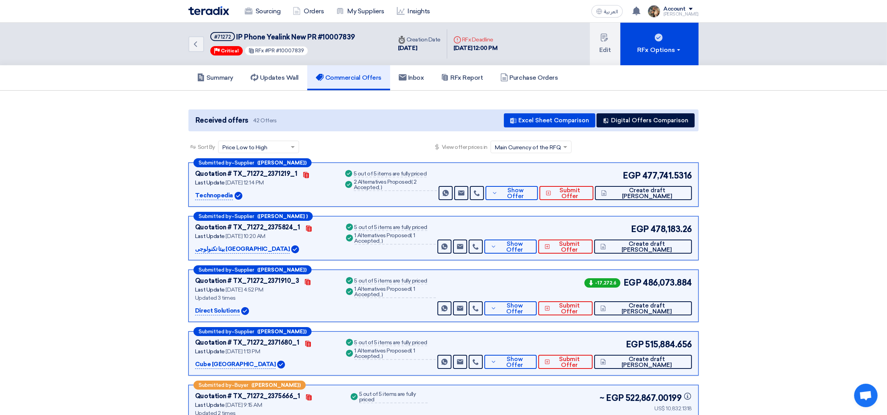
drag, startPoint x: 238, startPoint y: 34, endPoint x: 319, endPoint y: 34, distance: 80.5
click at [238, 34] on span "IP Phone Yealink New PR #10007839" at bounding box center [295, 37] width 118 height 9
drag, startPoint x: 319, startPoint y: 34, endPoint x: 335, endPoint y: 32, distance: 16.1
click at [335, 33] on span "IP Phone Yealink New PR #10007839" at bounding box center [295, 37] width 118 height 9
click at [464, 76] on h5 "RFx Report" at bounding box center [462, 78] width 42 height 8
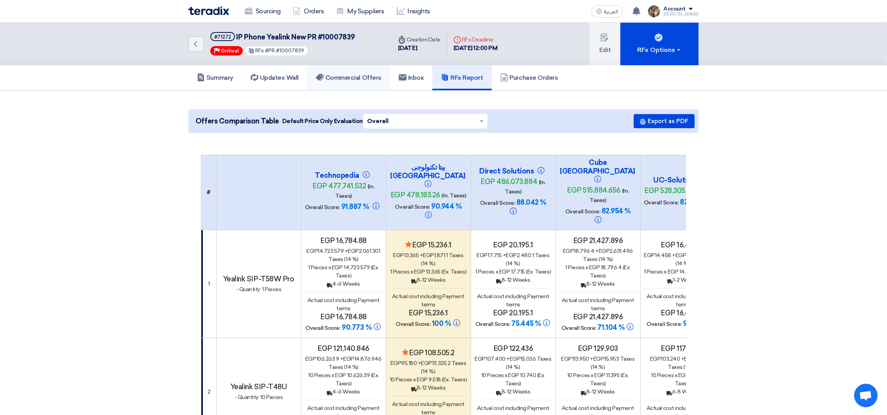
click at [343, 78] on h5 "Commercial Offers" at bounding box center [349, 78] width 66 height 8
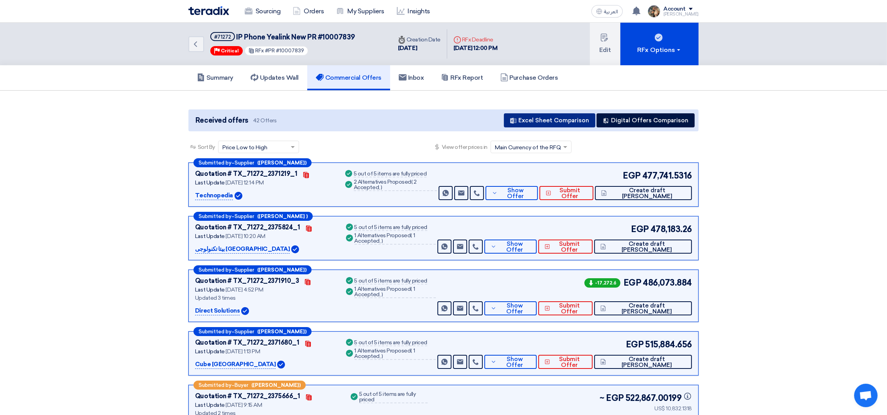
click at [555, 118] on button "Excel Sheet Comparison" at bounding box center [549, 120] width 91 height 14
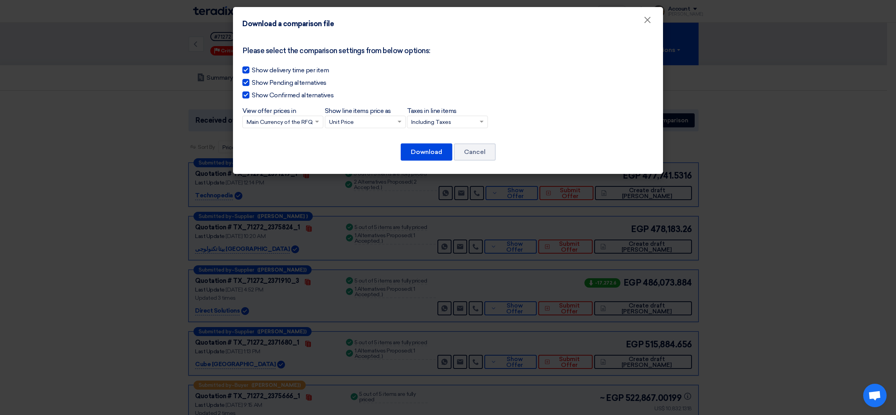
click at [453, 118] on input "Taxes in line items × Including Taxes" at bounding box center [443, 122] width 64 height 13
click at [444, 149] on span "Excluding Taxes" at bounding box center [431, 150] width 41 height 7
click at [444, 129] on input "Taxes in line items × Including Taxes Including Taxes Excluding Taxes" at bounding box center [443, 122] width 64 height 13
click at [430, 153] on button "Download" at bounding box center [427, 151] width 52 height 17
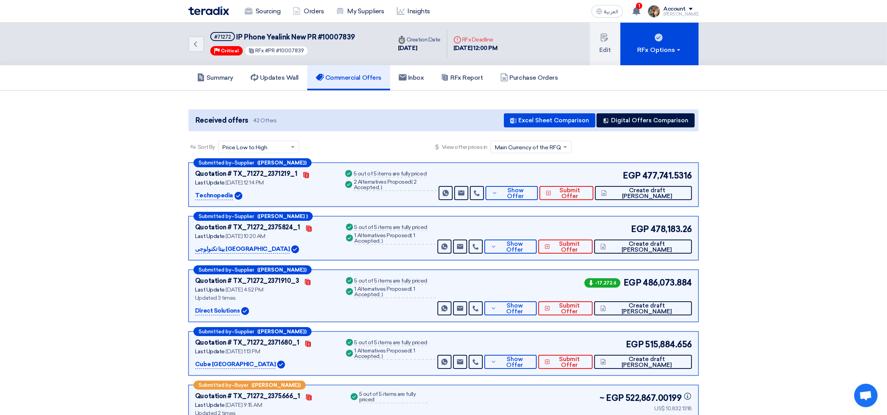
click at [213, 9] on img at bounding box center [208, 10] width 41 height 9
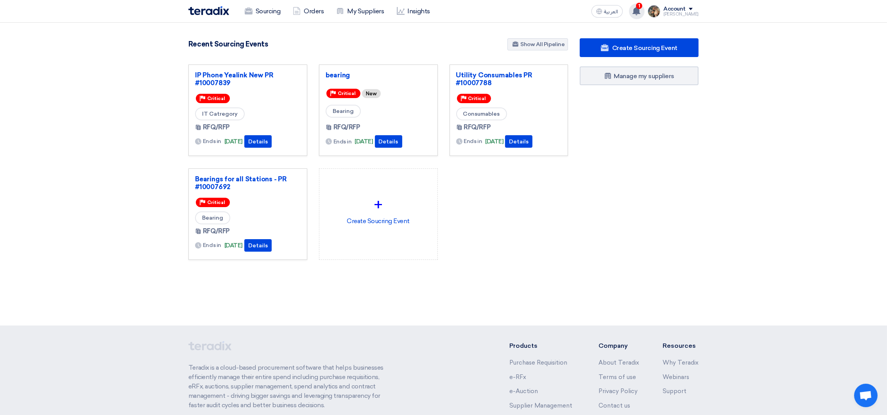
click at [640, 12] on use at bounding box center [636, 11] width 8 height 9
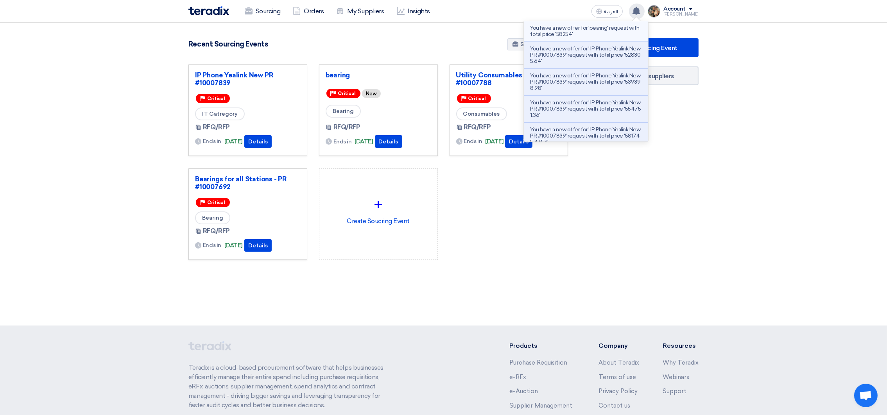
click at [571, 31] on p "You have a new offer for 'bearing' request with total price '58254'" at bounding box center [586, 31] width 112 height 13
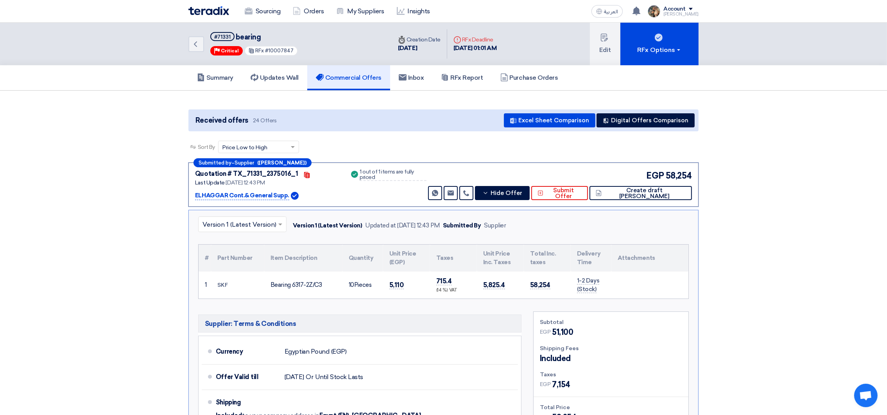
scroll to position [85, 0]
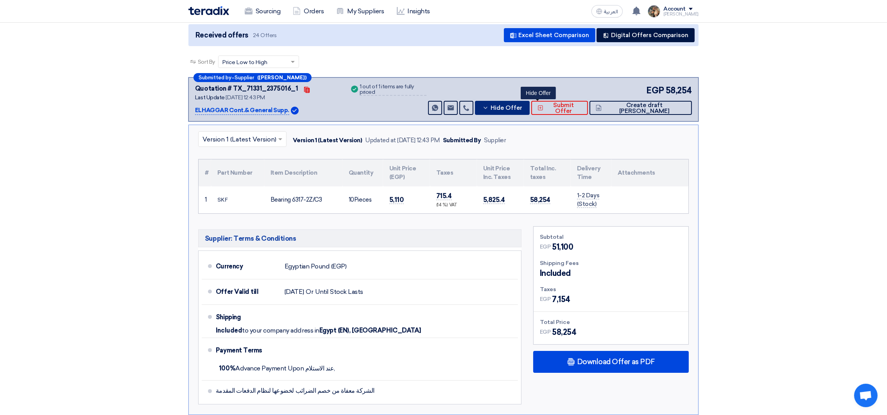
click at [526, 107] on button "Hide Offer" at bounding box center [502, 108] width 55 height 14
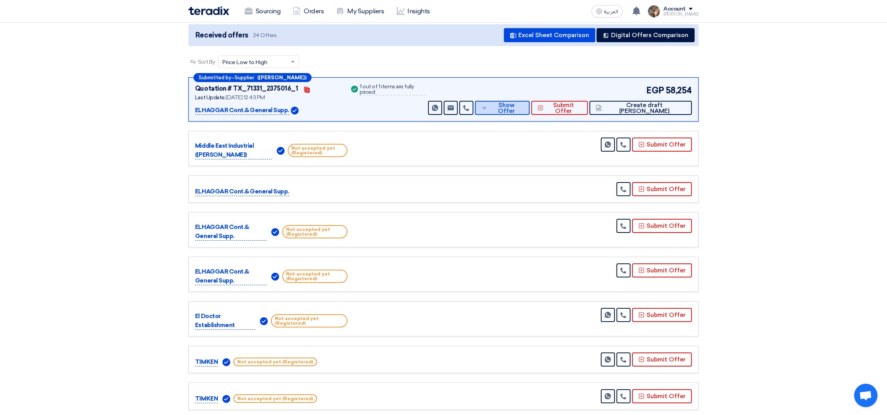
scroll to position [0, 0]
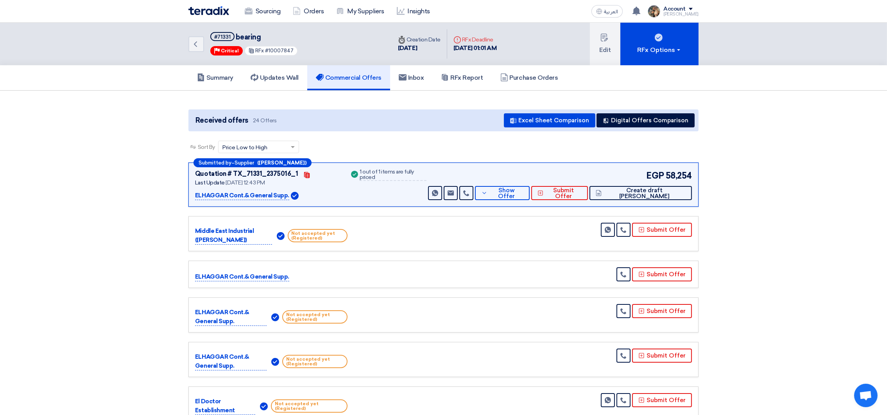
click at [215, 13] on img at bounding box center [208, 10] width 41 height 9
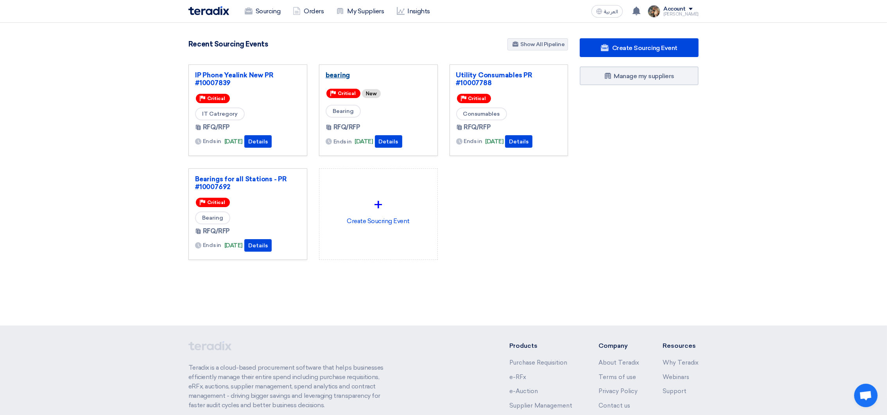
click at [336, 72] on link "bearing" at bounding box center [379, 75] width 106 height 8
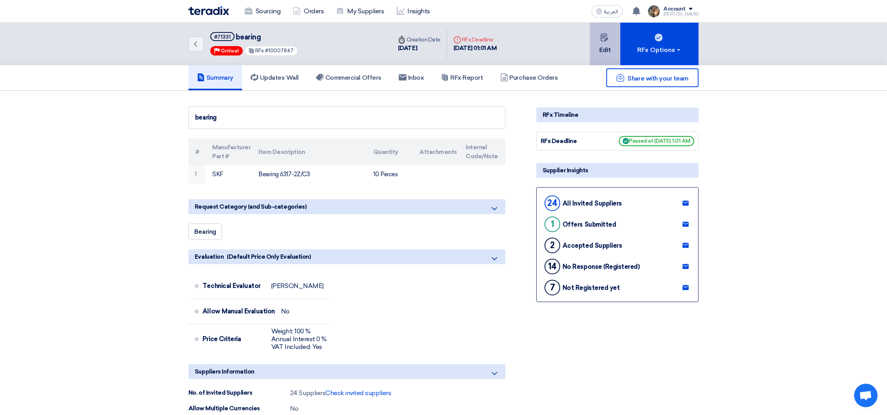
click at [601, 50] on button "Edit" at bounding box center [605, 44] width 30 height 43
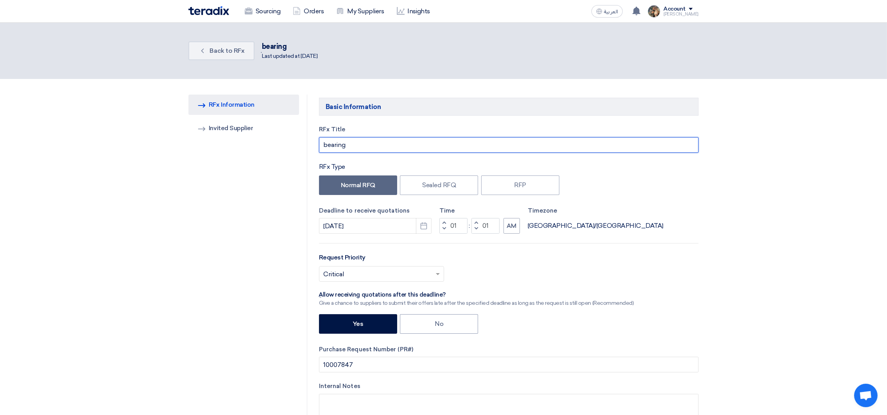
click at [360, 147] on input "bearing" at bounding box center [508, 145] width 379 height 16
drag, startPoint x: 326, startPoint y: 144, endPoint x: 320, endPoint y: 144, distance: 5.1
click at [320, 144] on input "bearing" at bounding box center [508, 145] width 379 height 16
click at [376, 146] on input "Bearing" at bounding box center [508, 145] width 379 height 16
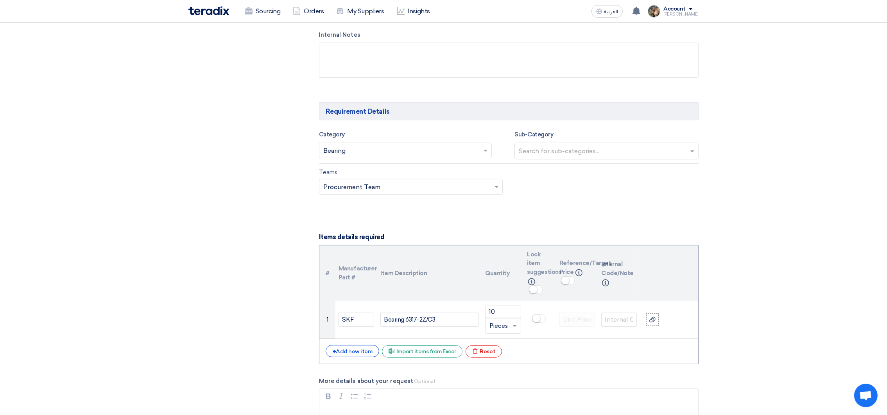
scroll to position [293, 0]
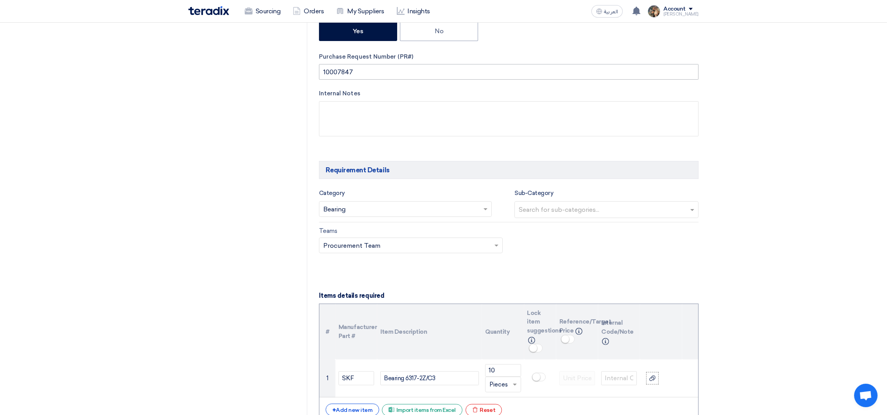
type input "Bearing"
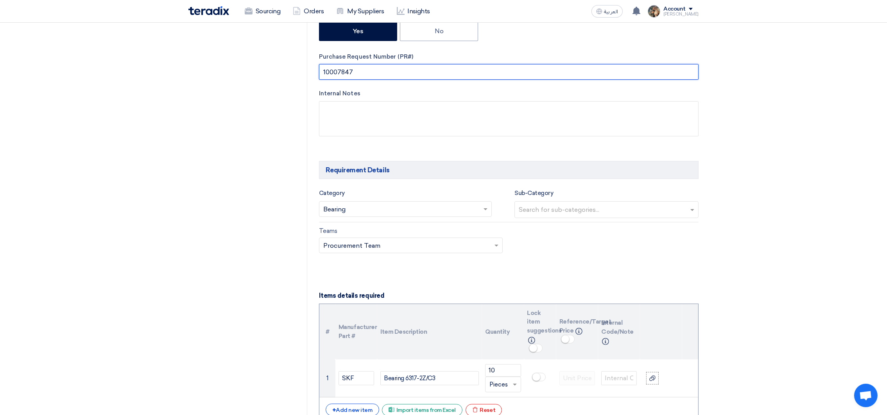
click at [340, 73] on input "10007847" at bounding box center [508, 72] width 379 height 16
click at [353, 72] on input "text" at bounding box center [508, 72] width 379 height 16
paste input "10007847"
click at [353, 70] on input "PR #10007847" at bounding box center [508, 72] width 379 height 16
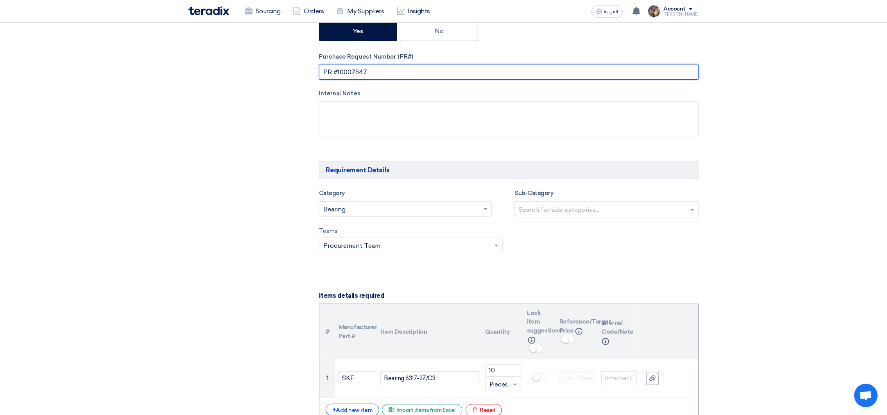
drag, startPoint x: 353, startPoint y: 70, endPoint x: 320, endPoint y: 72, distance: 32.9
click at [320, 72] on input "PR #10007847" at bounding box center [508, 72] width 379 height 16
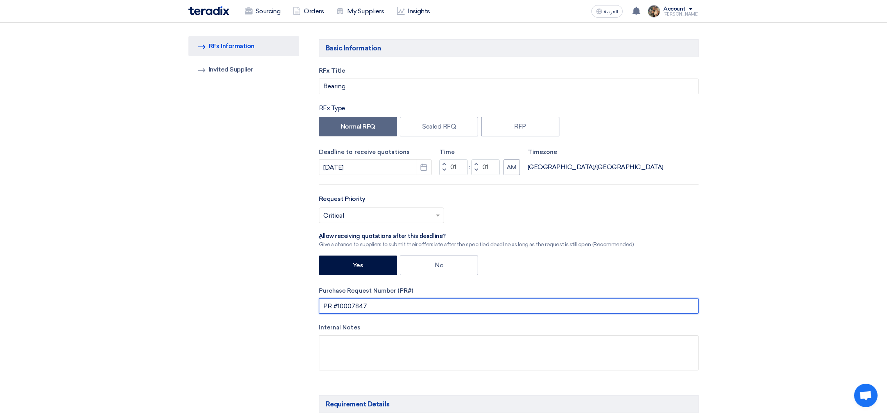
scroll to position [0, 0]
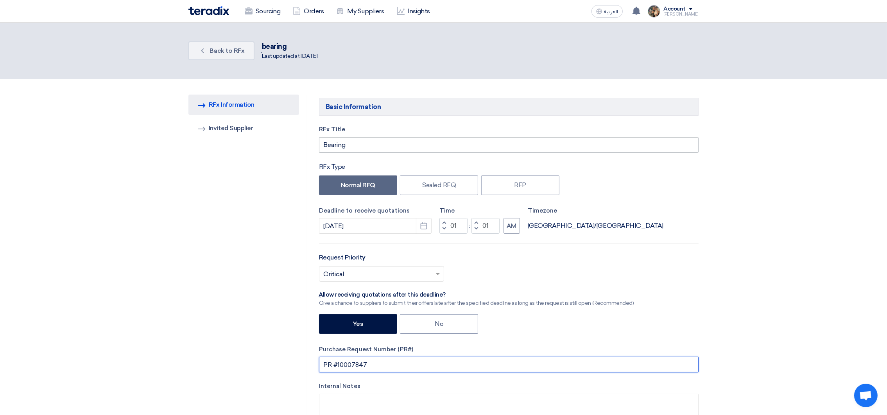
type input "PR #10007847"
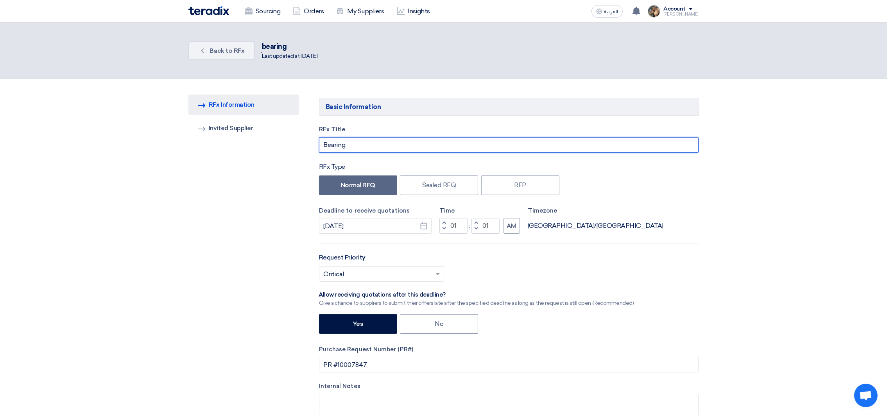
click at [368, 146] on input "Bearing" at bounding box center [508, 145] width 379 height 16
paste input "PR #10007847"
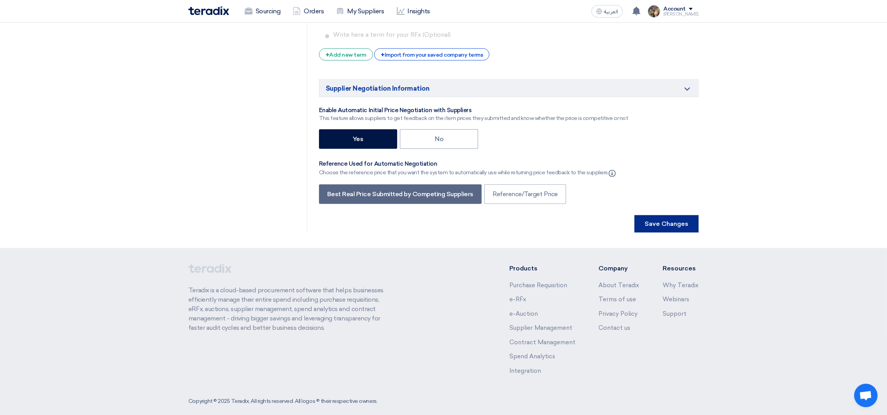
scroll to position [1266, 0]
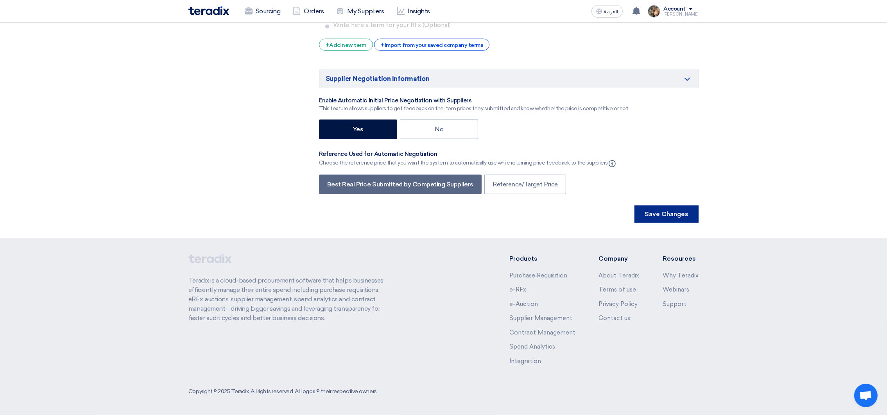
type input "Bearing PR #10007847"
click at [661, 206] on button "Save Changes" at bounding box center [666, 214] width 64 height 17
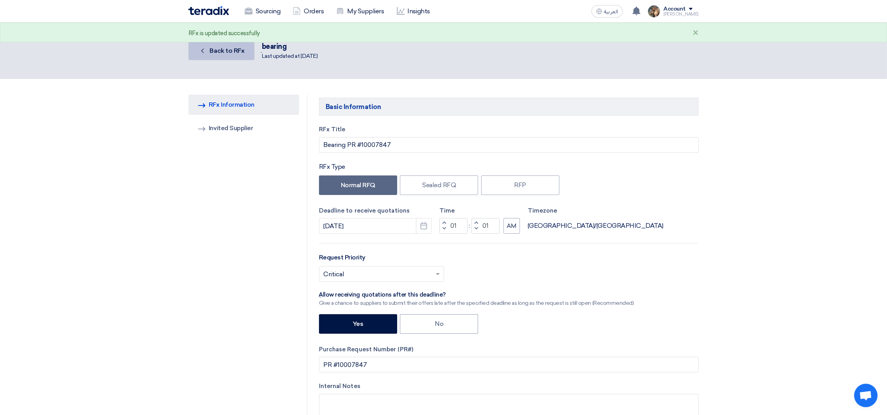
click at [206, 55] on link "Back Back to RFx" at bounding box center [221, 50] width 66 height 19
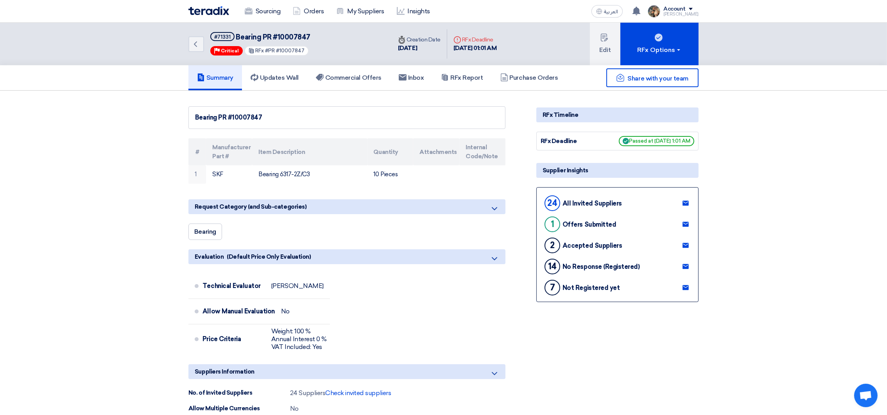
click at [196, 8] on img at bounding box center [208, 10] width 41 height 9
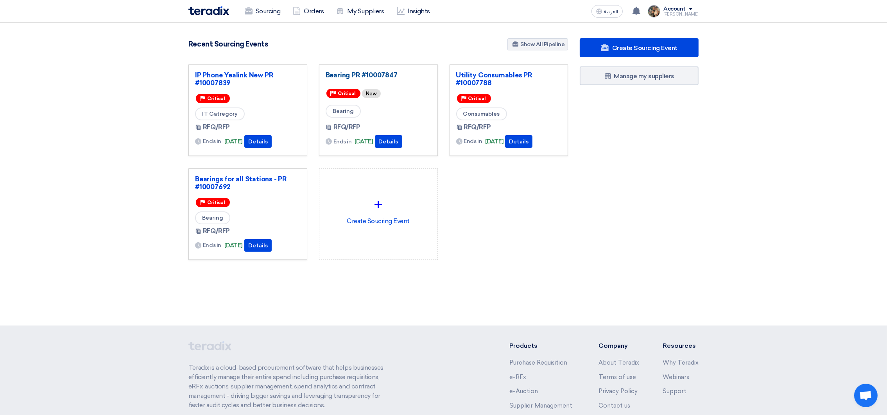
click at [364, 73] on link "Bearing PR #10007847" at bounding box center [379, 75] width 106 height 8
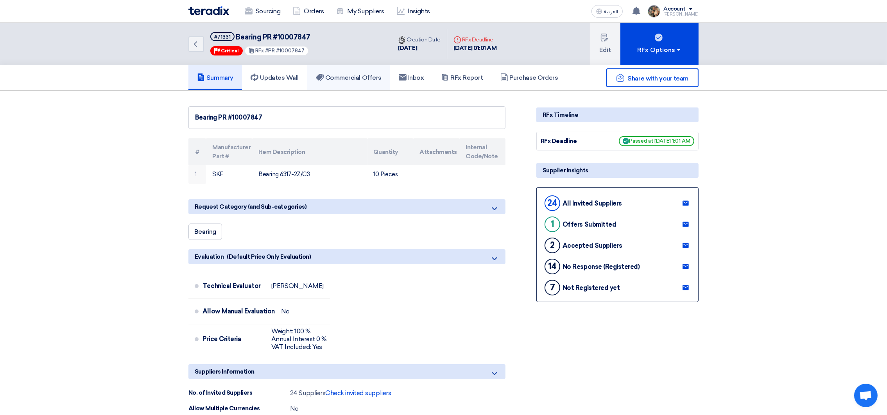
click at [338, 80] on h5 "Commercial Offers" at bounding box center [349, 78] width 66 height 8
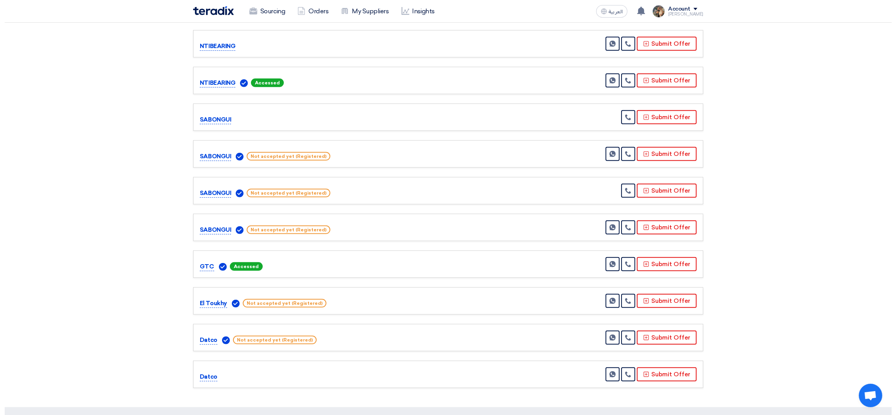
scroll to position [703, 0]
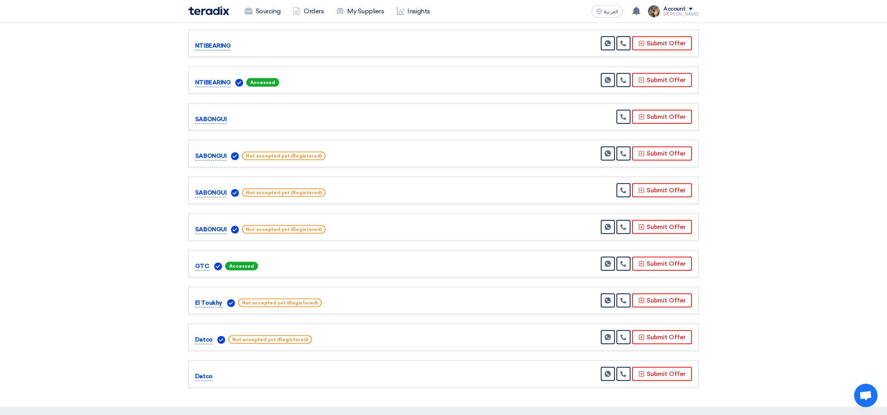
click at [669, 303] on div "El Toukhy Not accepted yet (Registered) Send Message" at bounding box center [443, 300] width 510 height 27
click at [668, 298] on button "Submit Offer" at bounding box center [662, 301] width 60 height 14
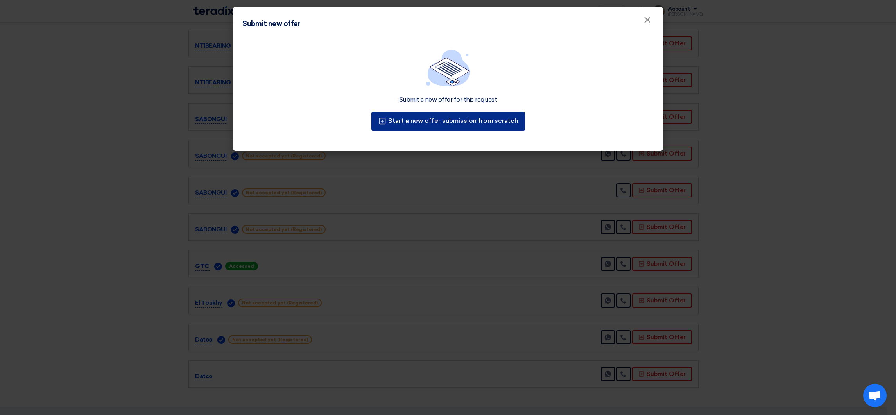
click at [418, 124] on div "Submit a new offer for this request Start a new offer submission from scratch" at bounding box center [448, 94] width 430 height 111
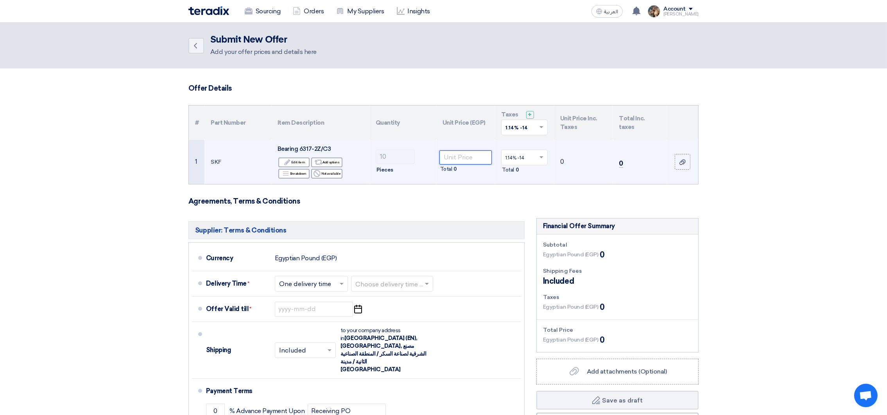
click at [458, 159] on input "number" at bounding box center [465, 157] width 53 height 14
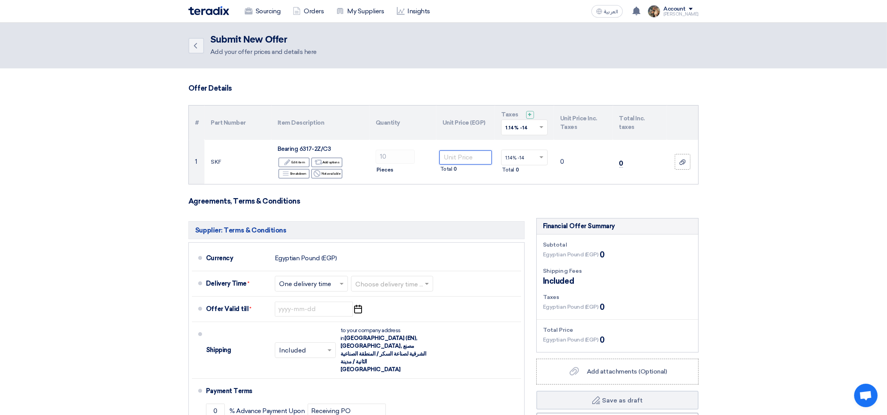
paste input "6320.00"
type input "6320.00"
click at [529, 125] on input "text" at bounding box center [520, 128] width 30 height 13
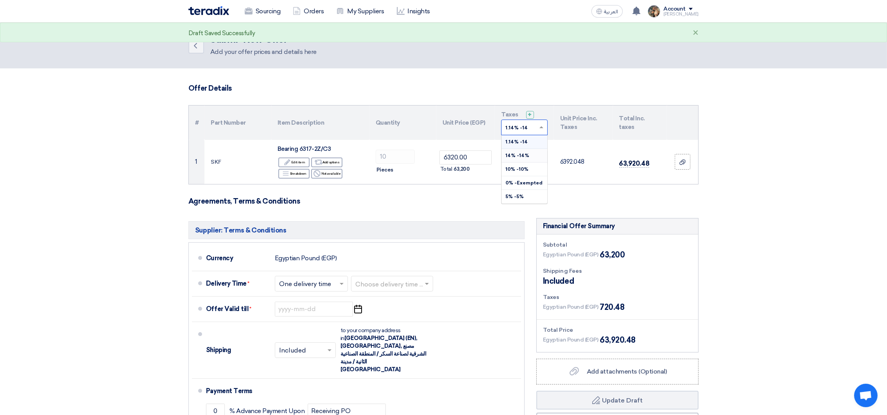
click at [529, 151] on div "14% -14%" at bounding box center [524, 156] width 46 height 14
click at [610, 360] on label "Add attachments (Optional) Add attachments (Optional)" at bounding box center [617, 372] width 162 height 26
click at [0, 0] on input "Add attachments (Optional) Add attachments (Optional)" at bounding box center [0, 0] width 0 height 0
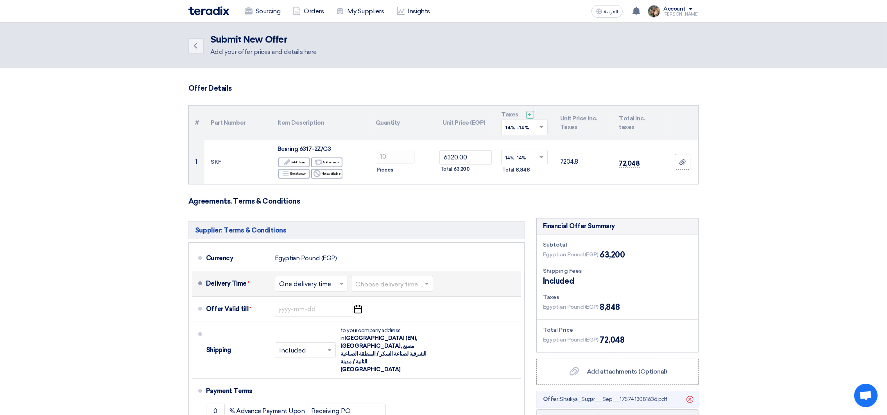
click at [379, 285] on input "text" at bounding box center [392, 284] width 74 height 11
click at [387, 316] on div "3-5 Days" at bounding box center [391, 315] width 81 height 14
click at [362, 309] on use "button" at bounding box center [358, 309] width 8 height 9
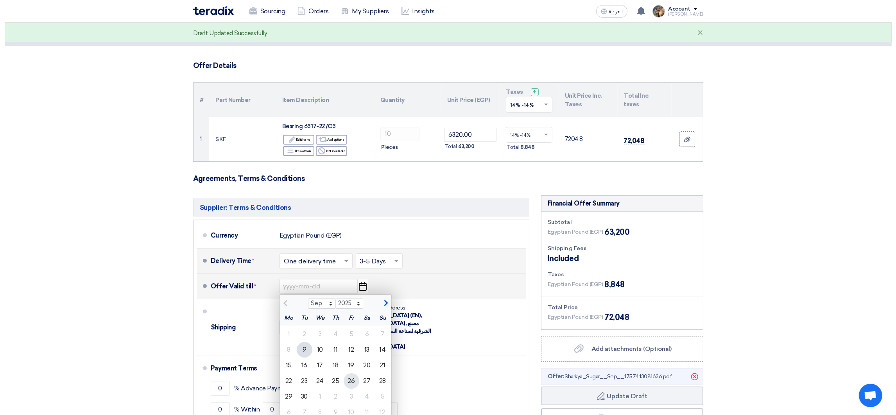
scroll to position [59, 0]
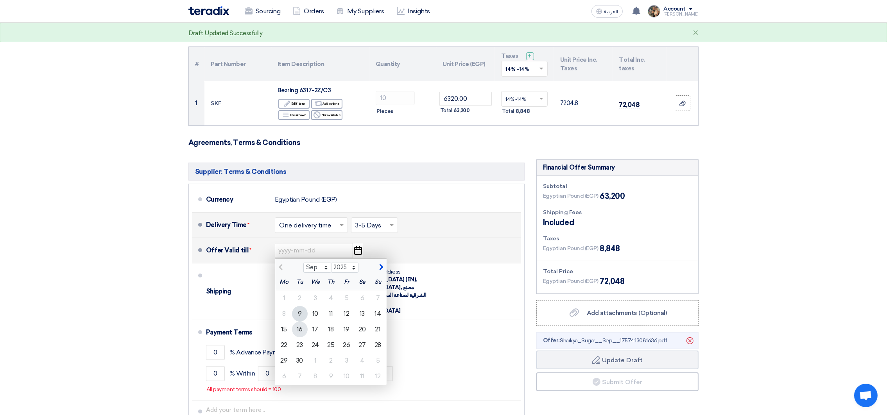
click at [299, 331] on div "16" at bounding box center [300, 330] width 16 height 16
type input "[DATE]"
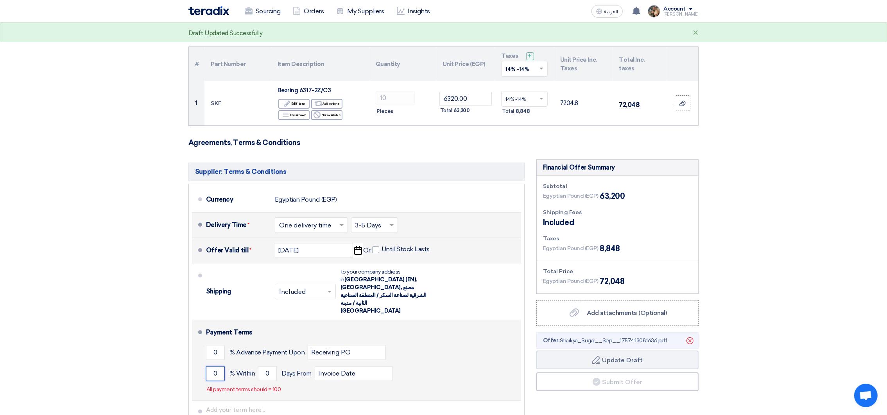
click at [209, 366] on input "0" at bounding box center [215, 373] width 19 height 15
type input "100"
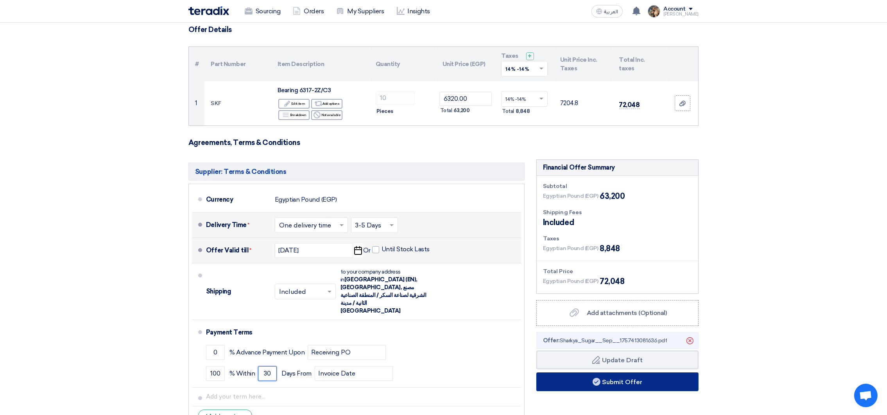
type input "30"
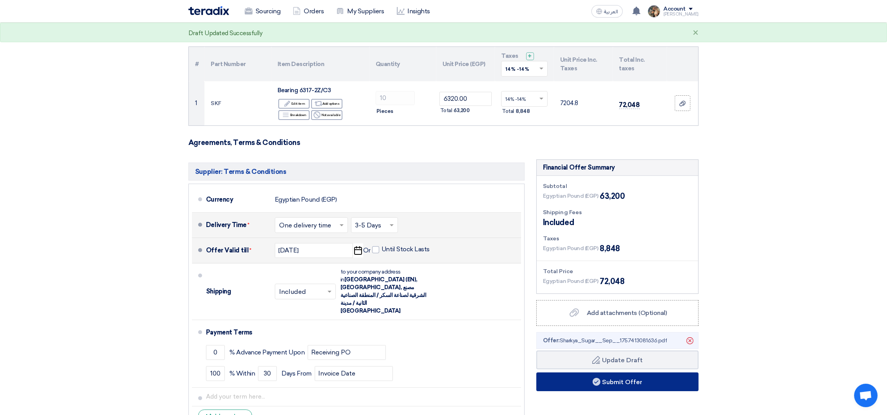
click at [608, 381] on button "Submit Offer" at bounding box center [617, 381] width 162 height 19
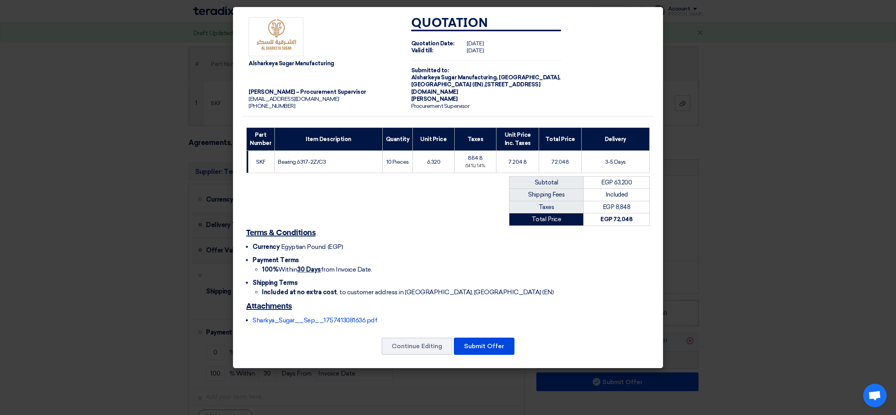
click at [489, 338] on div "Continue Editing Submit Offer" at bounding box center [447, 346] width 411 height 19
click at [489, 341] on button "Submit Offer" at bounding box center [484, 346] width 61 height 17
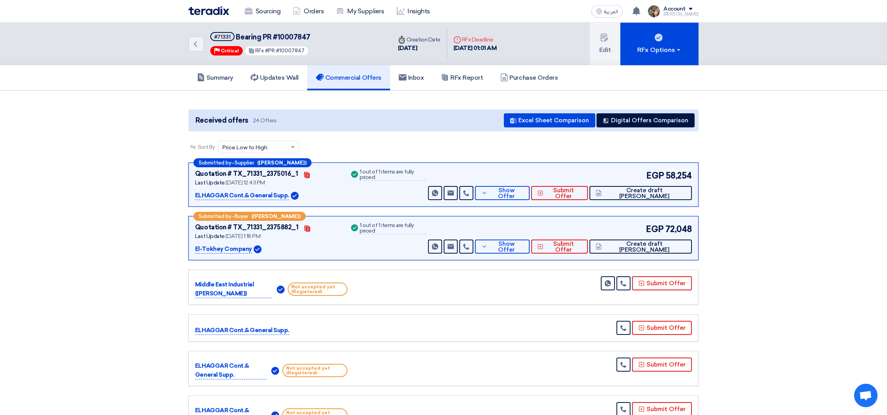
click at [208, 13] on img at bounding box center [208, 10] width 41 height 9
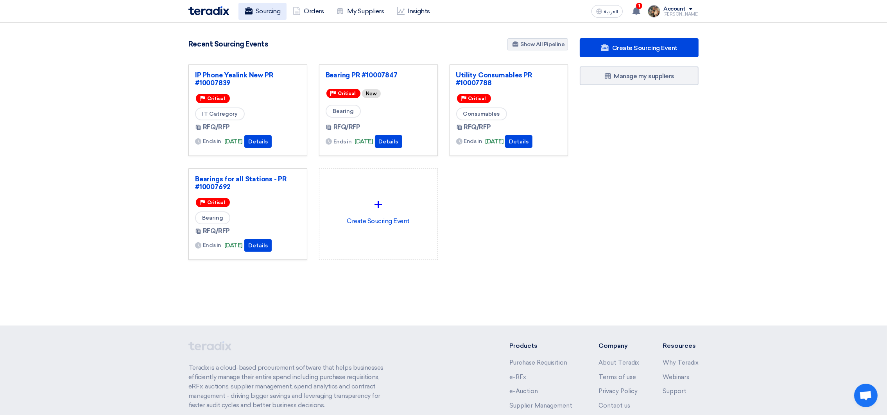
click at [284, 13] on link "Sourcing" at bounding box center [262, 11] width 48 height 17
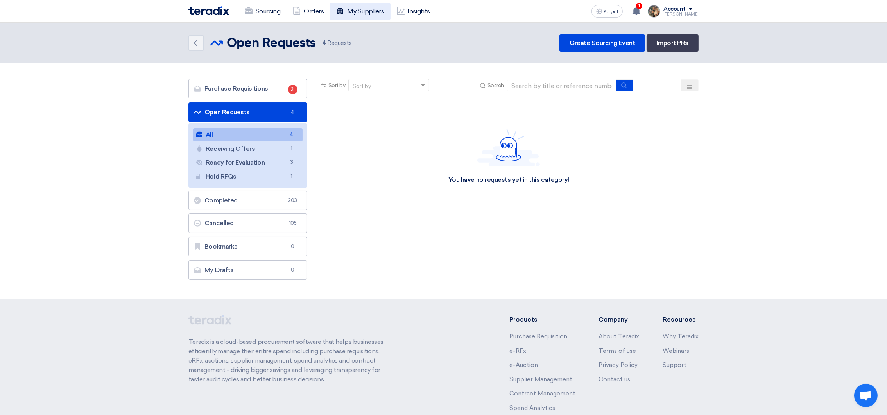
click at [353, 14] on link "My Suppliers" at bounding box center [360, 11] width 60 height 17
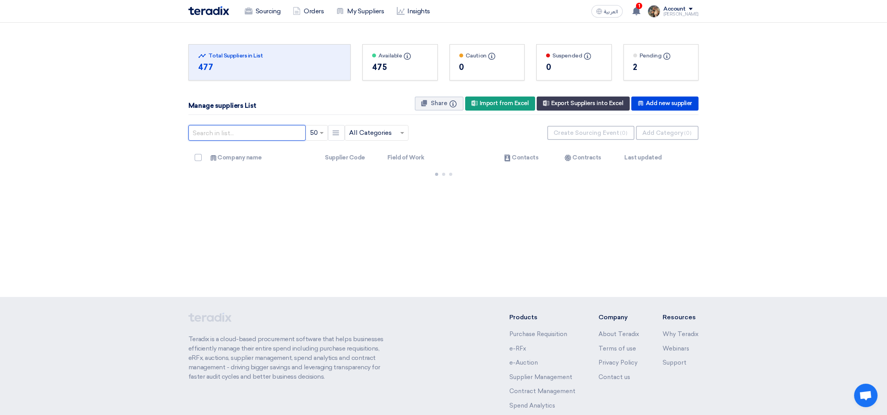
click at [233, 126] on input "text" at bounding box center [246, 133] width 117 height 16
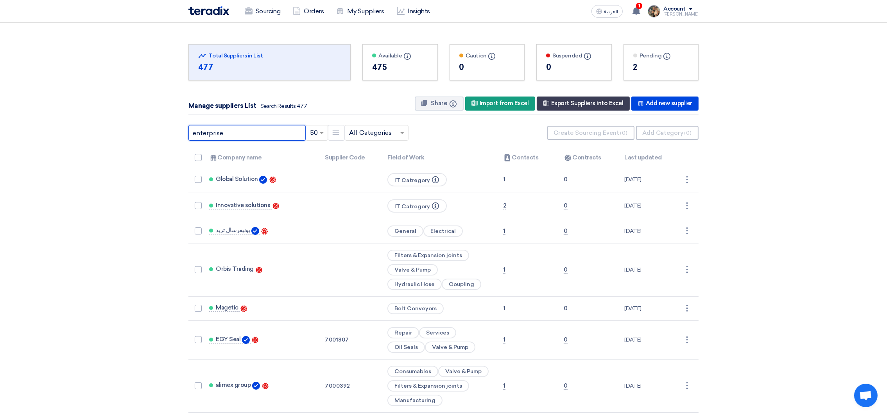
type input "enterprise"
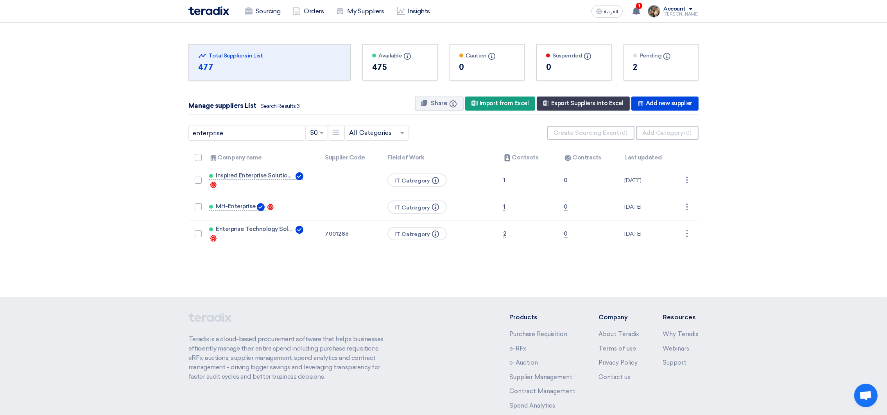
click at [205, 10] on img at bounding box center [208, 10] width 41 height 9
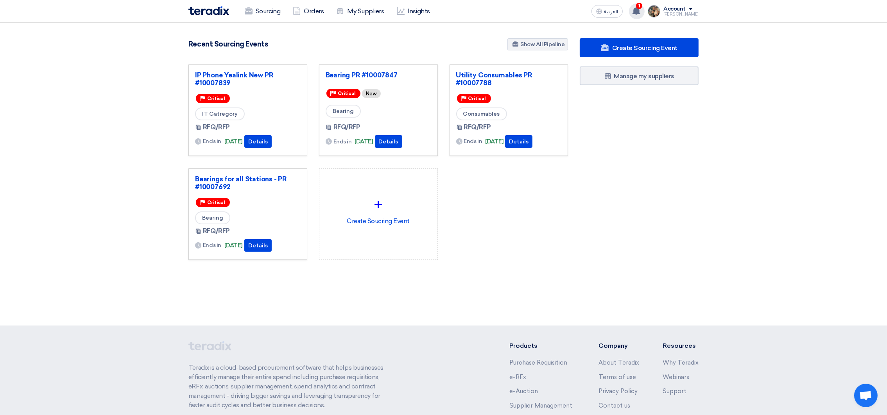
click at [641, 9] on icon at bounding box center [636, 11] width 9 height 9
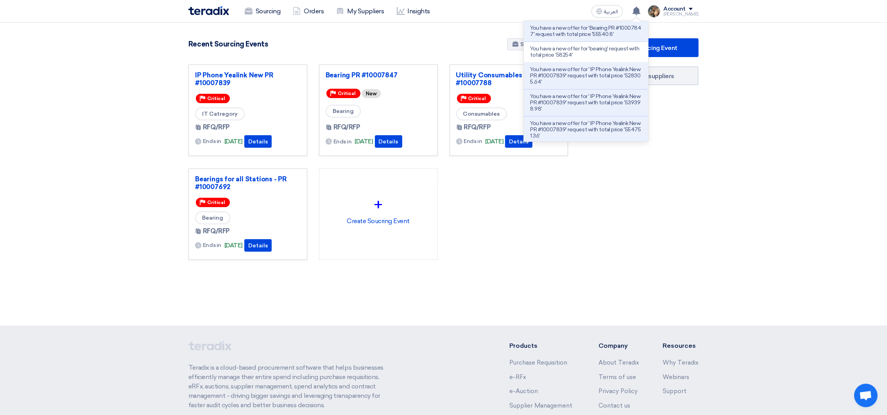
click at [615, 191] on div "Create Sourcing Event Manage my suppliers" at bounding box center [639, 164] width 131 height 253
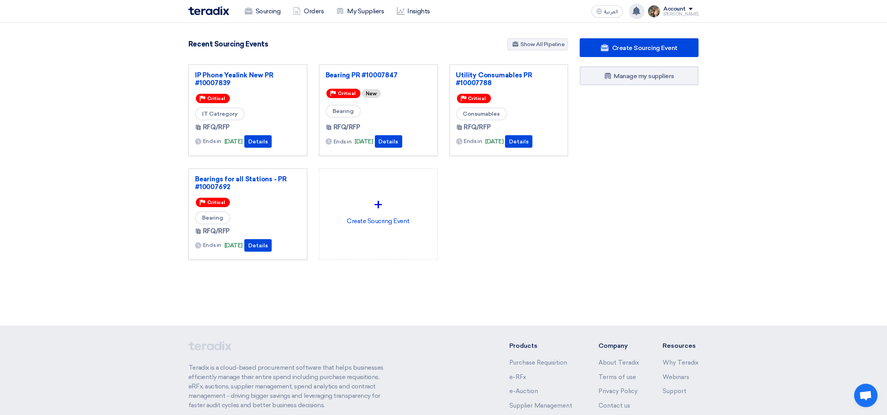
click at [640, 9] on use at bounding box center [636, 11] width 8 height 9
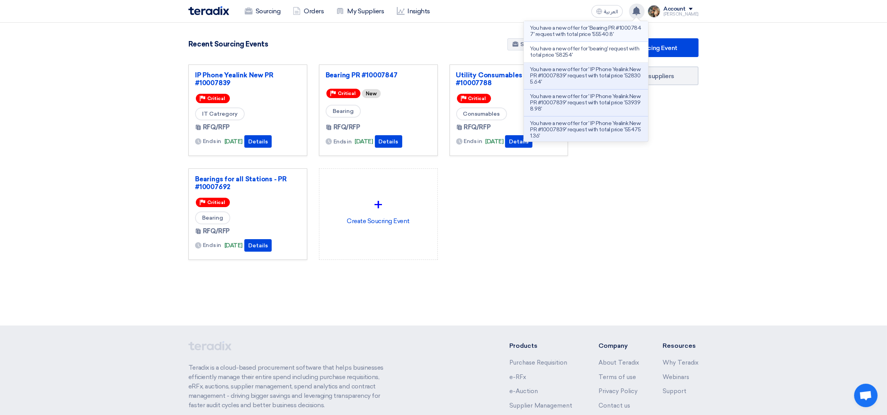
click at [580, 32] on p "You have a new offer for 'Bearing PR #10007847' request with total price '55540…" at bounding box center [586, 31] width 112 height 13
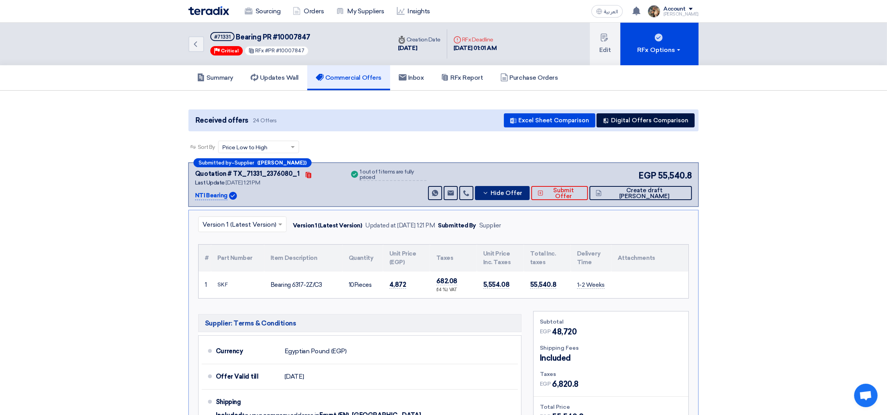
click at [522, 190] on span "Hide Offer" at bounding box center [506, 193] width 32 height 6
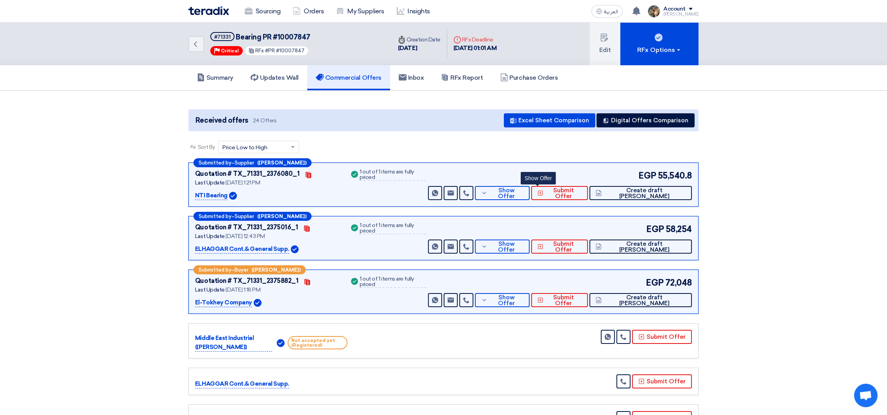
click at [214, 11] on img at bounding box center [208, 10] width 41 height 9
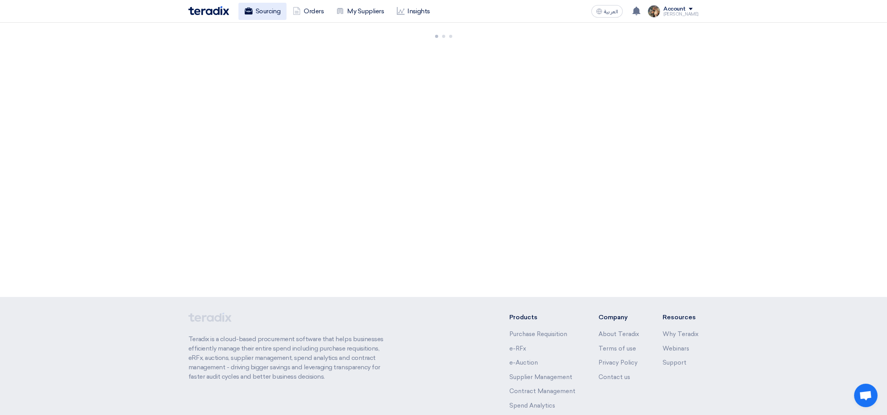
click at [273, 14] on link "Sourcing" at bounding box center [262, 11] width 48 height 17
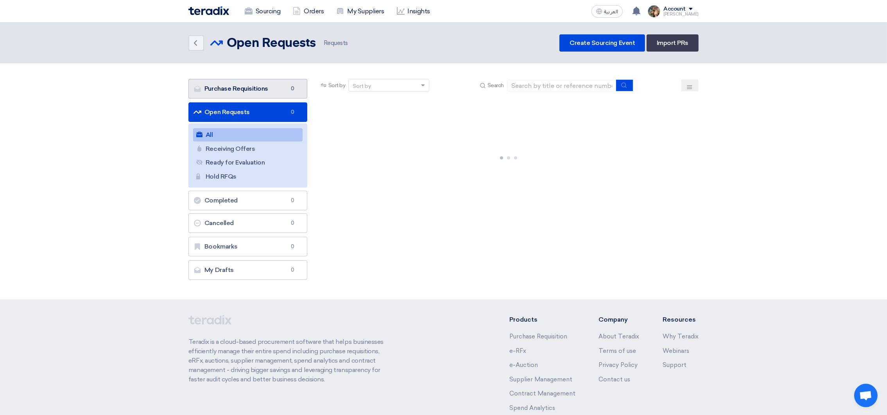
click at [264, 87] on link "Purchase Requisitions Purchase Requisitions 0" at bounding box center [247, 89] width 119 height 20
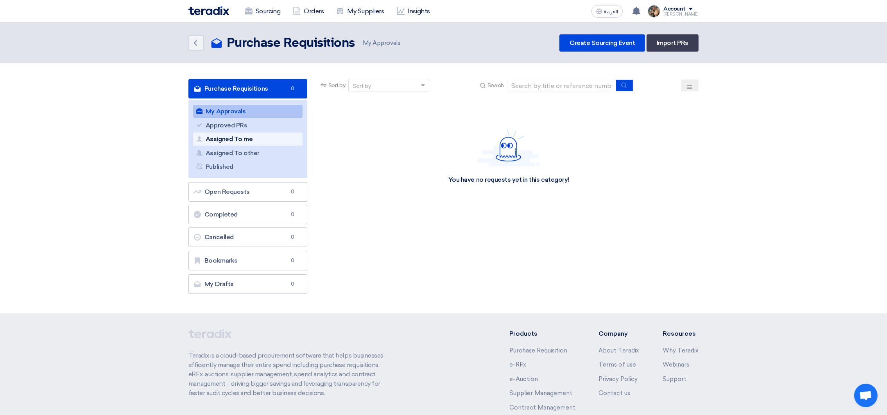
click at [274, 137] on link "Assigned To me Assigned To me" at bounding box center [247, 138] width 109 height 13
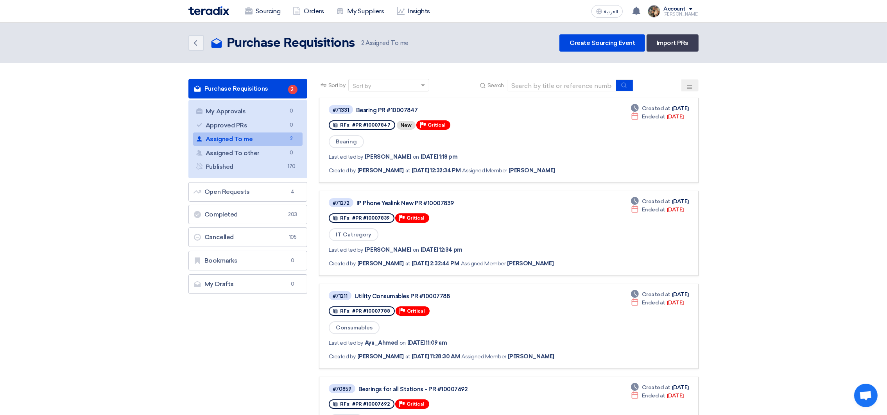
click at [281, 140] on link "Assigned To me Assigned To me 2" at bounding box center [247, 138] width 109 height 13
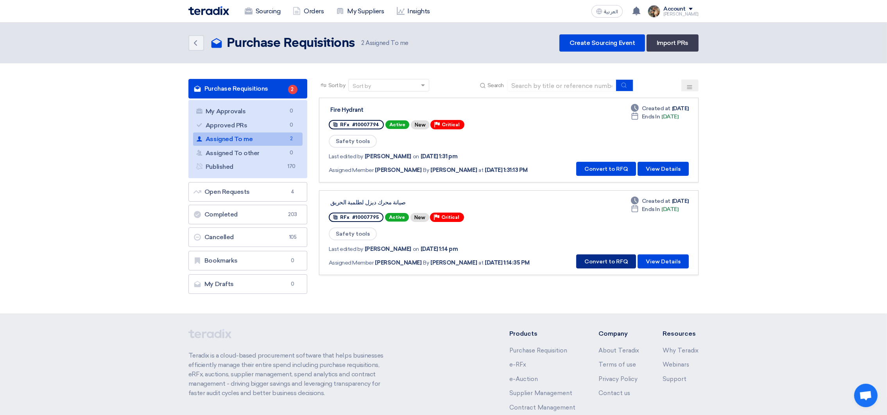
click at [619, 258] on button "Convert to RFQ" at bounding box center [606, 261] width 60 height 14
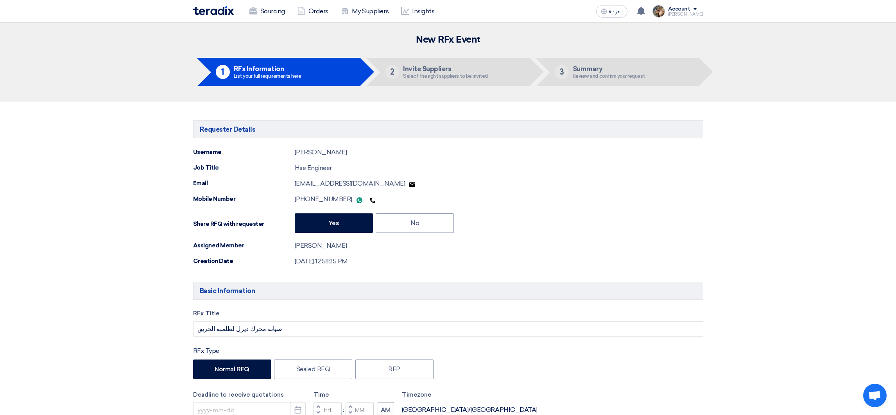
type input "[DATE]"
type input "04"
type input "00"
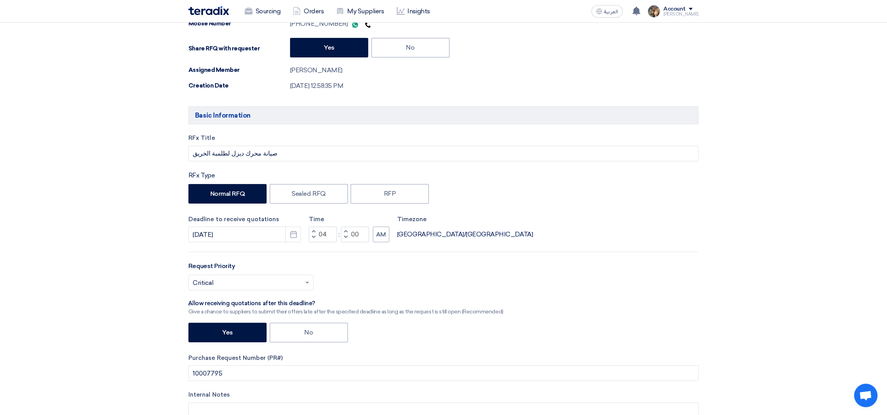
scroll to position [293, 0]
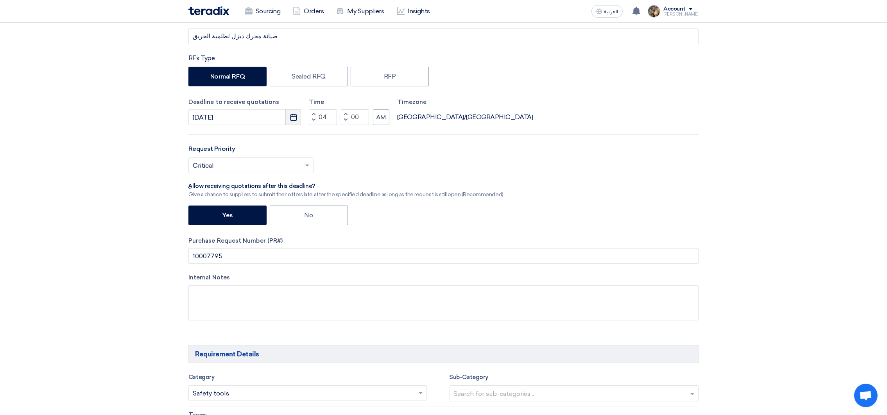
click at [290, 119] on use "button" at bounding box center [293, 117] width 7 height 7
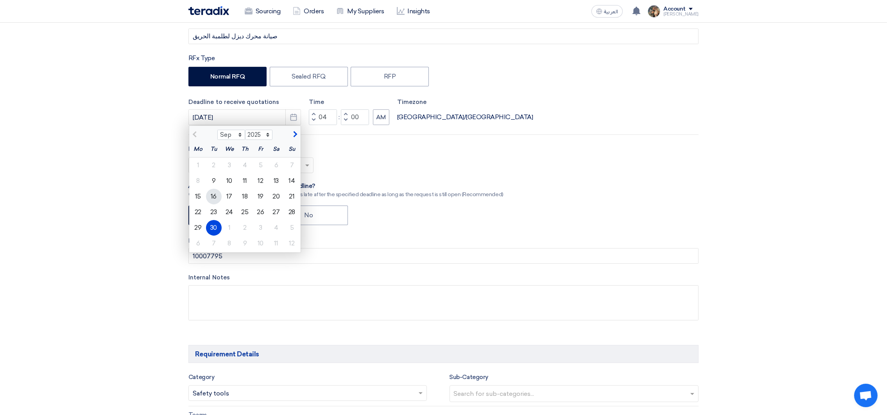
click at [217, 196] on div "16" at bounding box center [214, 197] width 16 height 16
type input "[DATE]"
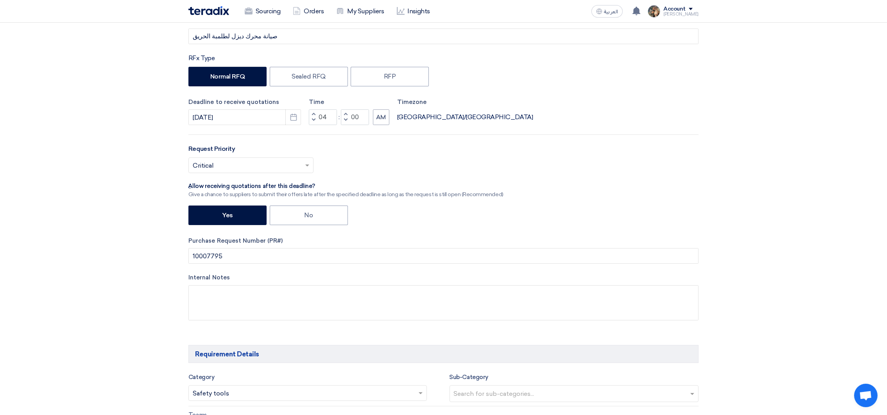
click at [312, 120] on span "button" at bounding box center [313, 120] width 3 height 5
type input "12"
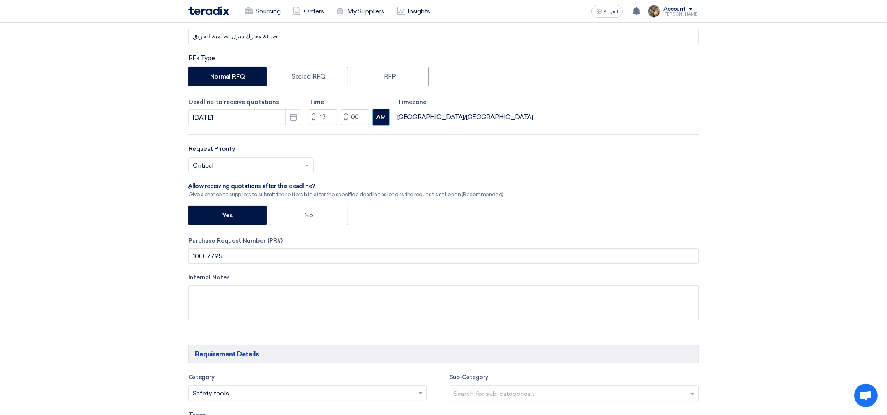
click at [377, 123] on button "AM" at bounding box center [381, 117] width 16 height 16
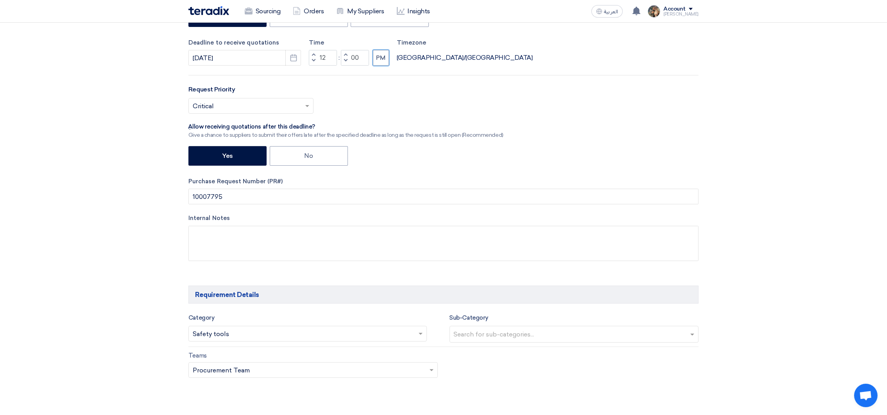
scroll to position [410, 0]
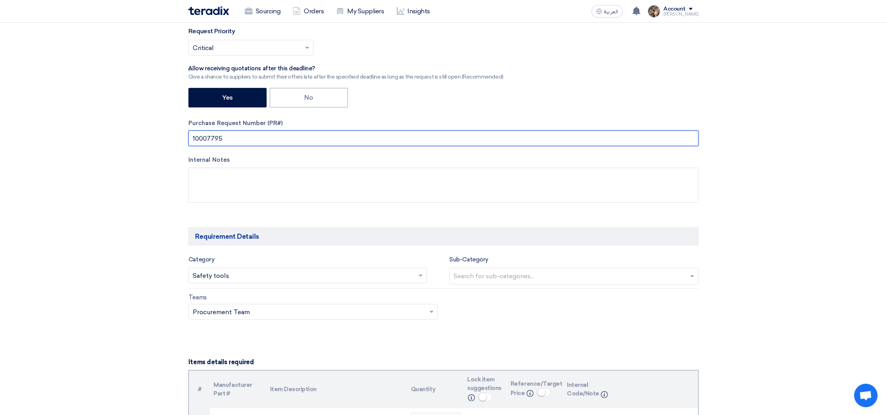
click at [216, 142] on input "10007795" at bounding box center [443, 139] width 510 height 16
paste input "10007795"
drag, startPoint x: 240, startPoint y: 138, endPoint x: 124, endPoint y: 131, distance: 116.7
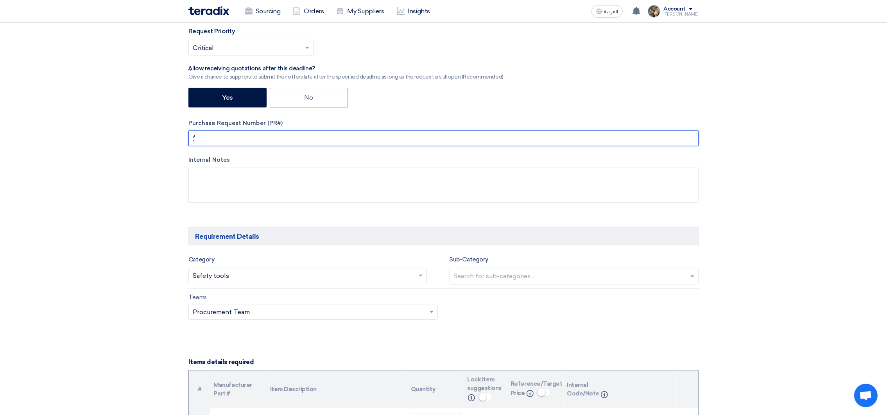
type input "؛"
paste input "10007795"
drag, startPoint x: 191, startPoint y: 141, endPoint x: 294, endPoint y: 139, distance: 103.2
click at [294, 139] on input "PR #10007795" at bounding box center [443, 139] width 510 height 16
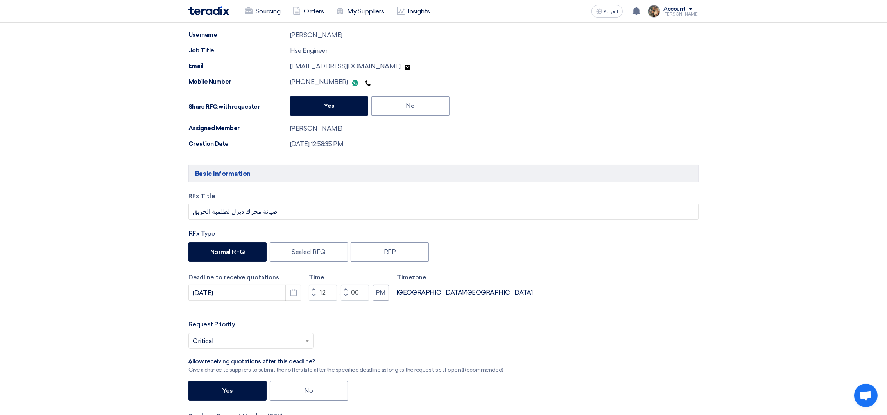
scroll to position [0, 0]
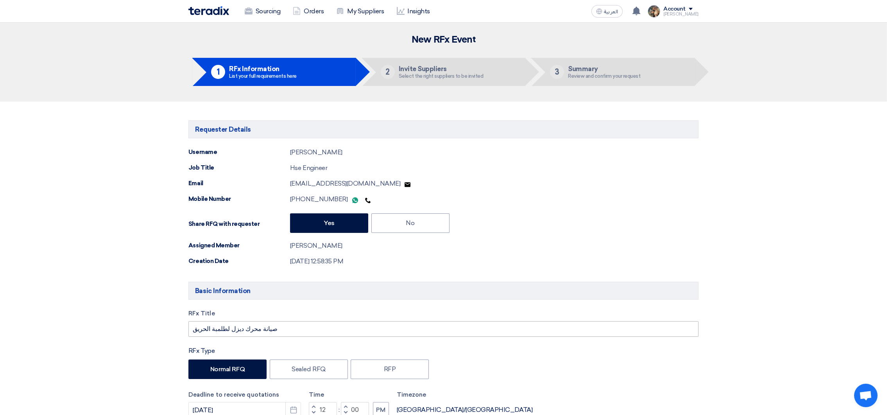
type input "PR #10007795"
click at [279, 327] on input "صيانة محرك ديزل لطلمبة الحريق" at bounding box center [443, 329] width 510 height 16
paste input "PR #10007795"
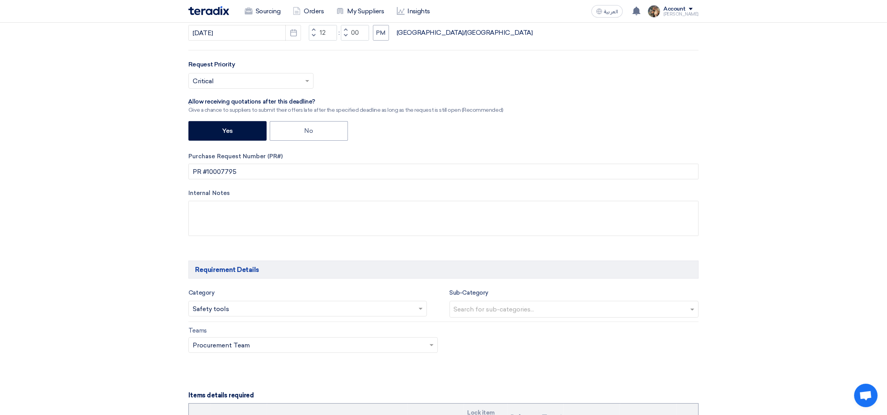
scroll to position [351, 0]
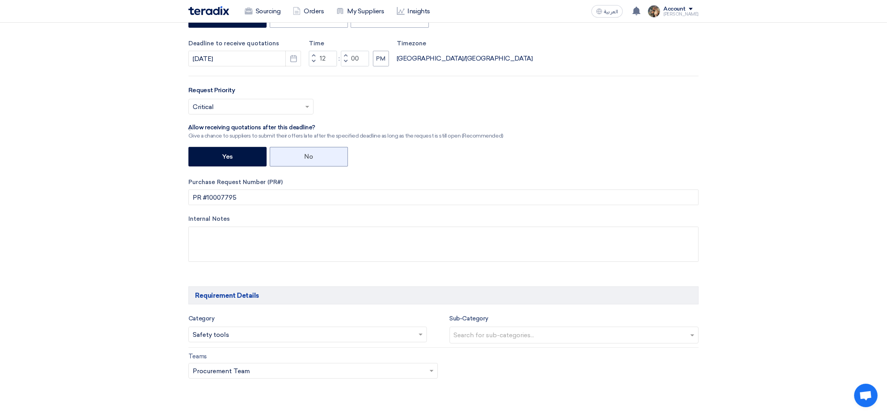
type input "صيانة محرك ديزل لطلمبة الحريق PR #10007795"
click at [296, 161] on label "No" at bounding box center [309, 157] width 78 height 20
click at [304, 159] on input "No" at bounding box center [306, 156] width 5 height 5
radio input "true"
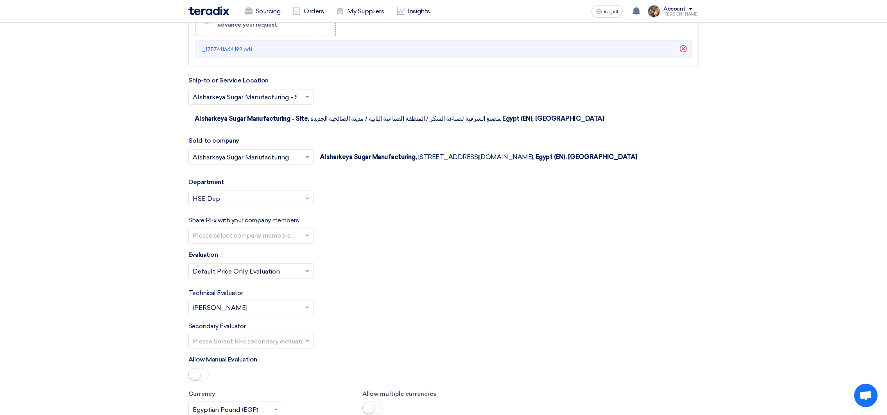
scroll to position [1231, 0]
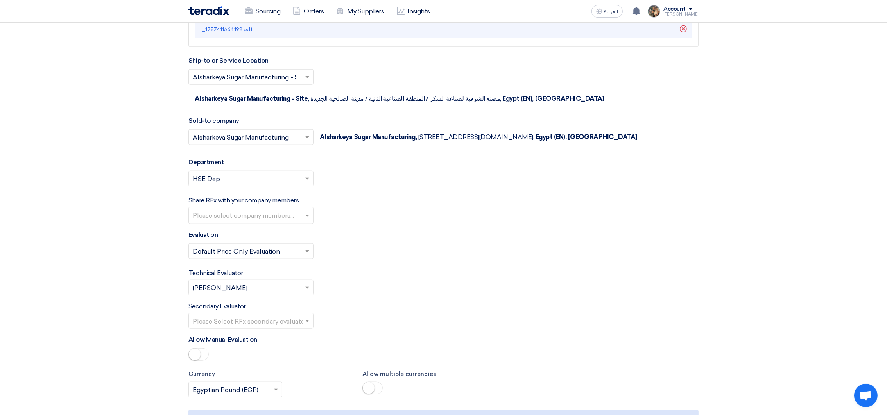
click at [271, 295] on input "text" at bounding box center [247, 288] width 109 height 13
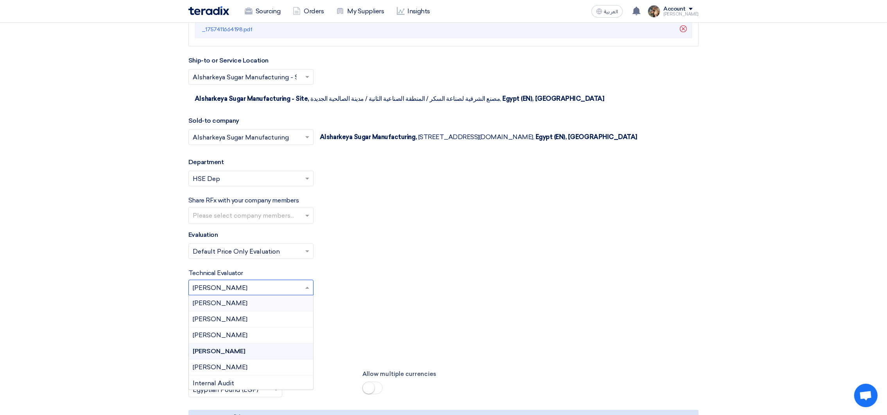
click at [241, 307] on div "[PERSON_NAME]" at bounding box center [251, 303] width 124 height 16
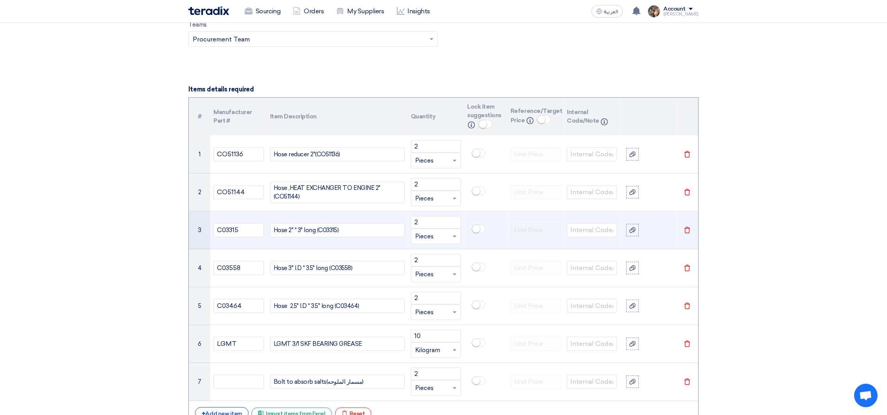
scroll to position [586, 0]
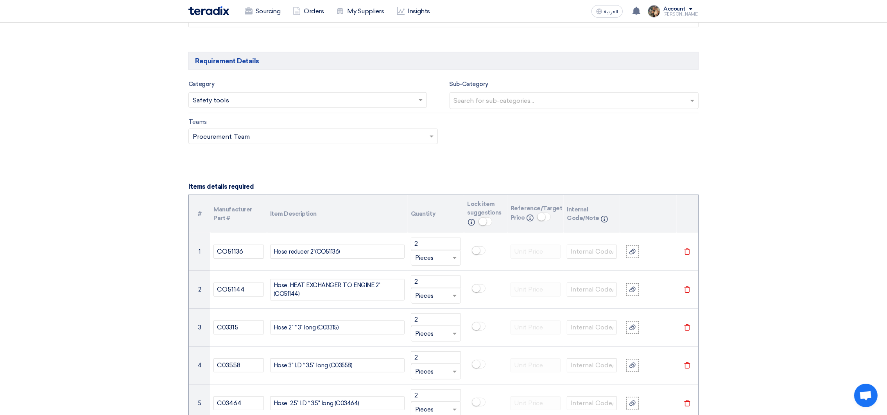
click at [504, 100] on input "text" at bounding box center [575, 101] width 243 height 13
click at [542, 135] on div "Teams Teams.. × Procurement Team ×" at bounding box center [444, 135] width 522 height 37
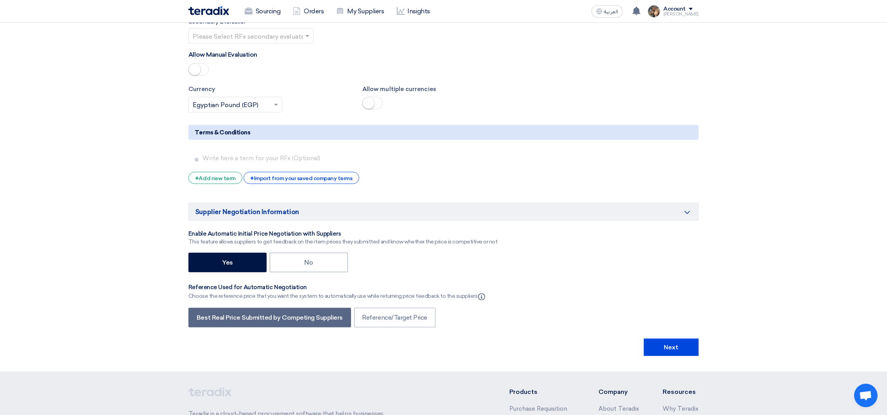
scroll to position [1582, 0]
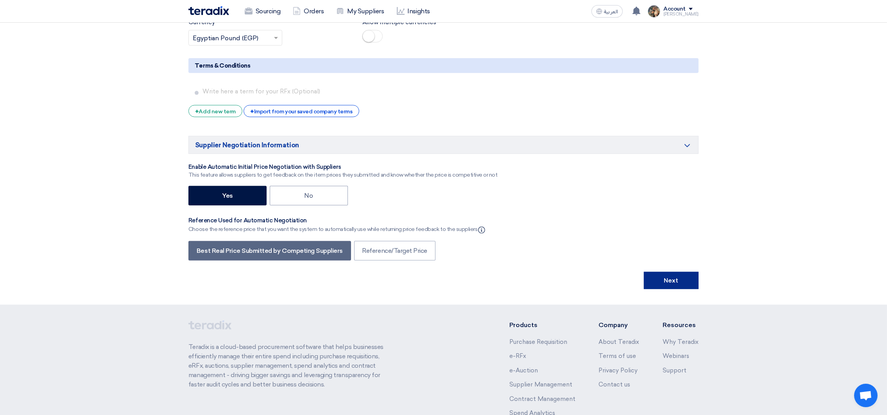
click at [675, 289] on button "Next" at bounding box center [671, 280] width 55 height 17
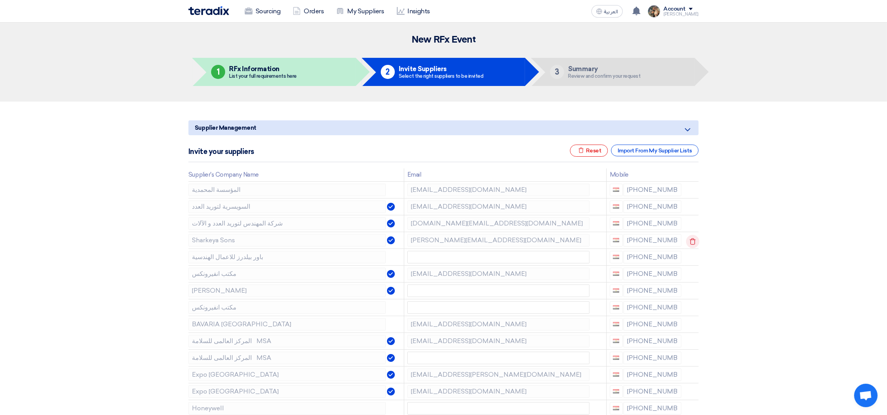
click at [690, 243] on icon at bounding box center [692, 241] width 13 height 13
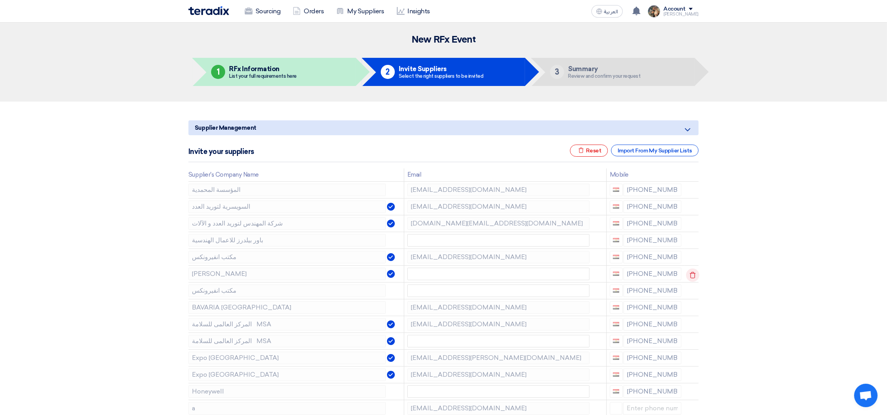
click at [691, 276] on icon at bounding box center [692, 275] width 13 height 13
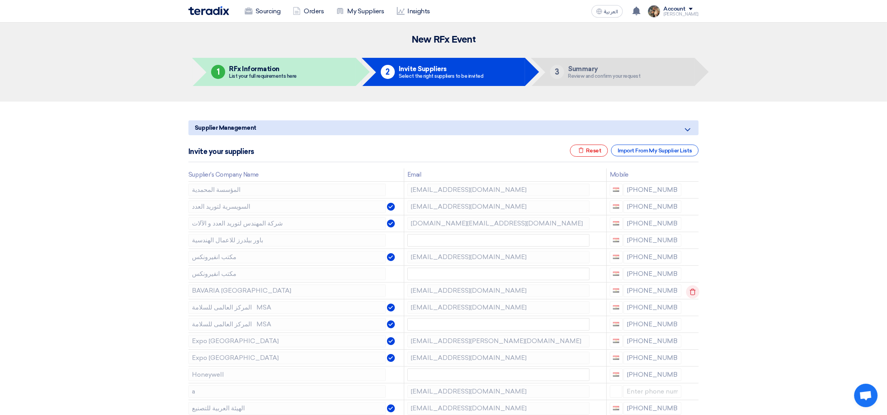
click at [687, 290] on icon at bounding box center [692, 291] width 13 height 13
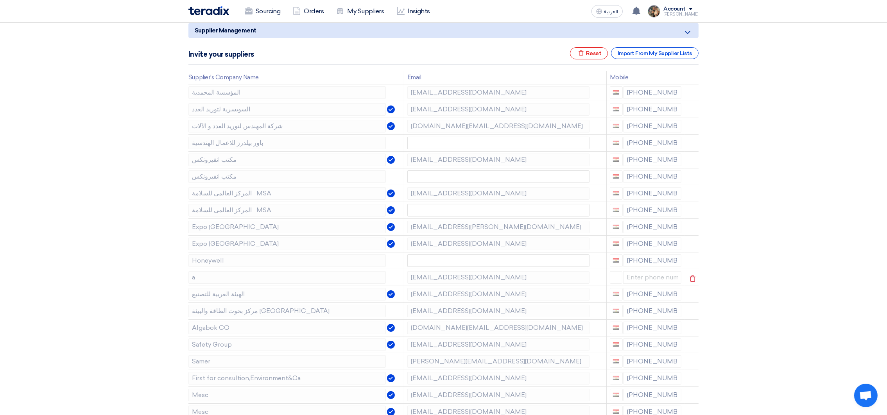
scroll to position [117, 0]
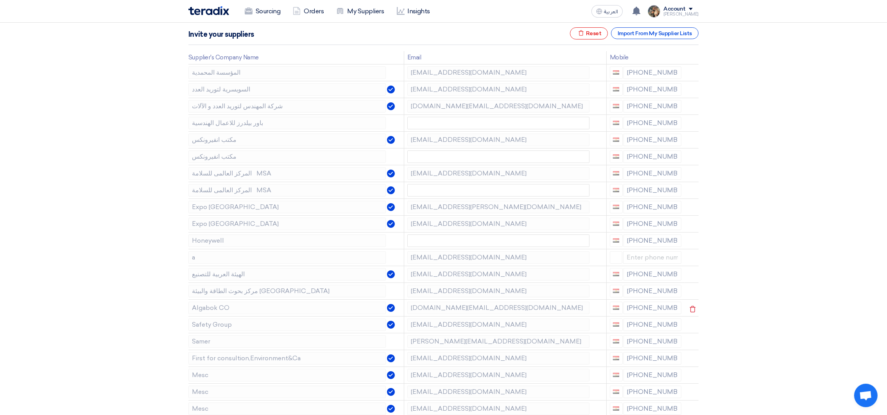
click at [480, 315] on td "[DOMAIN_NAME][EMAIL_ADDRESS][DOMAIN_NAME]" at bounding box center [505, 307] width 202 height 17
click at [691, 343] on icon at bounding box center [692, 342] width 13 height 13
click at [693, 311] on icon at bounding box center [692, 309] width 13 height 13
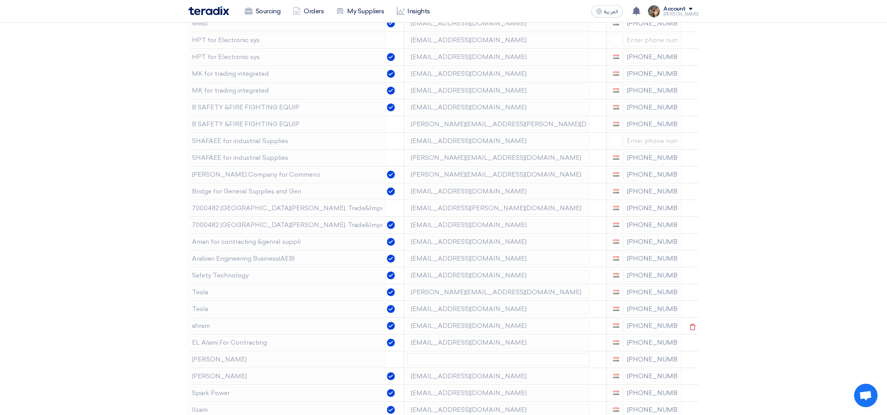
scroll to position [527, 0]
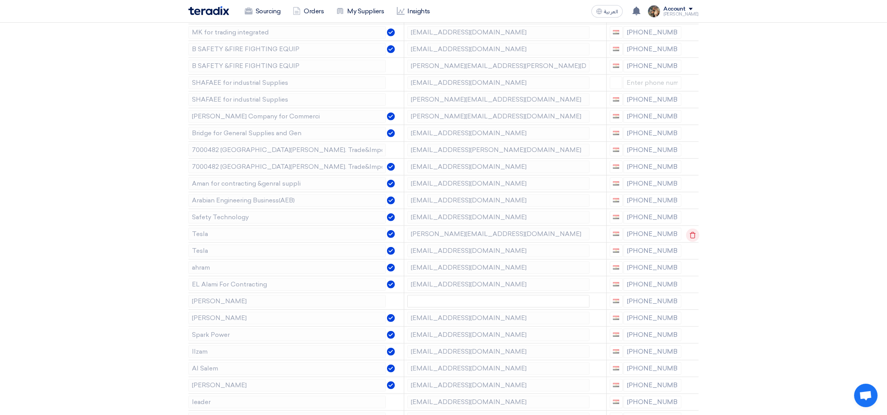
click at [691, 233] on icon at bounding box center [692, 235] width 13 height 13
click at [0, 0] on icon at bounding box center [0, 0] width 0 height 0
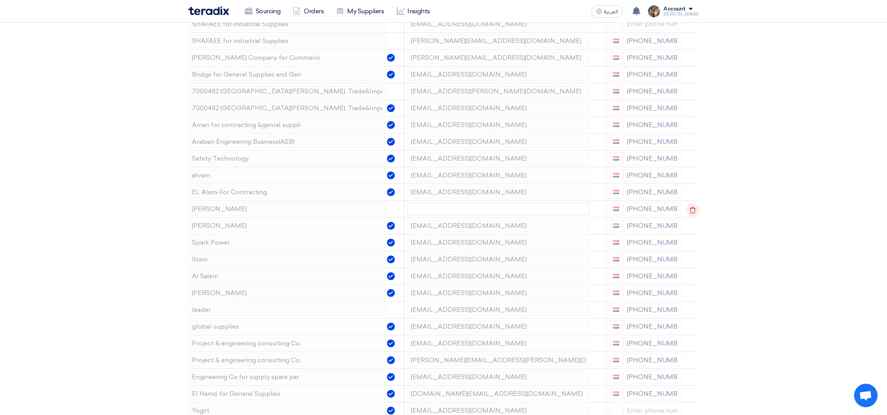
click at [689, 212] on icon at bounding box center [692, 210] width 13 height 13
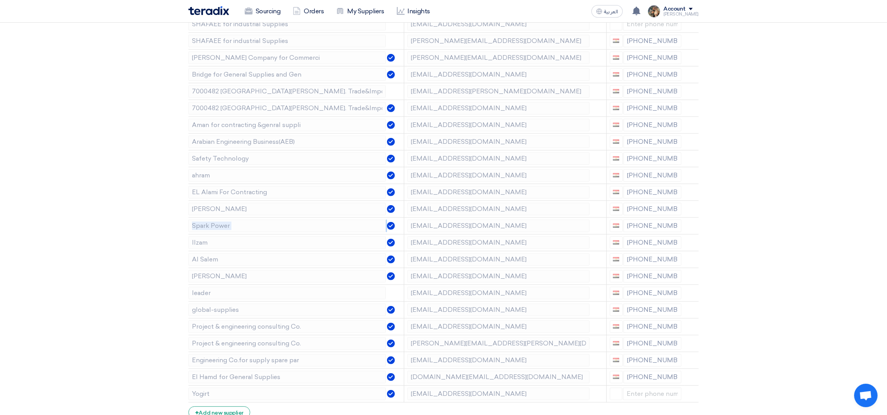
click at [0, 0] on icon at bounding box center [0, 0] width 0 height 0
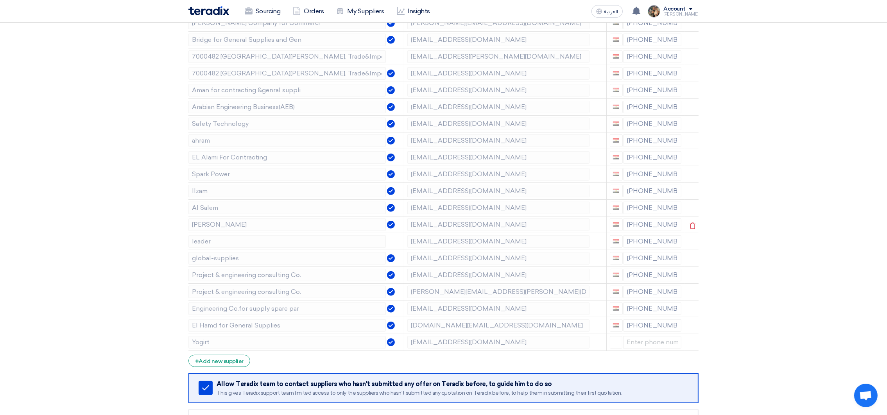
scroll to position [644, 0]
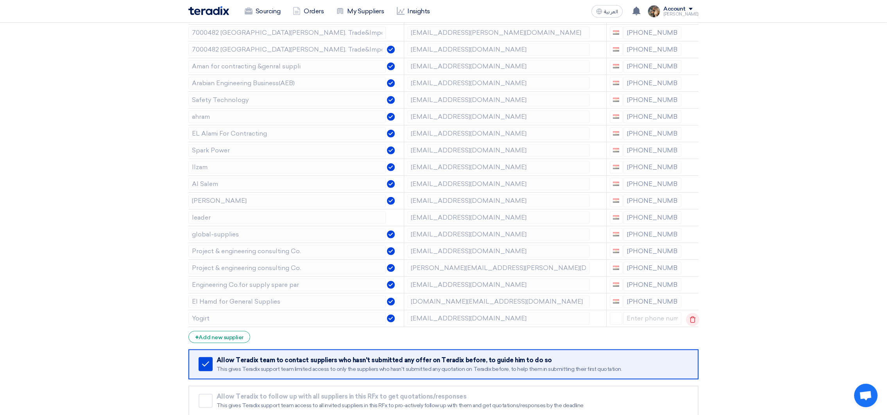
click at [691, 320] on icon at bounding box center [692, 319] width 13 height 13
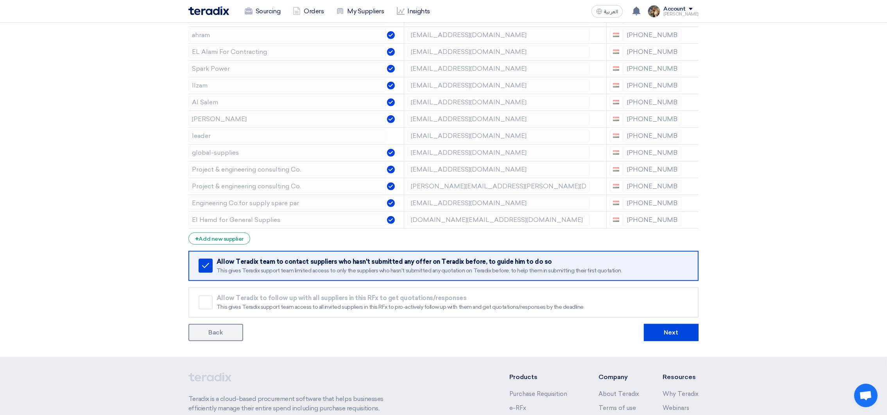
scroll to position [821, 0]
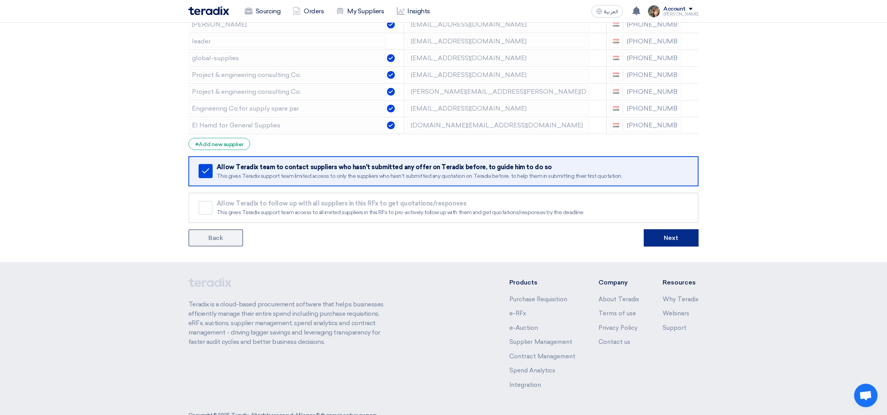
click at [678, 243] on button "Next" at bounding box center [671, 237] width 55 height 17
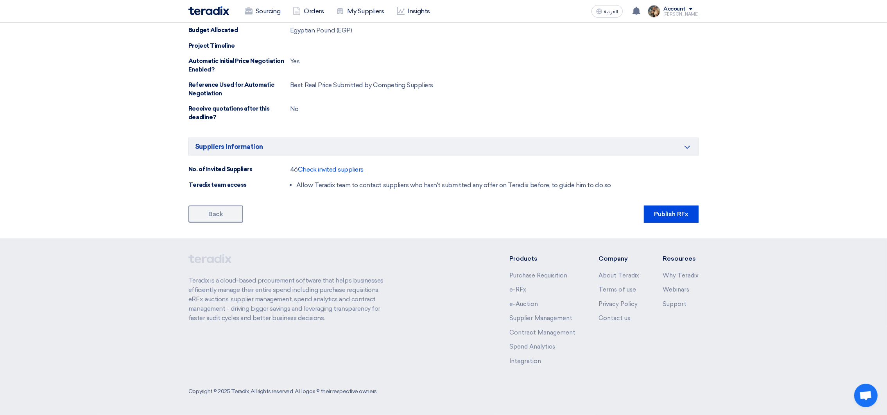
scroll to position [469, 0]
click at [660, 215] on button "Publish RFx" at bounding box center [671, 214] width 55 height 17
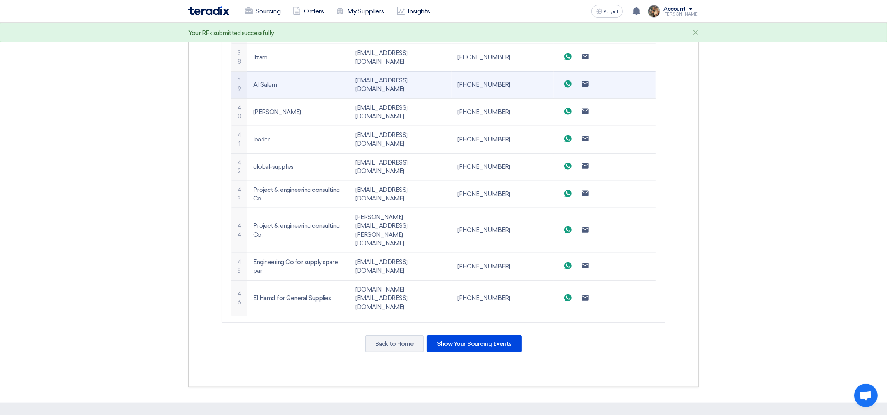
scroll to position [1335, 0]
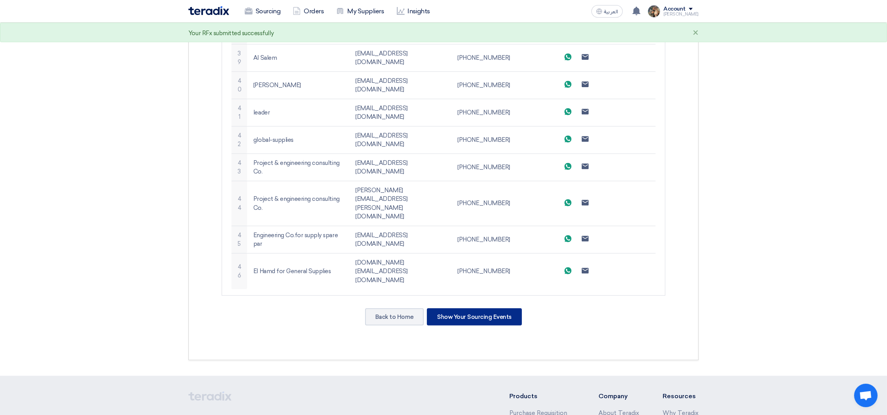
click at [469, 308] on div "Show Your Sourcing Events" at bounding box center [474, 316] width 95 height 17
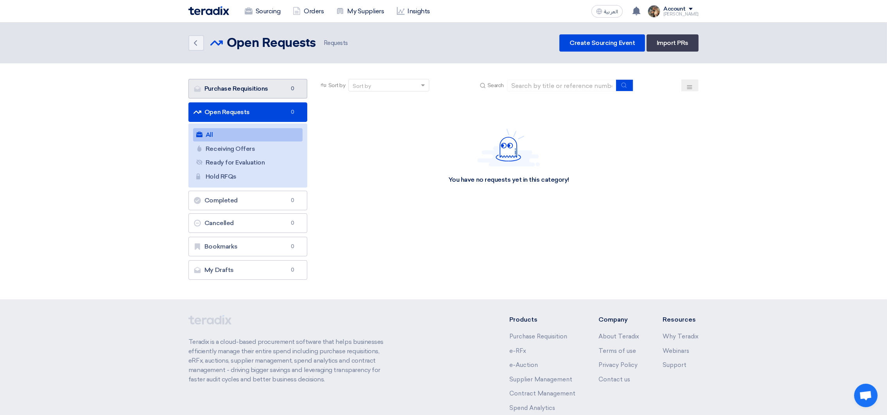
click at [274, 91] on link "Purchase Requisitions Purchase Requisitions 0" at bounding box center [247, 89] width 119 height 20
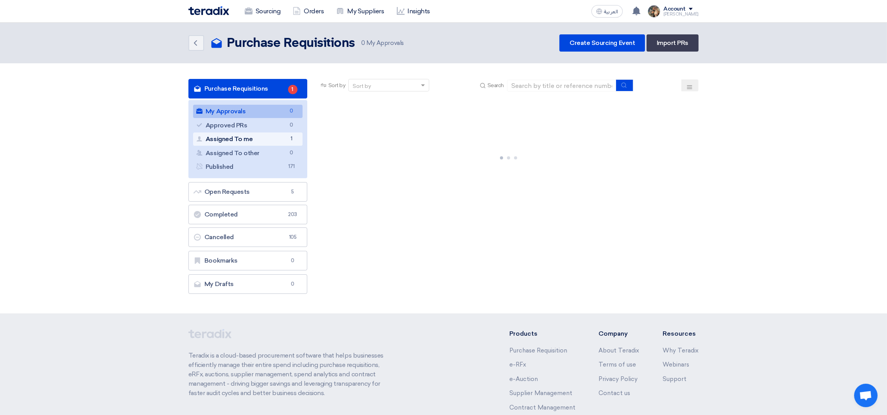
click at [271, 136] on link "Assigned To me Assigned To me 1" at bounding box center [247, 138] width 109 height 13
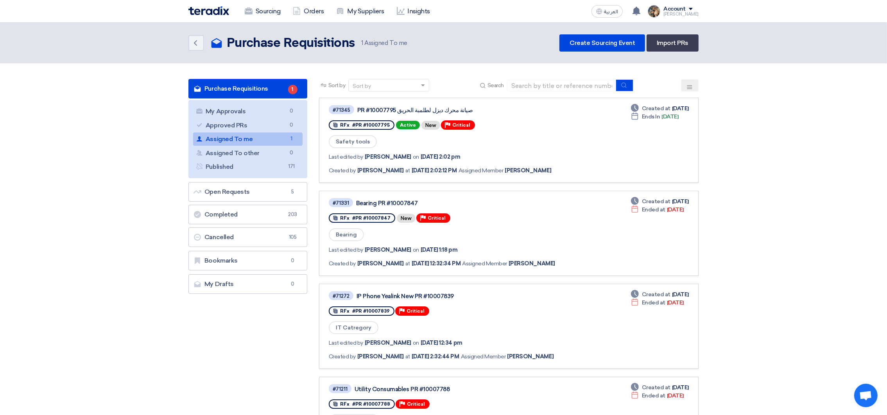
click at [294, 141] on span "1" at bounding box center [291, 139] width 9 height 8
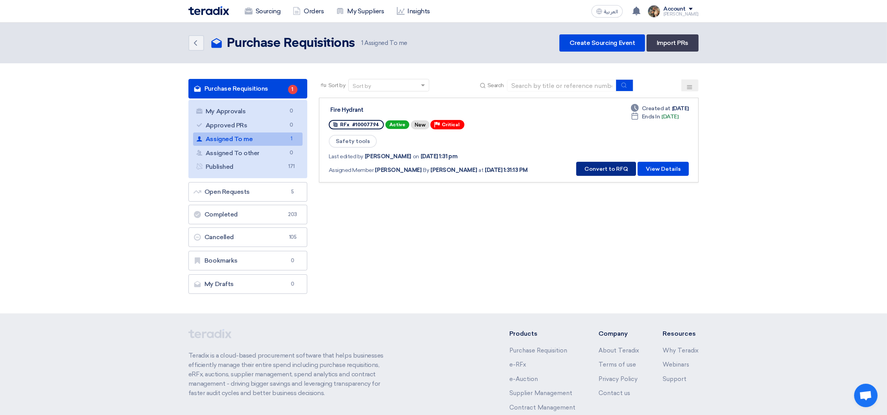
click at [603, 168] on button "Convert to RFQ" at bounding box center [606, 169] width 60 height 14
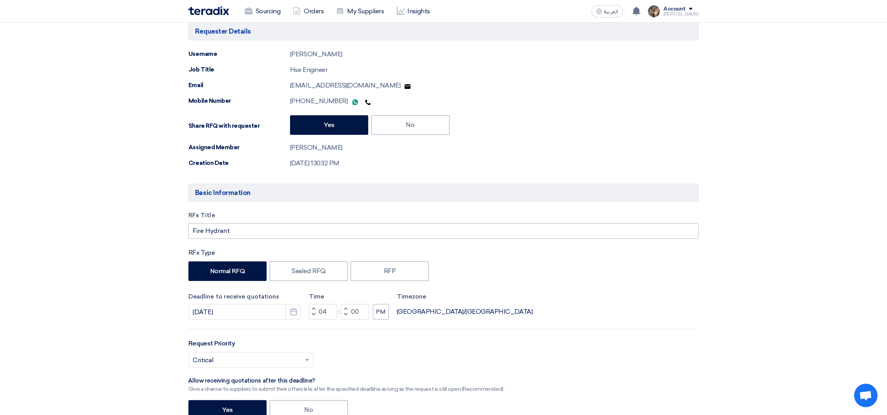
scroll to position [117, 0]
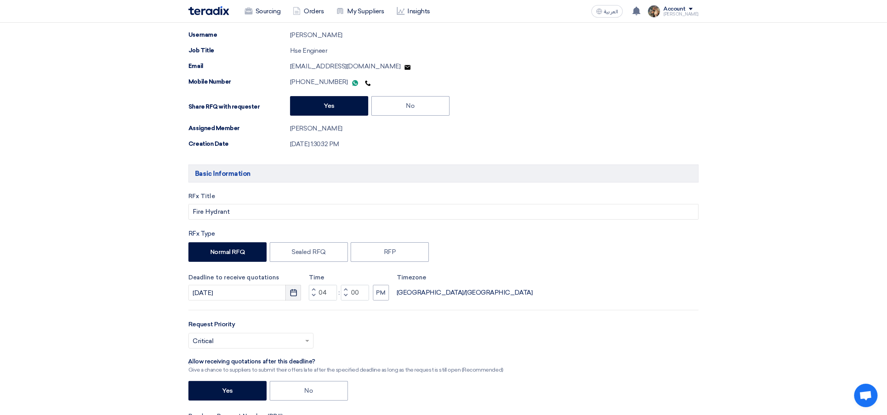
click at [295, 296] on icon "Pick a date" at bounding box center [294, 293] width 8 height 8
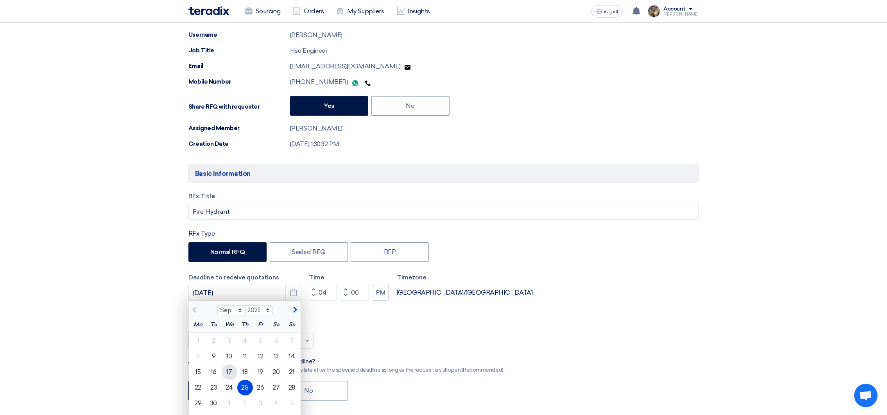
click at [231, 374] on div "17" at bounding box center [230, 372] width 16 height 16
type input "[DATE]"
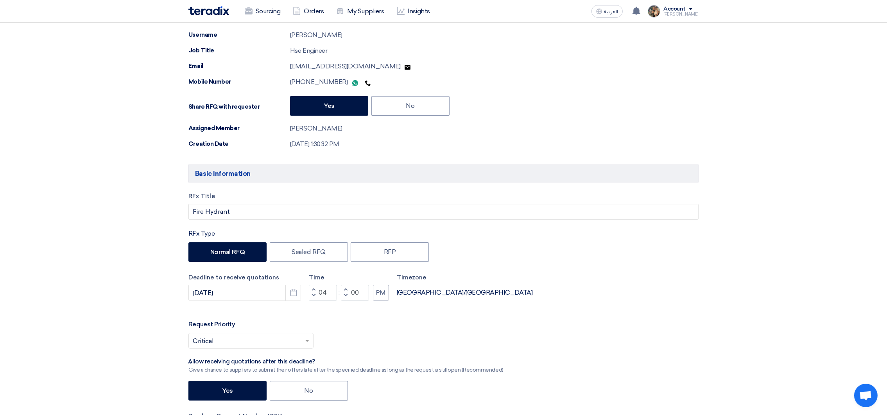
click at [310, 297] on button "Decrement hours" at bounding box center [313, 296] width 9 height 10
type input "12"
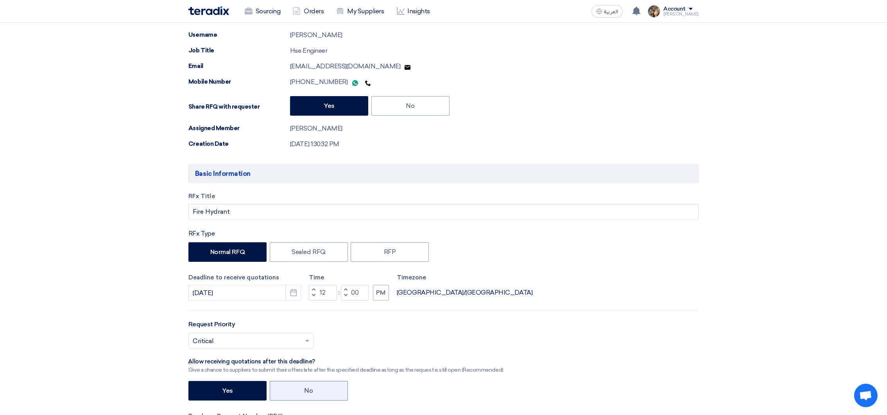
click at [285, 387] on label "No" at bounding box center [309, 391] width 78 height 20
click at [304, 388] on input "No" at bounding box center [306, 390] width 5 height 5
radio input "true"
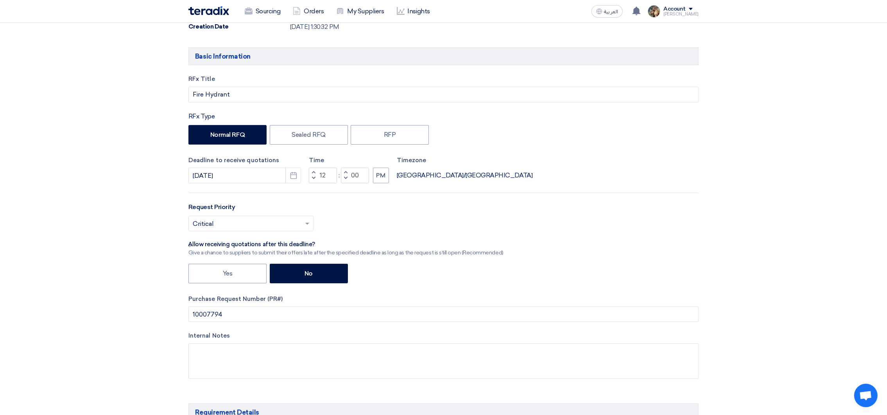
scroll to position [351, 0]
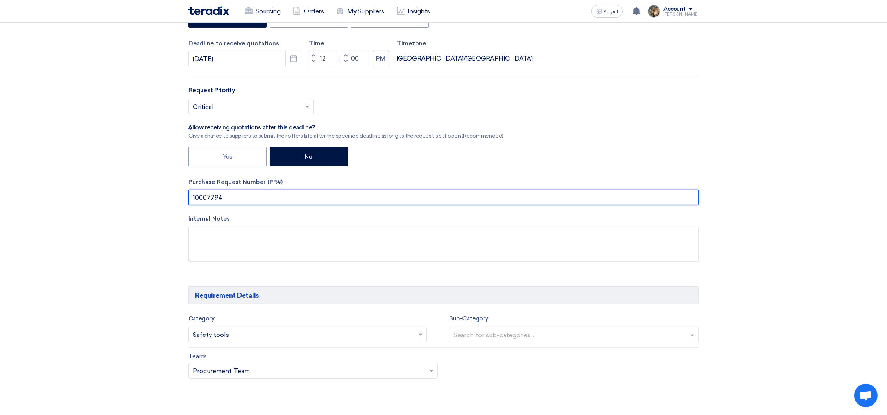
click at [215, 200] on input "10007794" at bounding box center [443, 198] width 510 height 16
paste input "10007794"
drag, startPoint x: 245, startPoint y: 202, endPoint x: 128, endPoint y: 183, distance: 118.9
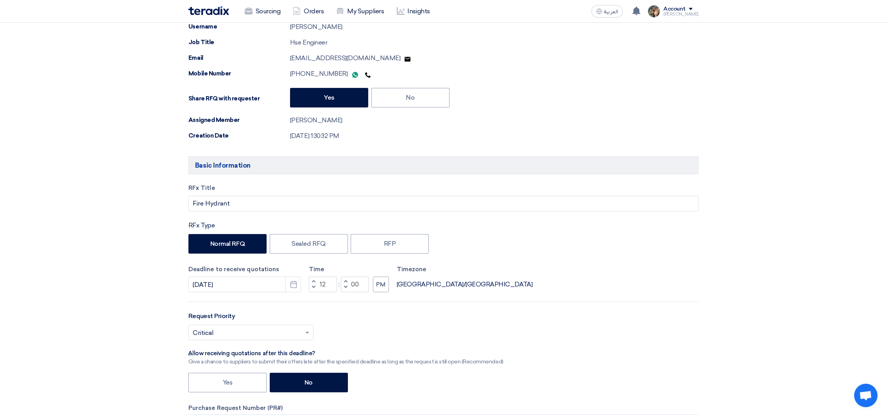
scroll to position [59, 0]
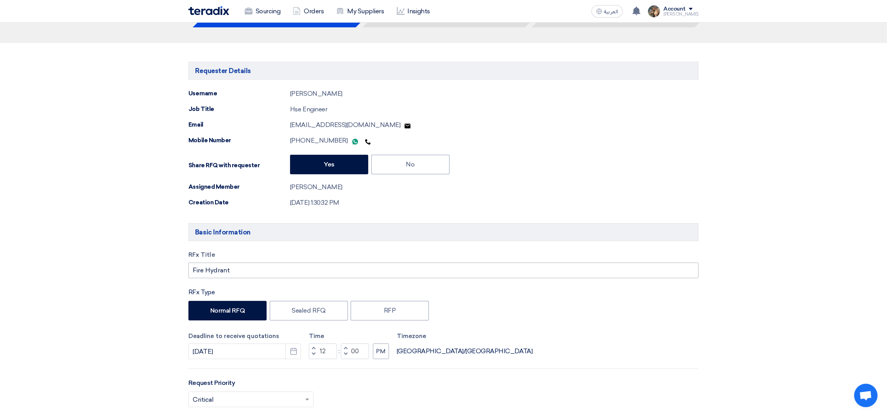
type input "PR #10007794"
click at [236, 269] on input "Fire Hydrant" at bounding box center [443, 271] width 510 height 16
paste input "PR #10007794"
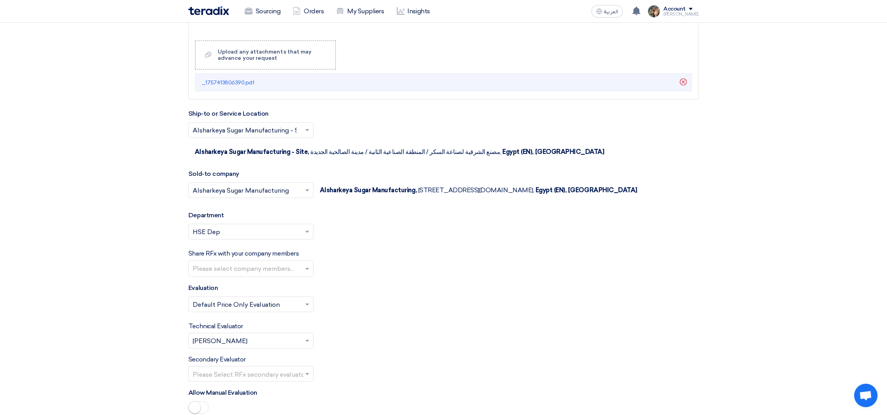
scroll to position [1113, 0]
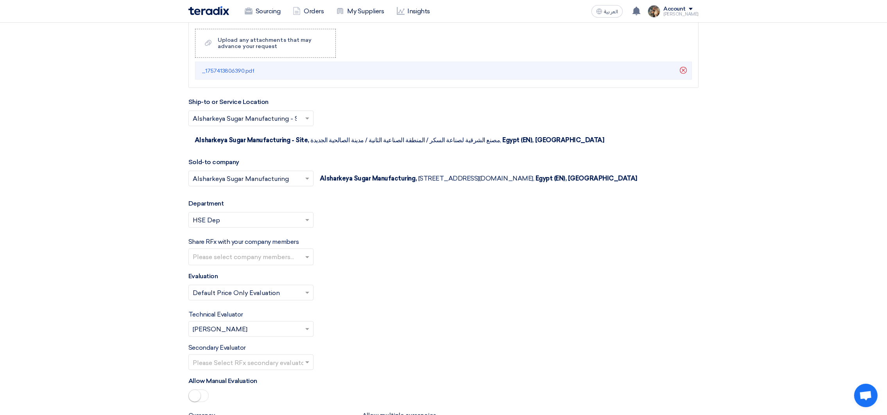
type input "Fire Hydrant PR #10007794"
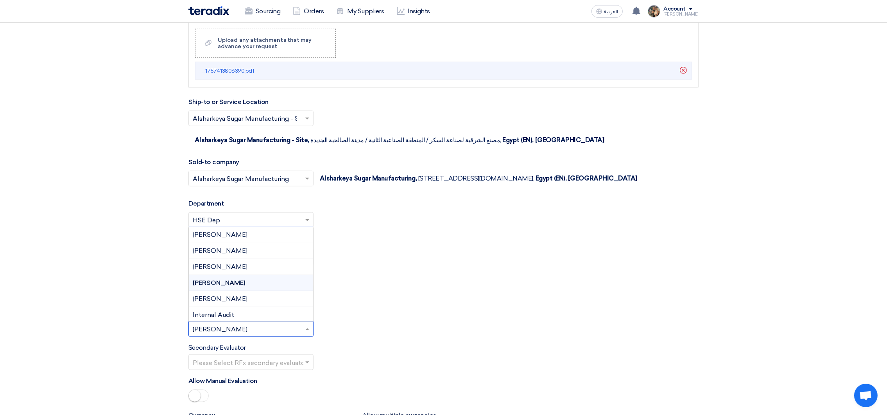
click at [271, 337] on input "text" at bounding box center [247, 330] width 109 height 13
click at [241, 231] on div "[PERSON_NAME]" at bounding box center [251, 235] width 124 height 16
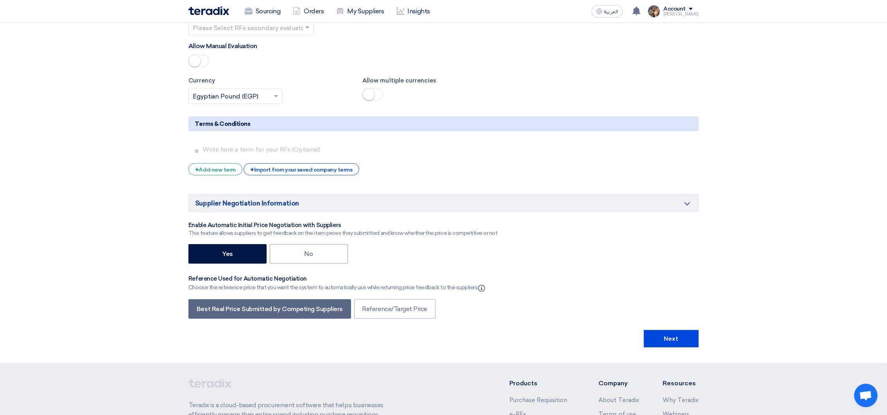
scroll to position [1465, 0]
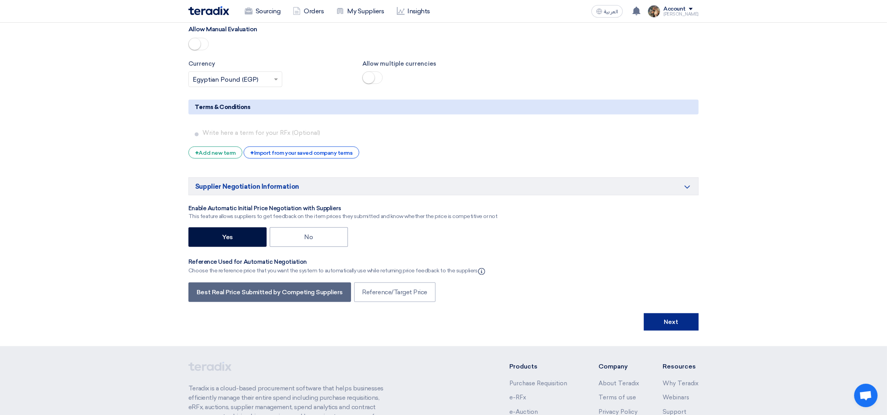
click at [691, 327] on button "Next" at bounding box center [671, 321] width 55 height 17
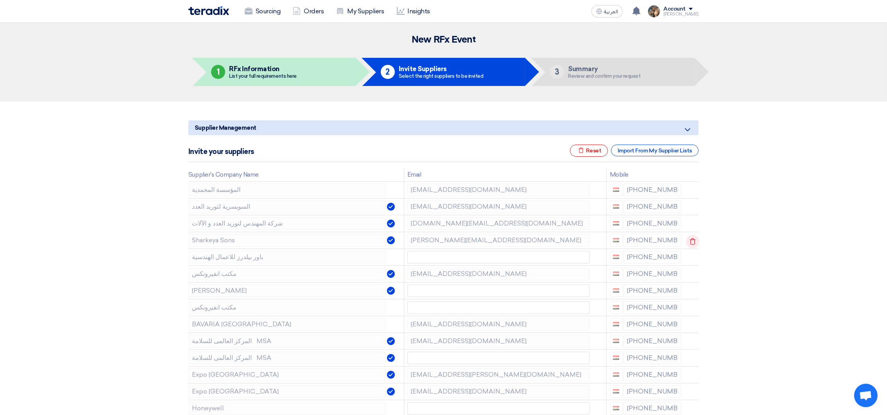
click at [691, 239] on use at bounding box center [693, 241] width 6 height 7
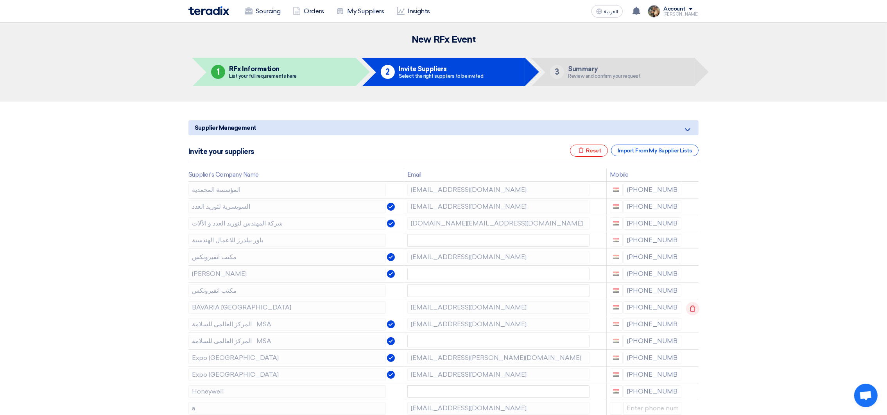
click at [686, 308] on icon at bounding box center [692, 308] width 13 height 13
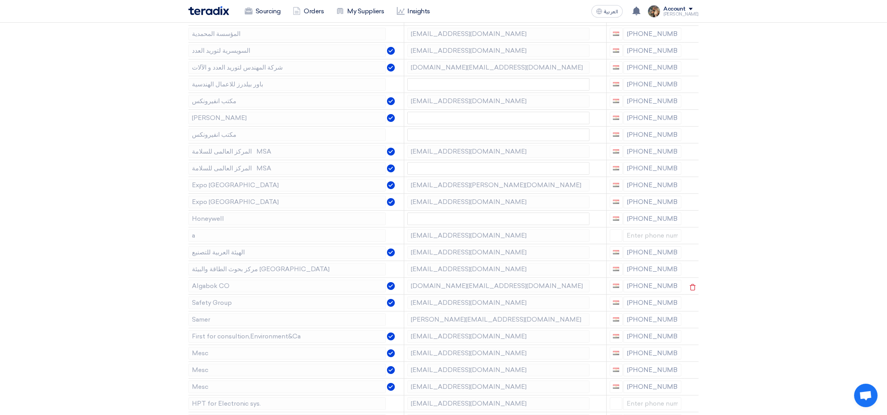
scroll to position [175, 0]
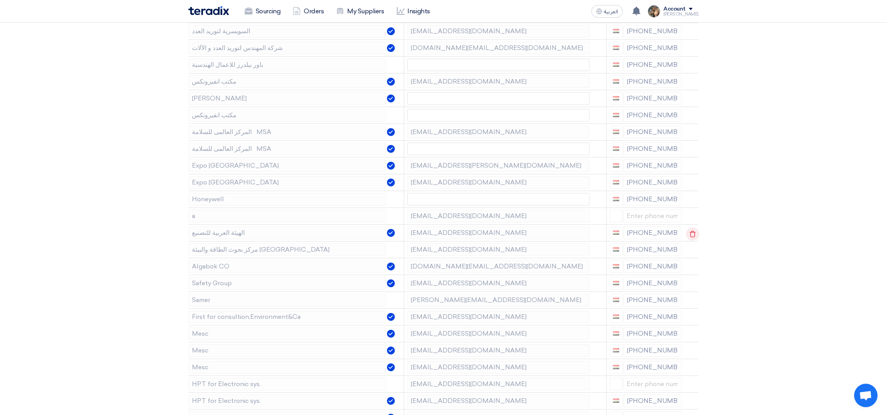
click at [693, 234] on use at bounding box center [693, 234] width 6 height 7
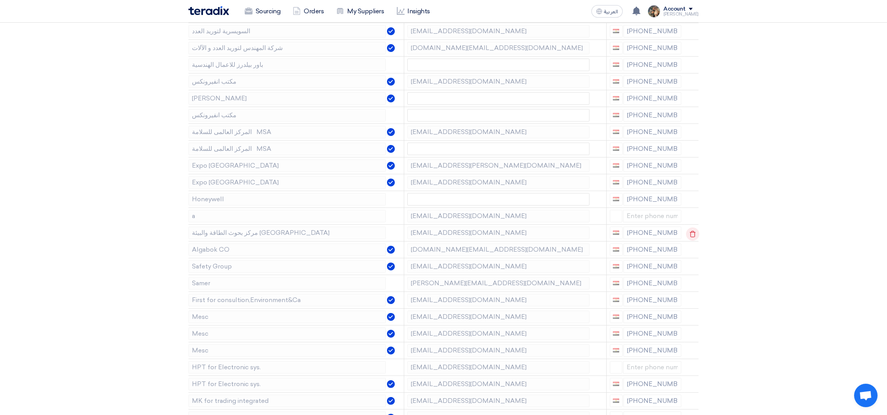
click at [691, 233] on use at bounding box center [693, 234] width 6 height 7
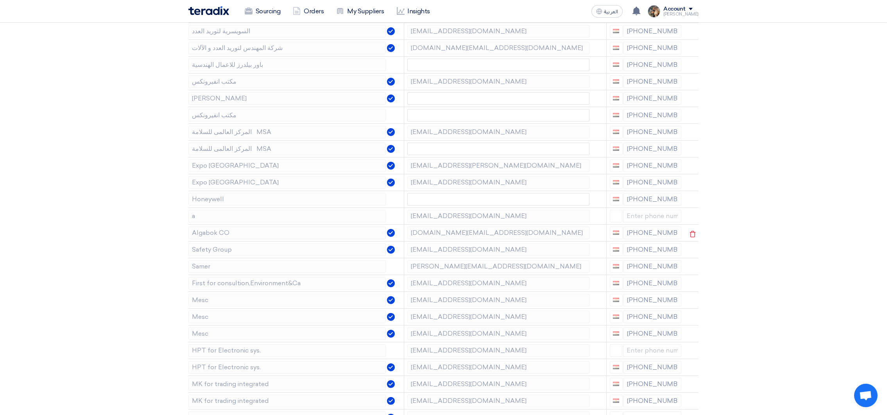
scroll to position [234, 0]
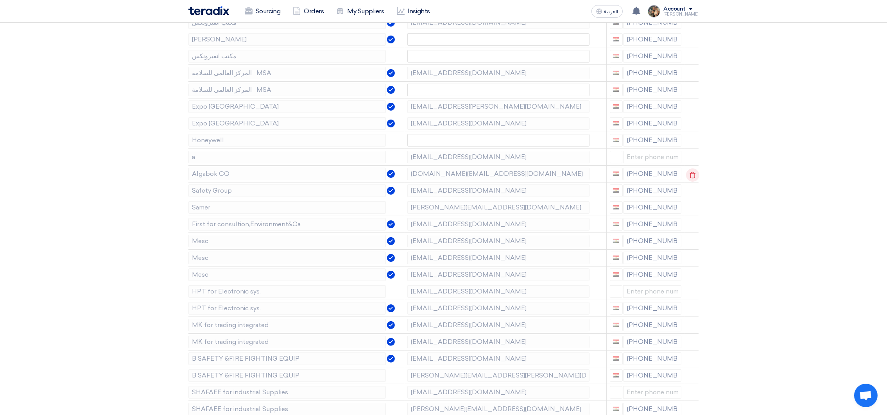
click at [692, 175] on icon at bounding box center [692, 174] width 13 height 13
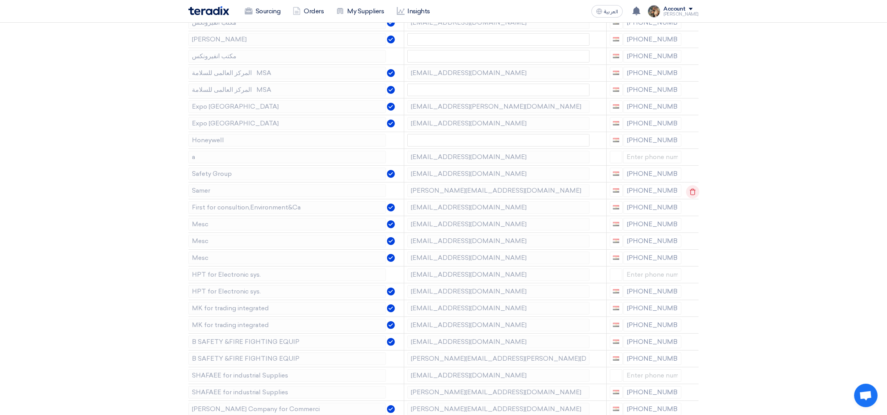
click at [693, 189] on icon at bounding box center [692, 191] width 13 height 13
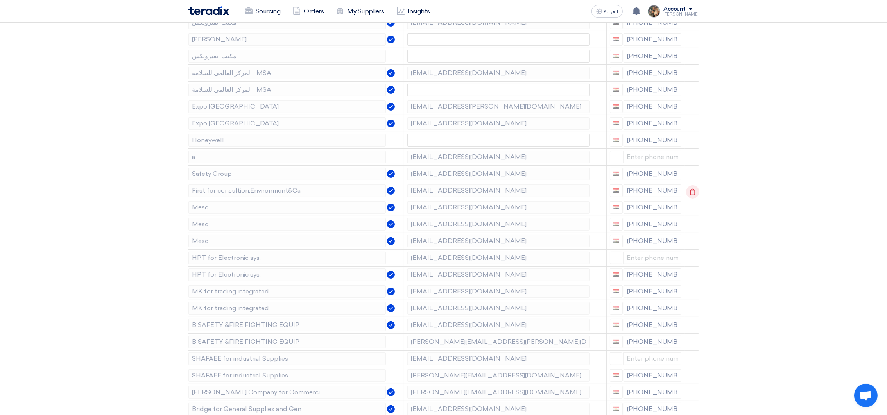
click at [691, 195] on icon at bounding box center [692, 191] width 13 height 13
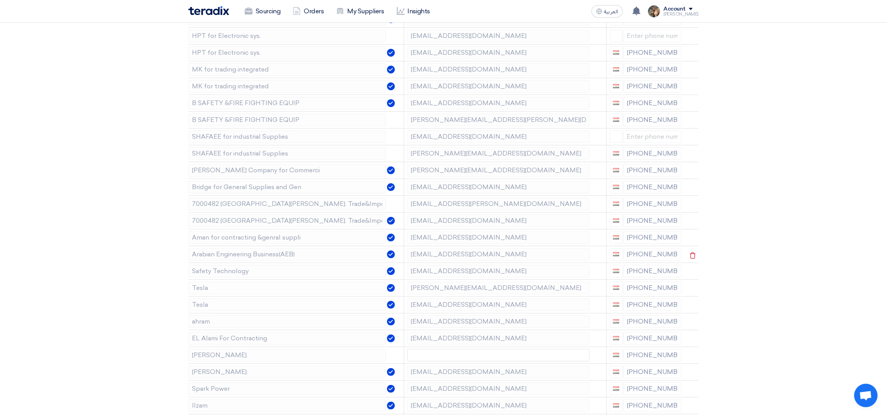
scroll to position [469, 0]
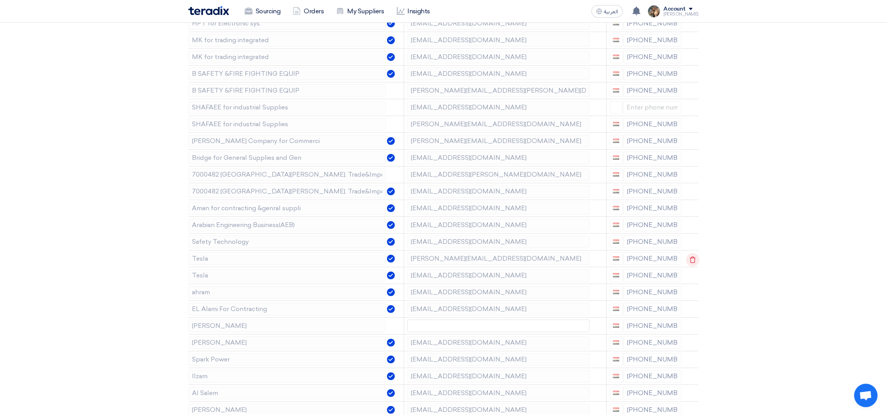
click at [690, 263] on use at bounding box center [693, 259] width 6 height 7
click at [0, 0] on use at bounding box center [0, 0] width 0 height 0
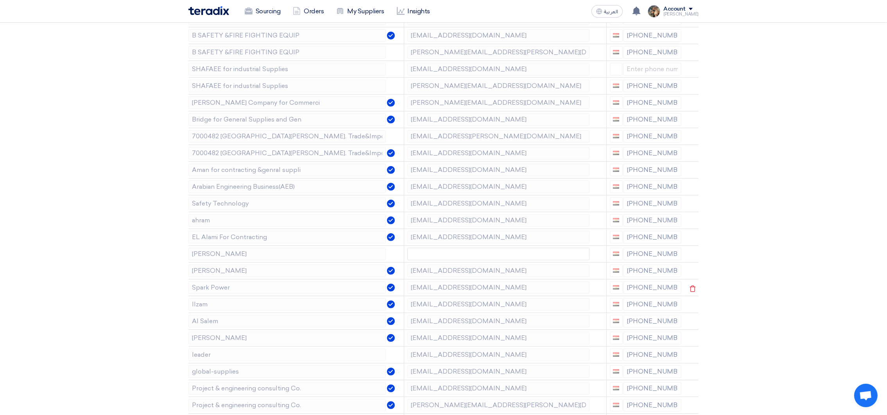
scroll to position [527, 0]
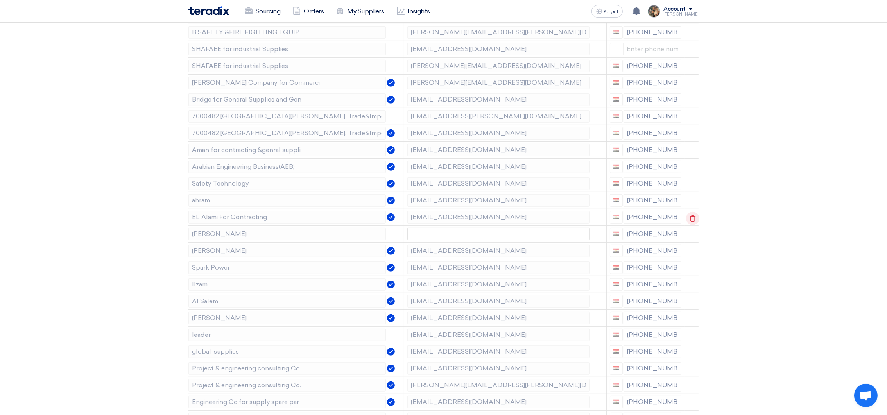
click at [694, 220] on use at bounding box center [693, 218] width 6 height 7
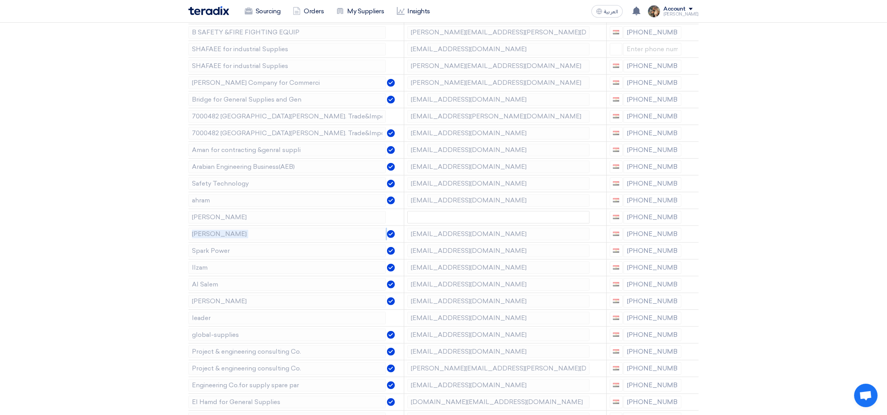
click at [0, 0] on use at bounding box center [0, 0] width 0 height 0
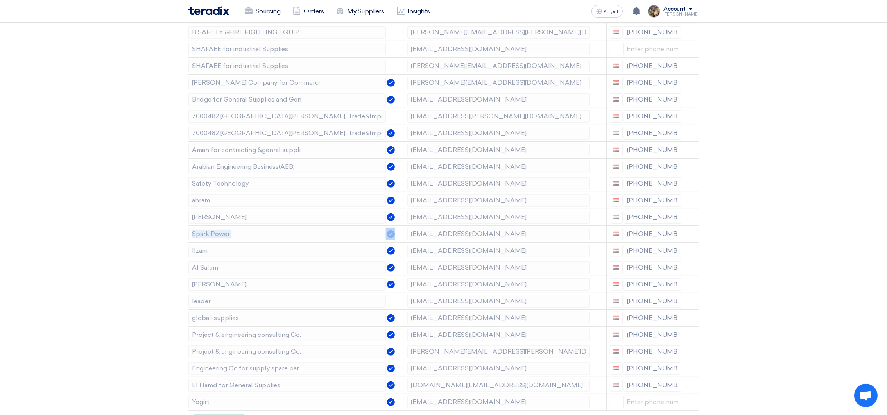
click at [0, 0] on use at bounding box center [0, 0] width 0 height 0
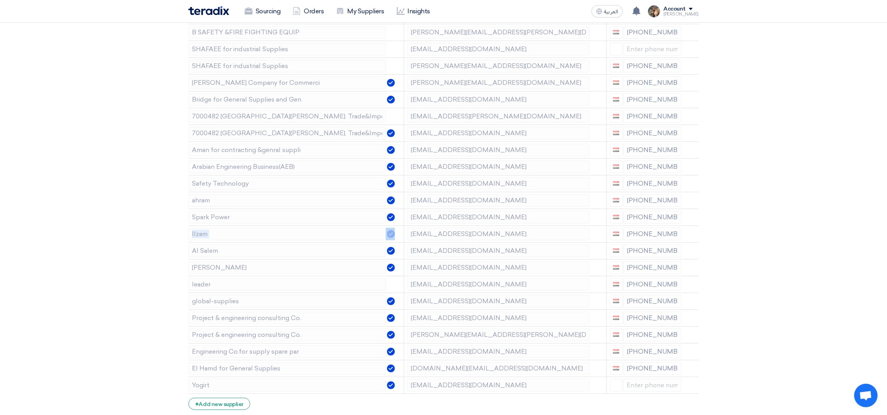
click at [0, 0] on use at bounding box center [0, 0] width 0 height 0
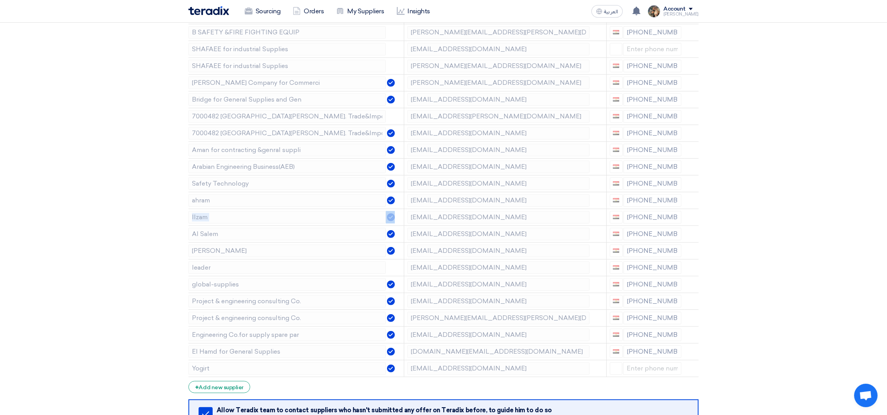
click at [0, 0] on use at bounding box center [0, 0] width 0 height 0
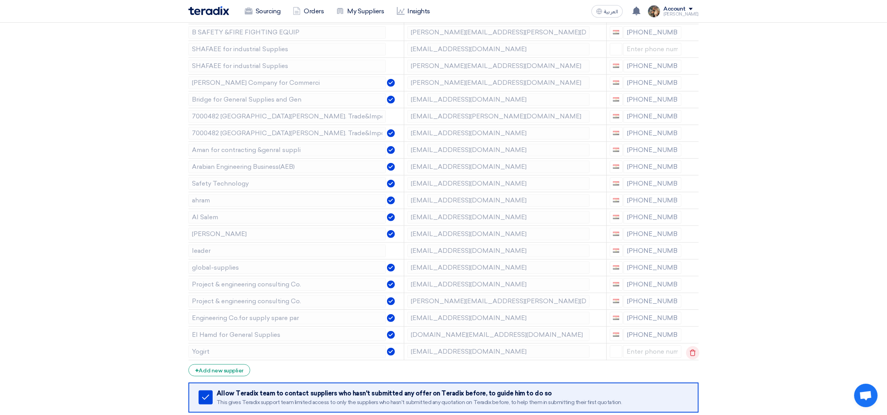
click at [693, 353] on use at bounding box center [693, 352] width 6 height 7
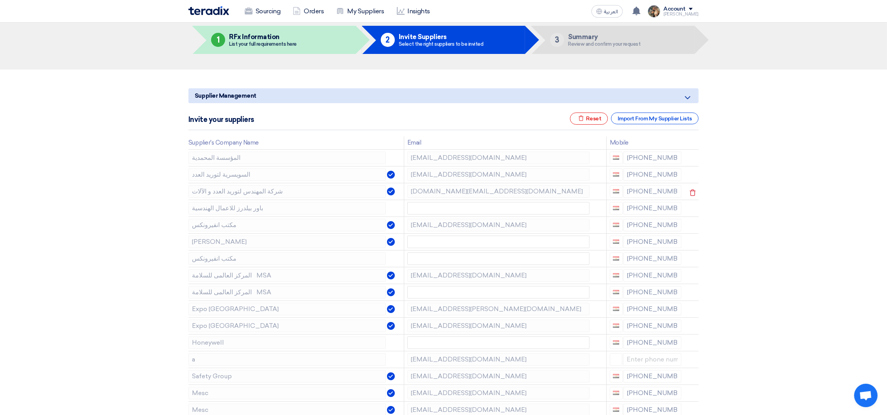
scroll to position [0, 0]
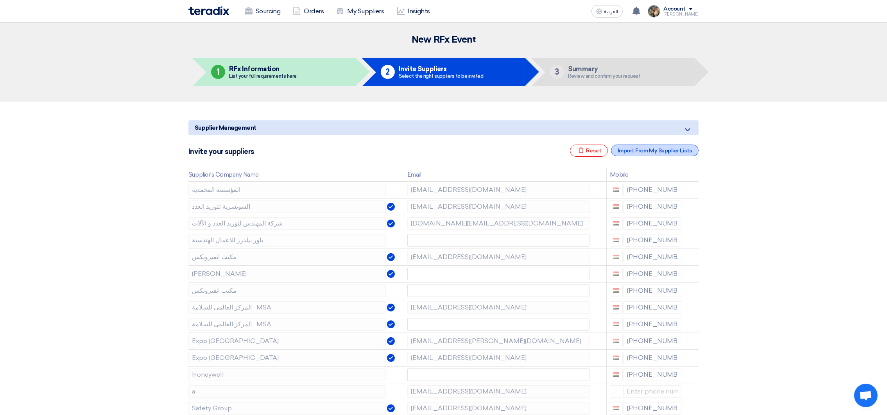
click at [646, 151] on div "Import From My Supplier Lists" at bounding box center [655, 151] width 88 height 12
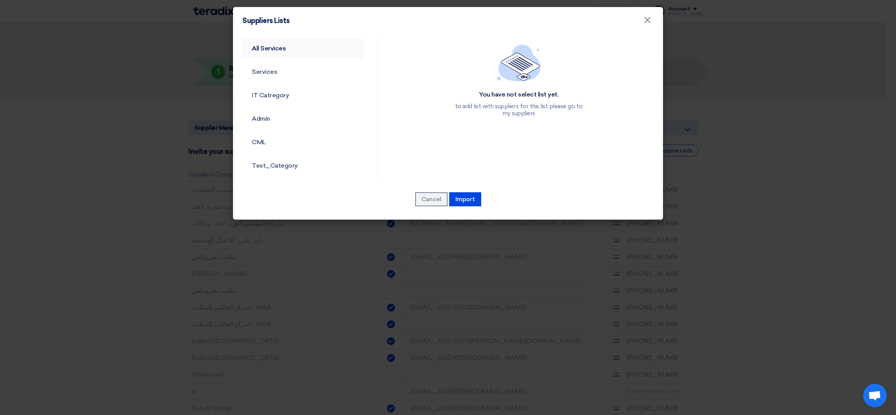
click at [267, 53] on link "All Services" at bounding box center [303, 48] width 122 height 20
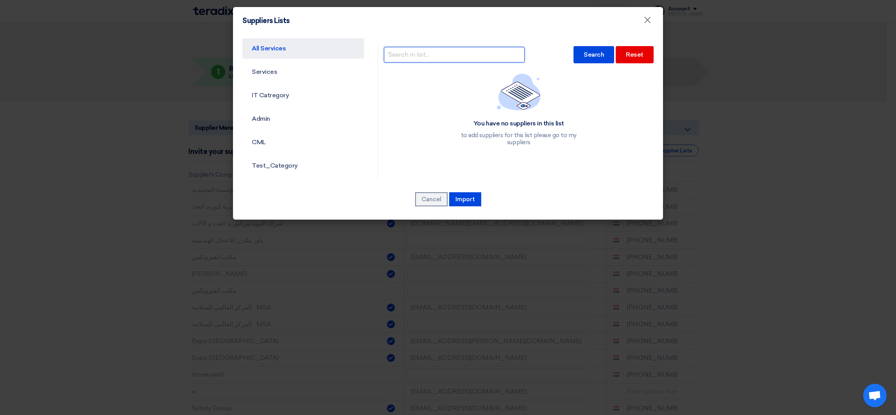
click at [437, 53] on input "text" at bounding box center [454, 55] width 141 height 16
click at [579, 56] on div "Search" at bounding box center [593, 54] width 41 height 17
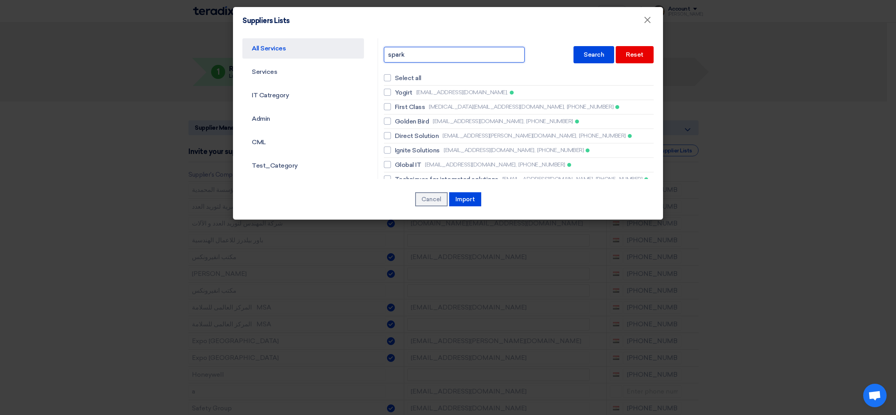
click at [423, 54] on input "spark" at bounding box center [454, 55] width 141 height 16
type input "spark power"
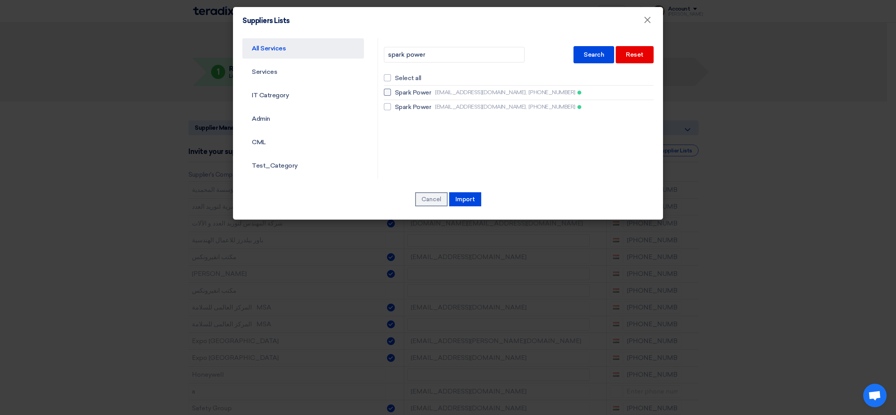
click at [415, 94] on span "Spark Power" at bounding box center [413, 92] width 37 height 9
click at [400, 94] on input "Spark Power [EMAIL_ADDRESS][DOMAIN_NAME], [PHONE_NUMBER]" at bounding box center [397, 92] width 5 height 5
checkbox input "true"
click at [423, 104] on span "Spark Power" at bounding box center [413, 106] width 37 height 9
click at [400, 104] on input "Spark Power [EMAIL_ADDRESS][DOMAIN_NAME], [PHONE_NUMBER]" at bounding box center [397, 106] width 5 height 5
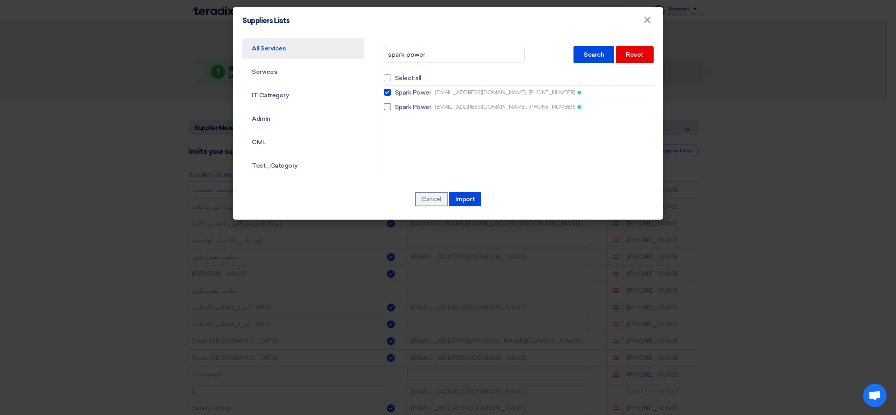
checkbox input "true"
click at [463, 200] on button "Import" at bounding box center [465, 199] width 32 height 14
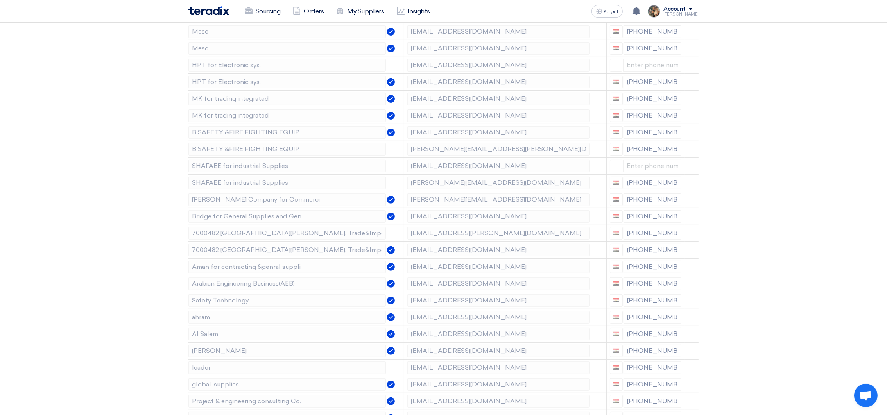
scroll to position [762, 0]
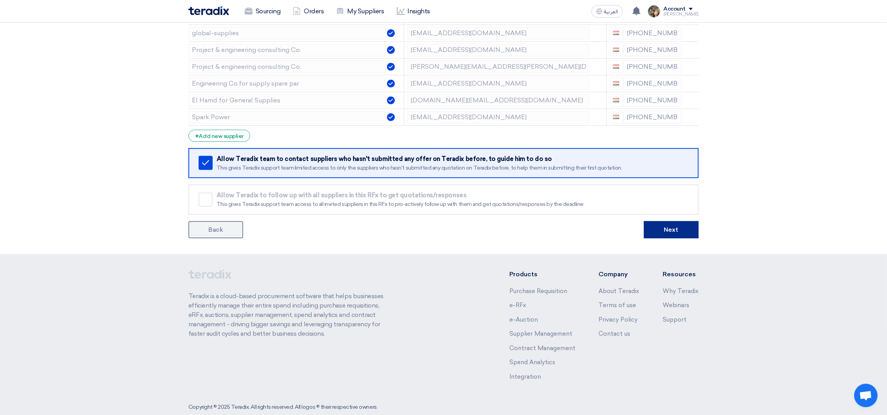
click at [675, 236] on button "Next" at bounding box center [671, 229] width 55 height 17
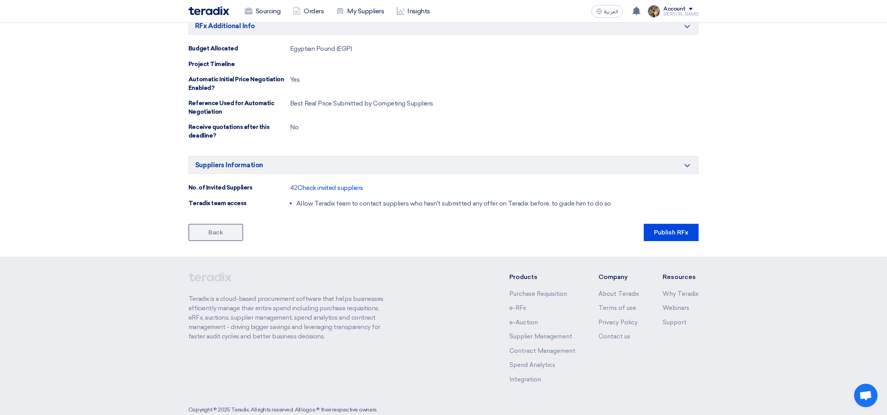
scroll to position [451, 0]
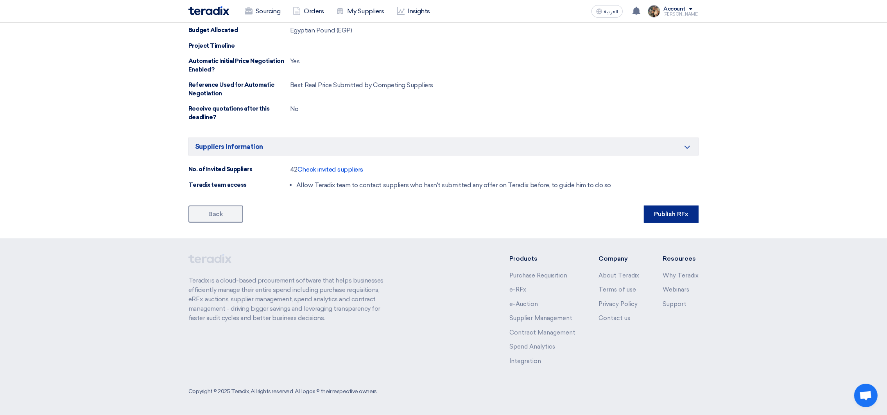
drag, startPoint x: 638, startPoint y: 234, endPoint x: 661, endPoint y: 217, distance: 28.5
click at [661, 217] on button "Publish RFx" at bounding box center [671, 214] width 55 height 17
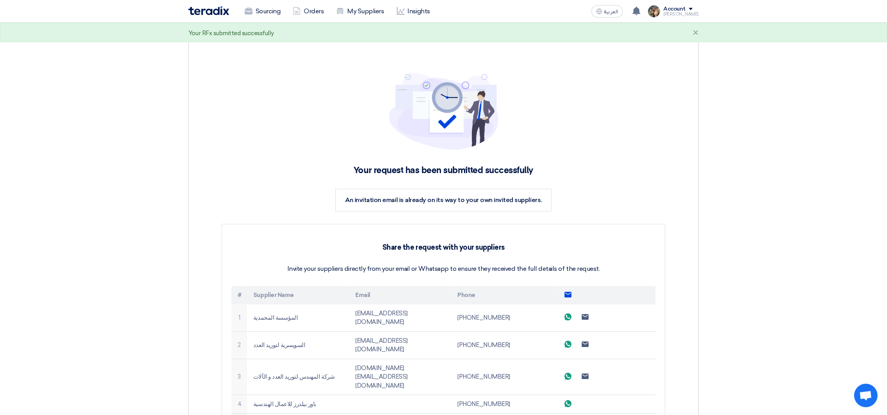
click at [201, 7] on img at bounding box center [208, 10] width 41 height 9
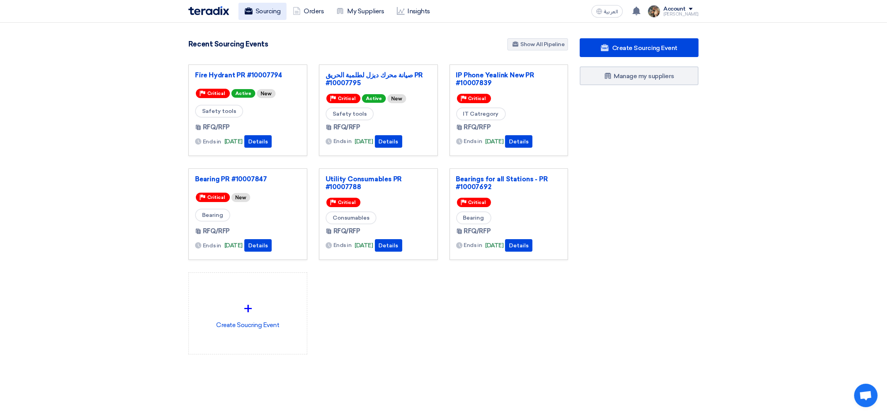
drag, startPoint x: 311, startPoint y: 55, endPoint x: 257, endPoint y: 5, distance: 73.6
click at [311, 55] on div "3073 RFx remaining 9 Auctions remaining Create Sourcing Event" at bounding box center [378, 208] width 391 height 341
click at [340, 18] on link "My Suppliers" at bounding box center [360, 11] width 60 height 17
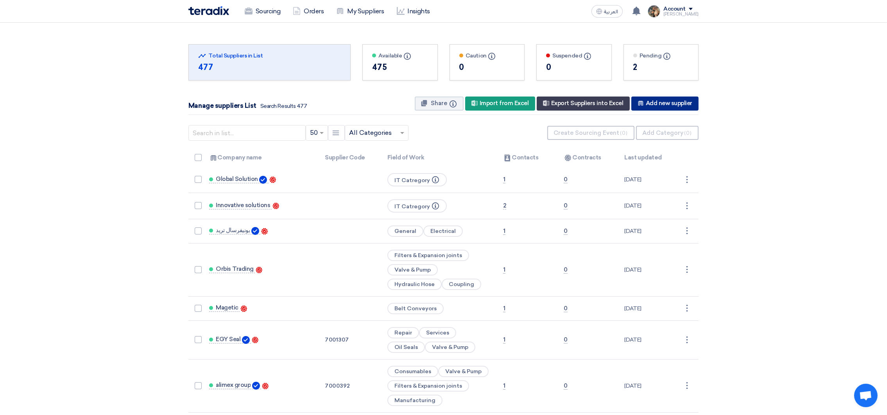
click at [655, 103] on div "New Supplier Add new supplier" at bounding box center [664, 104] width 67 height 14
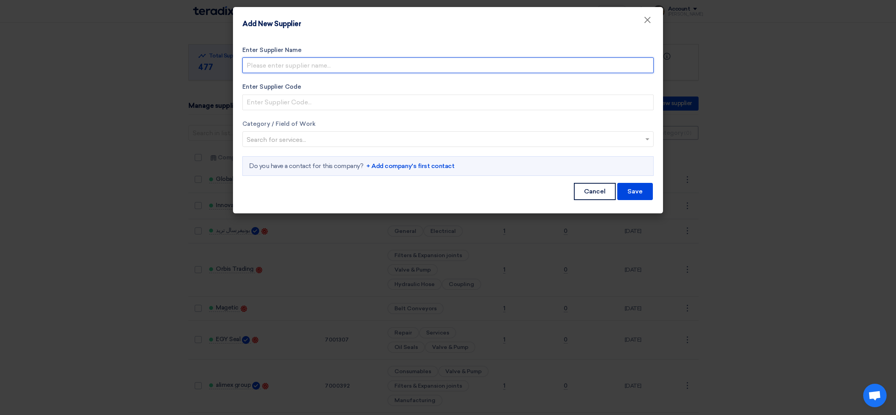
click at [304, 64] on input "Enter Supplier Name" at bounding box center [447, 65] width 411 height 16
paste input "Enterprise Business Solutions (EBS)"
type input "Enterprise Business Solutions (EBS)"
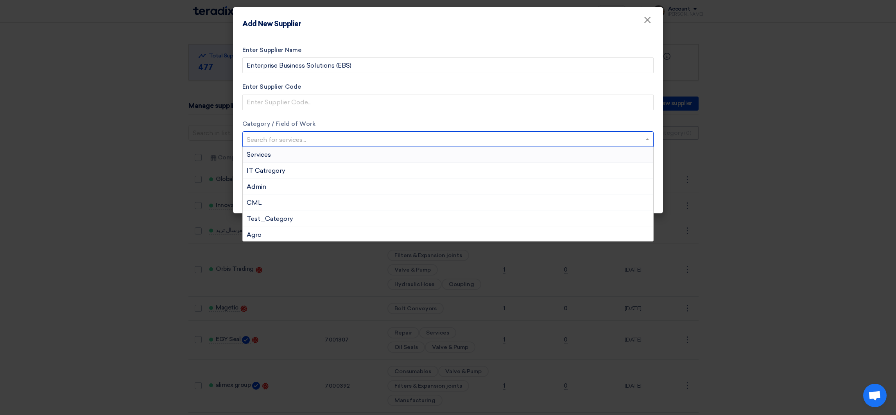
click at [285, 137] on input "text" at bounding box center [444, 140] width 395 height 13
click at [279, 167] on span "IT Catregory" at bounding box center [266, 170] width 38 height 7
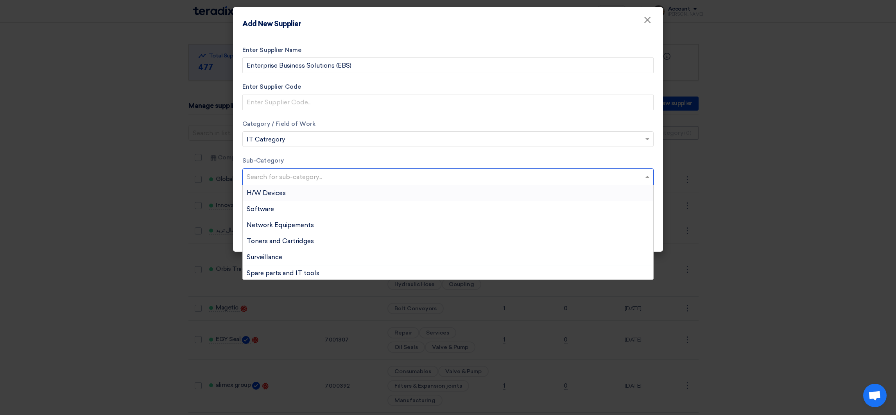
click at [292, 177] on input "text" at bounding box center [449, 177] width 405 height 13
click at [313, 166] on div "Sub-Category Search for sub-category... H/W Devices Software Network Equipement…" at bounding box center [447, 170] width 411 height 29
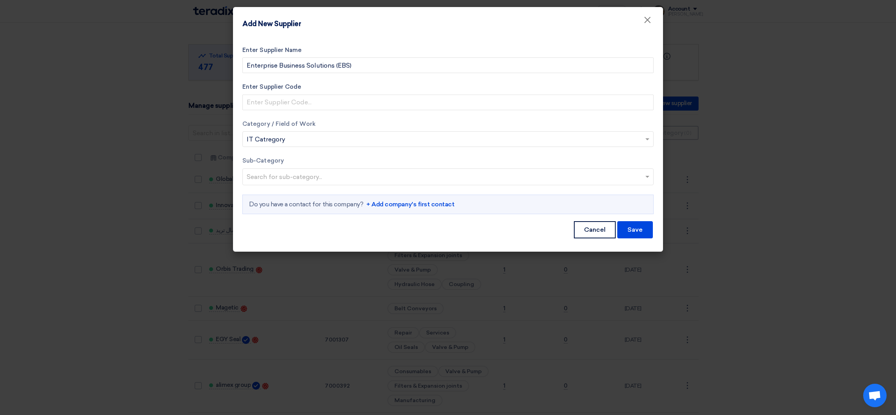
click at [403, 202] on link "+ Add company's first contact" at bounding box center [410, 204] width 88 height 9
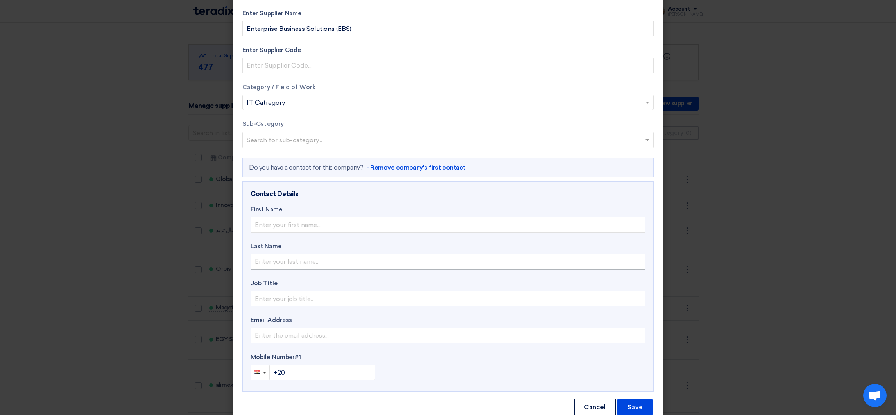
scroll to position [57, 0]
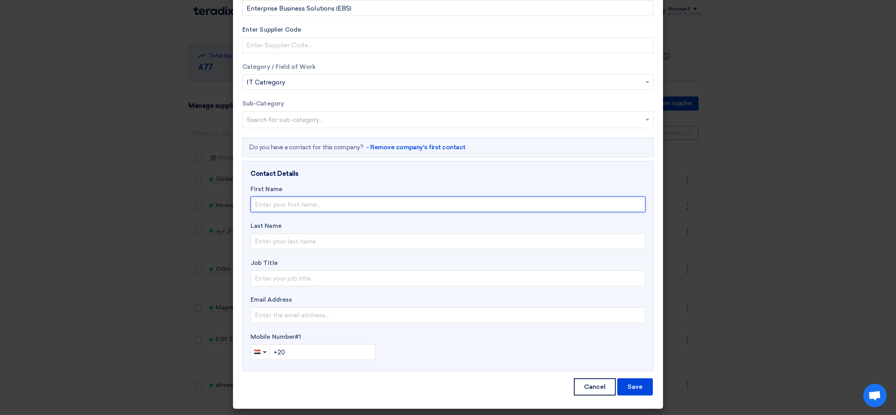
click at [280, 203] on input "text" at bounding box center [448, 205] width 395 height 16
paste input "[PERSON_NAME]"
type input "[PERSON_NAME]"
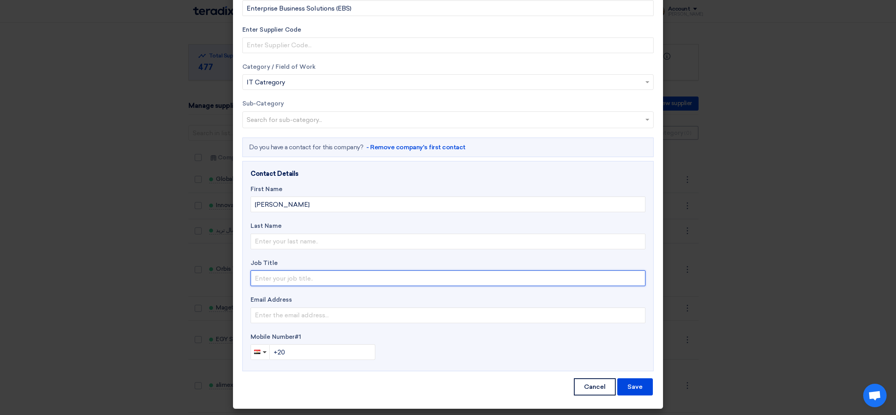
click at [272, 278] on input "text" at bounding box center [448, 278] width 395 height 16
type input "Sales Account Manager"
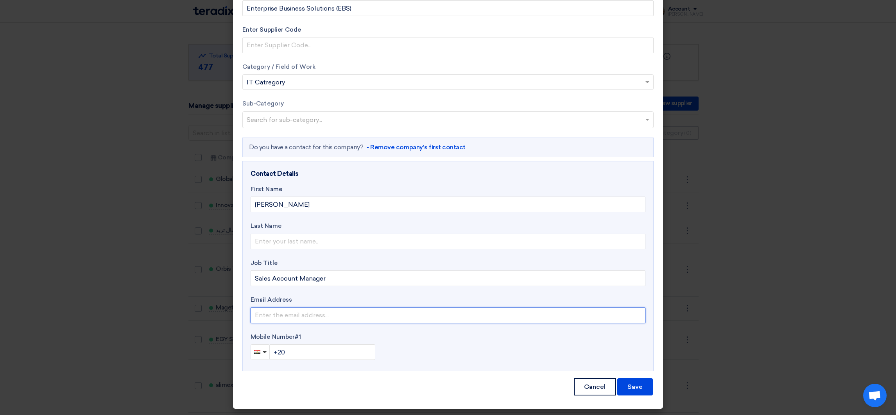
click at [287, 317] on input "email" at bounding box center [448, 316] width 395 height 16
paste input "[PERSON_NAME][EMAIL_ADDRESS][DOMAIN_NAME]"
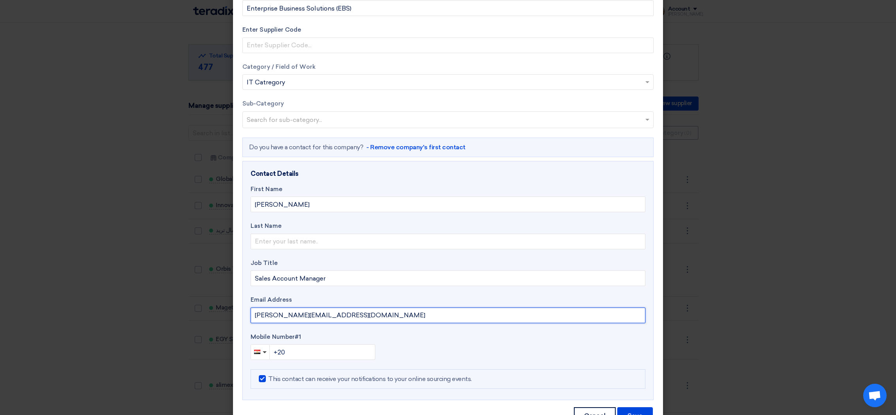
type input "[PERSON_NAME][EMAIL_ADDRESS][DOMAIN_NAME]"
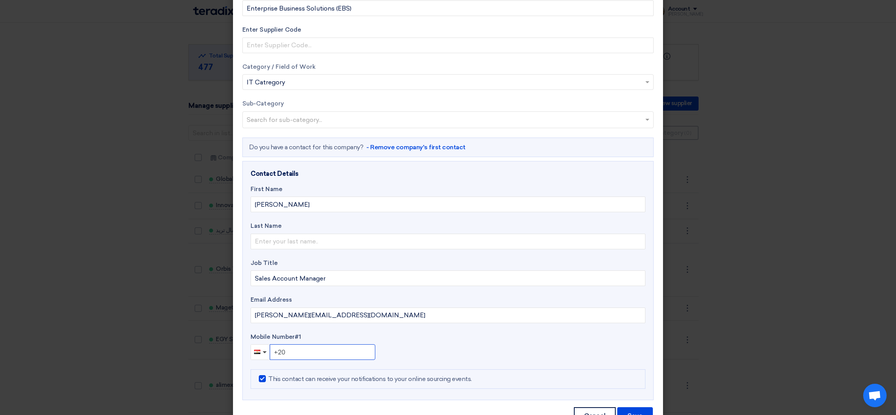
click at [311, 348] on input "+20" at bounding box center [323, 352] width 106 height 16
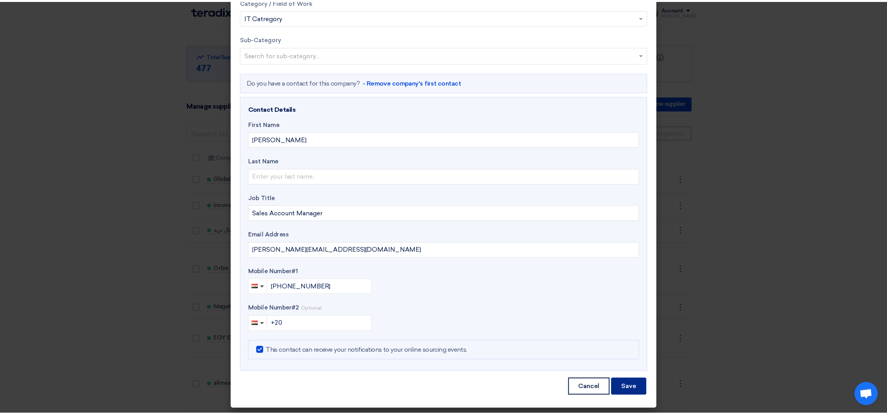
scroll to position [123, 0]
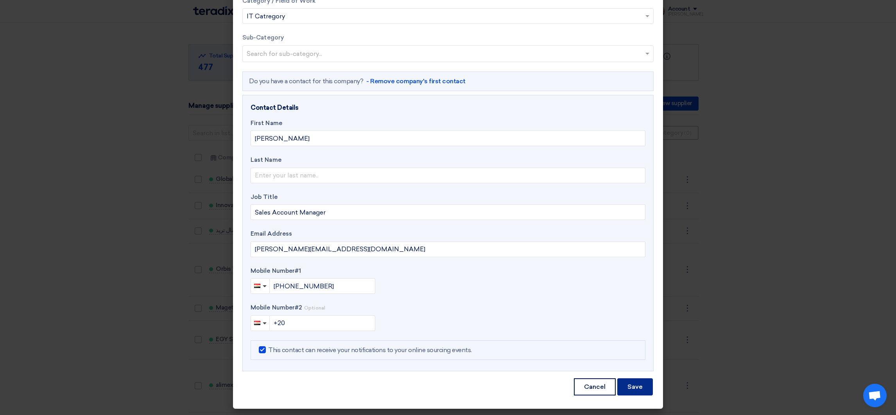
click at [627, 388] on button "Save" at bounding box center [635, 386] width 36 height 17
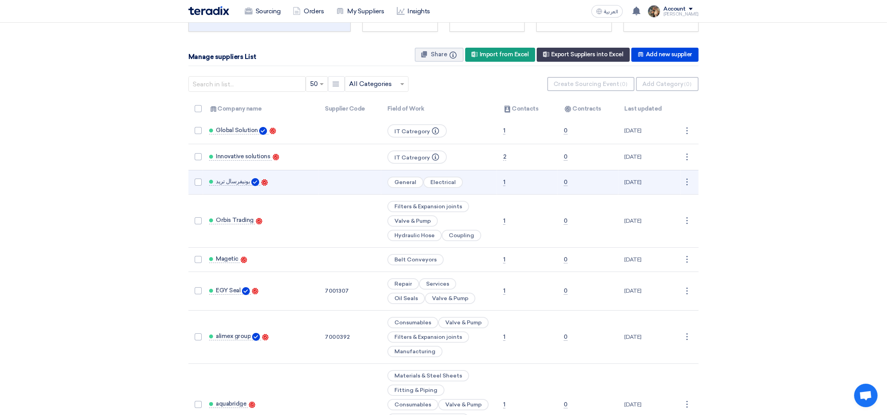
scroll to position [0, 0]
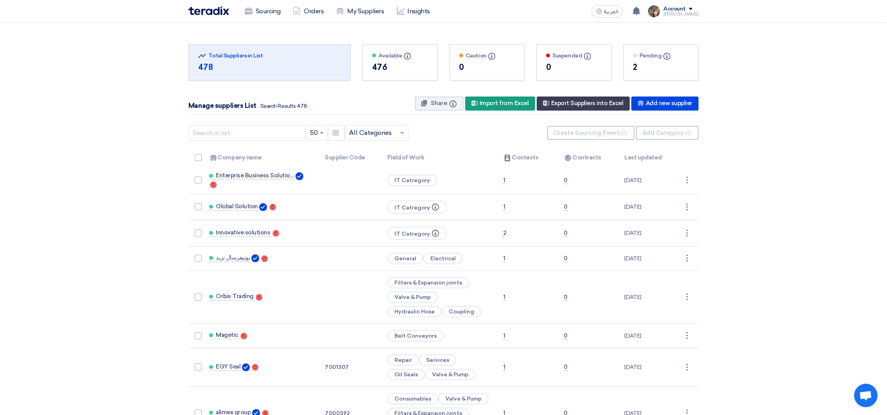
click at [224, 13] on img at bounding box center [208, 10] width 41 height 9
